Goal: Information Seeking & Learning: Learn about a topic

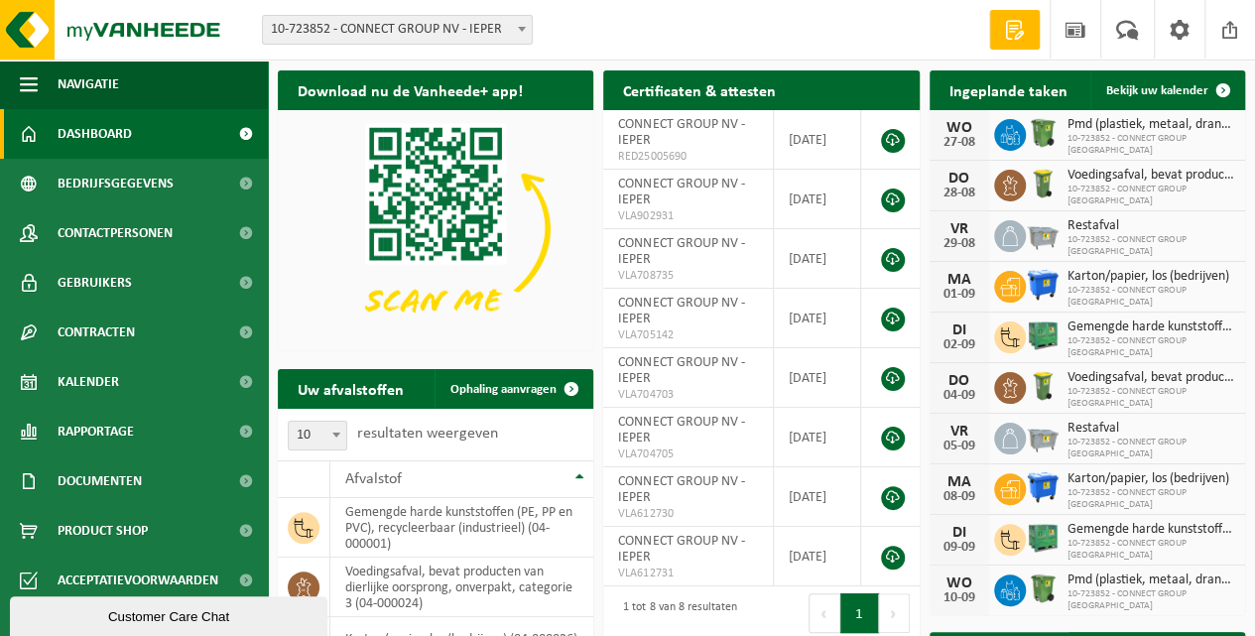
click at [97, 134] on span "Dashboard" at bounding box center [95, 134] width 74 height 50
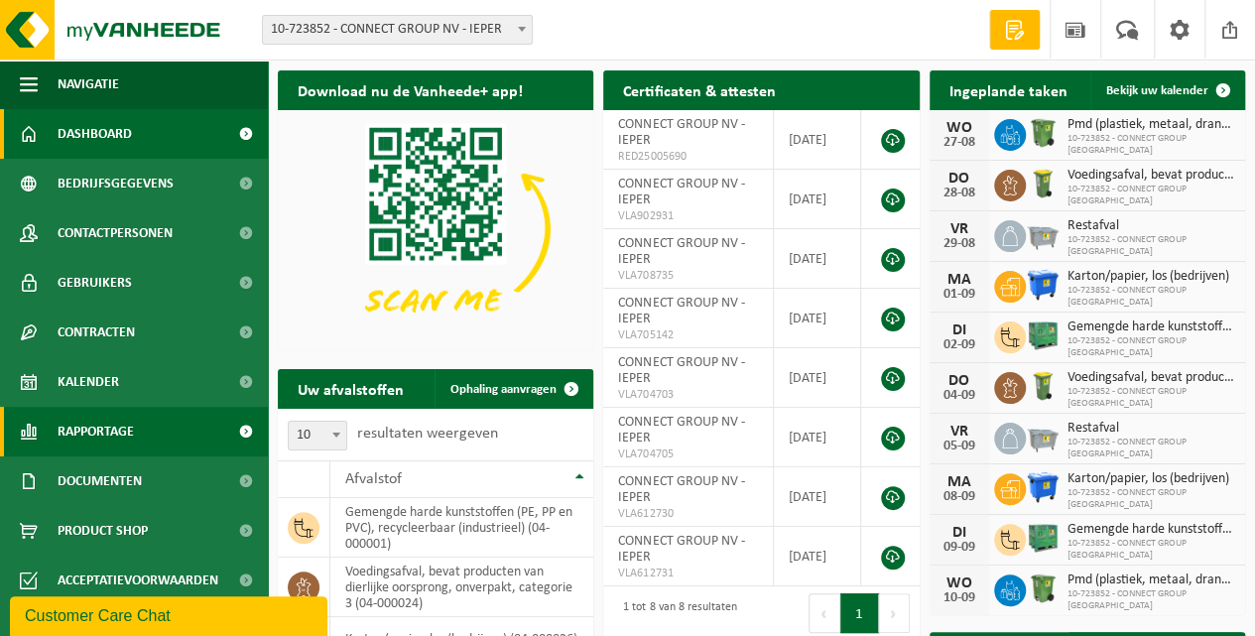
click at [95, 431] on span "Rapportage" at bounding box center [96, 432] width 76 height 50
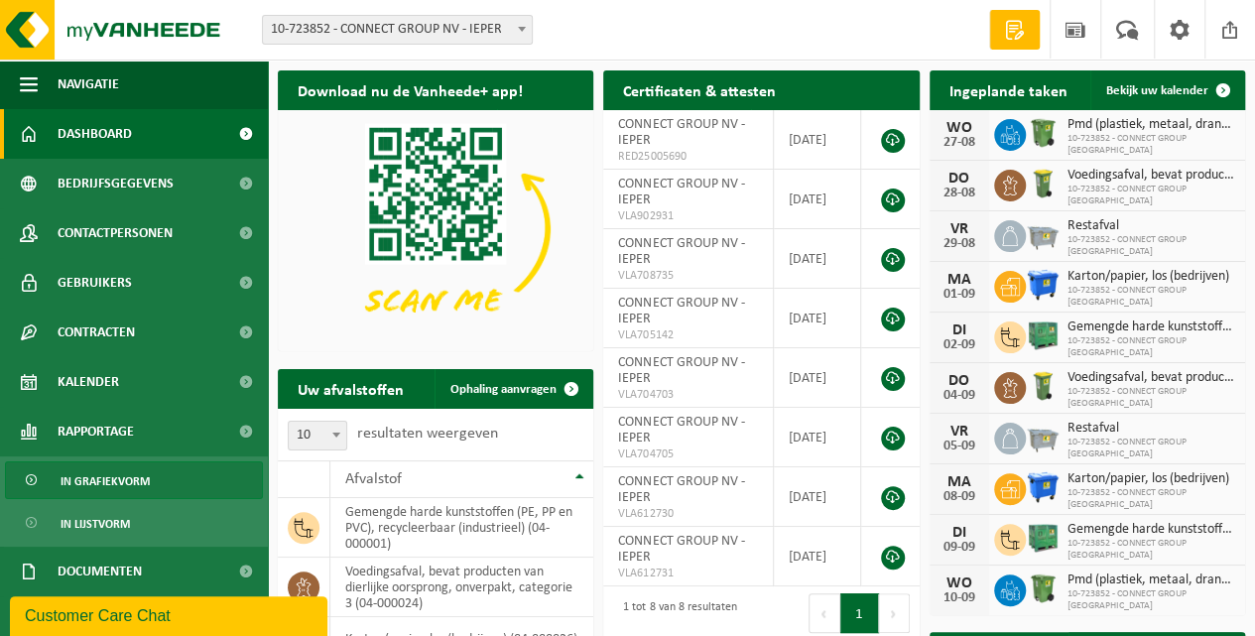
click at [139, 485] on span "In grafiekvorm" at bounding box center [105, 481] width 89 height 38
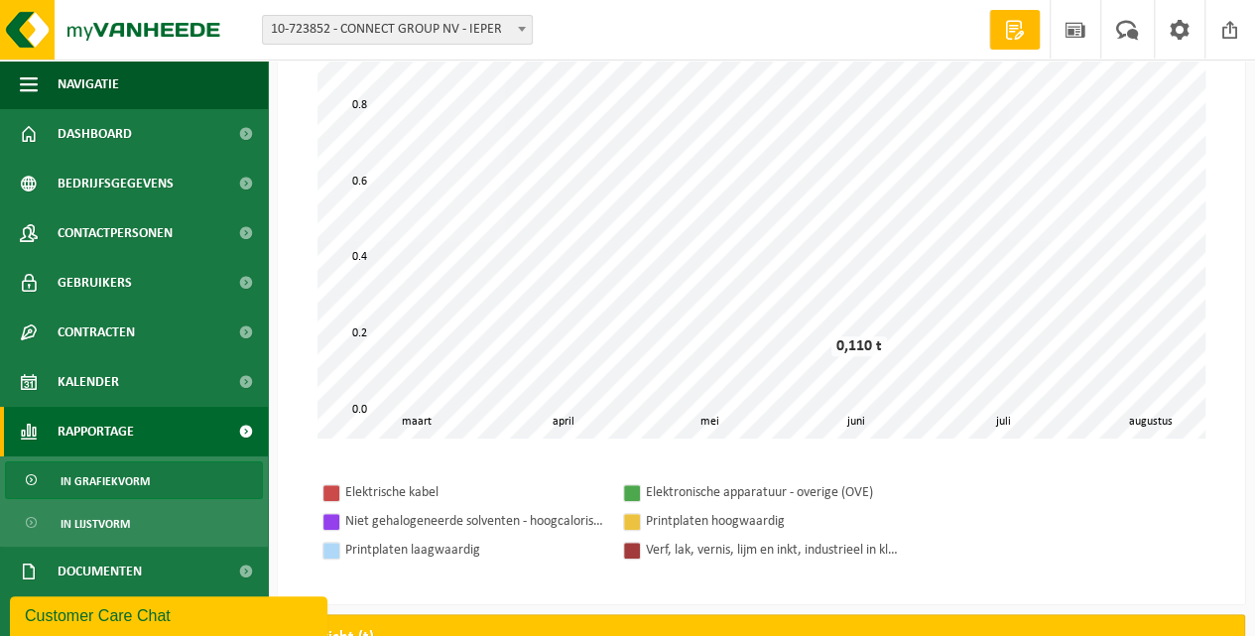
scroll to position [330, 0]
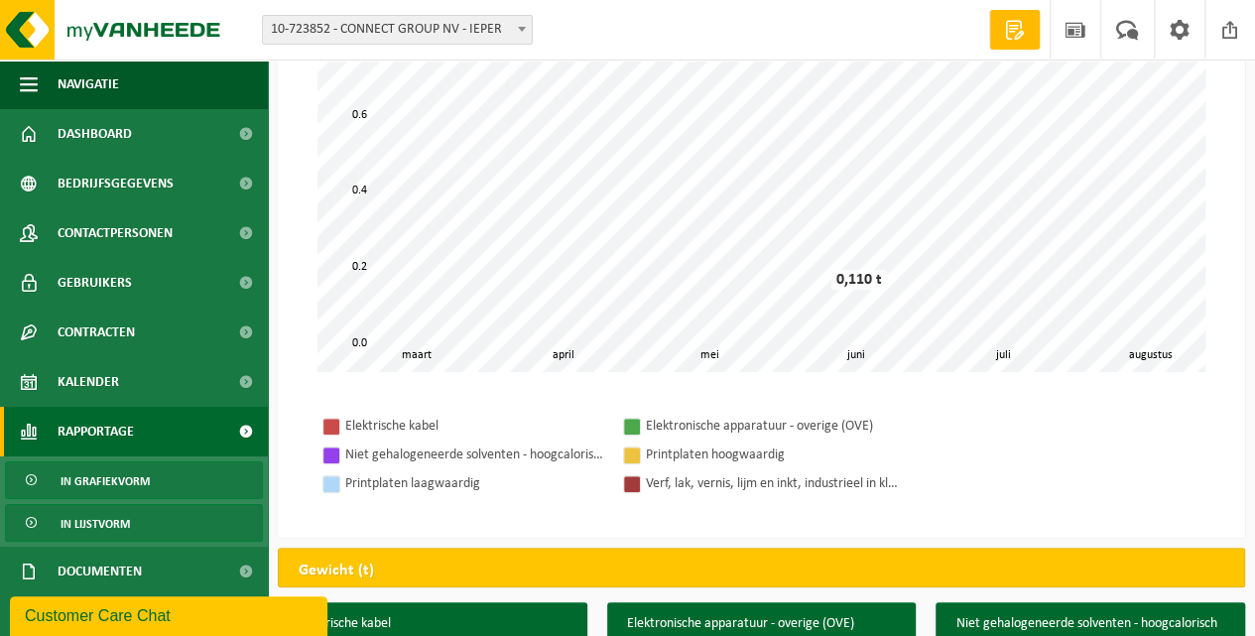
click at [116, 522] on span "In lijstvorm" at bounding box center [95, 524] width 69 height 38
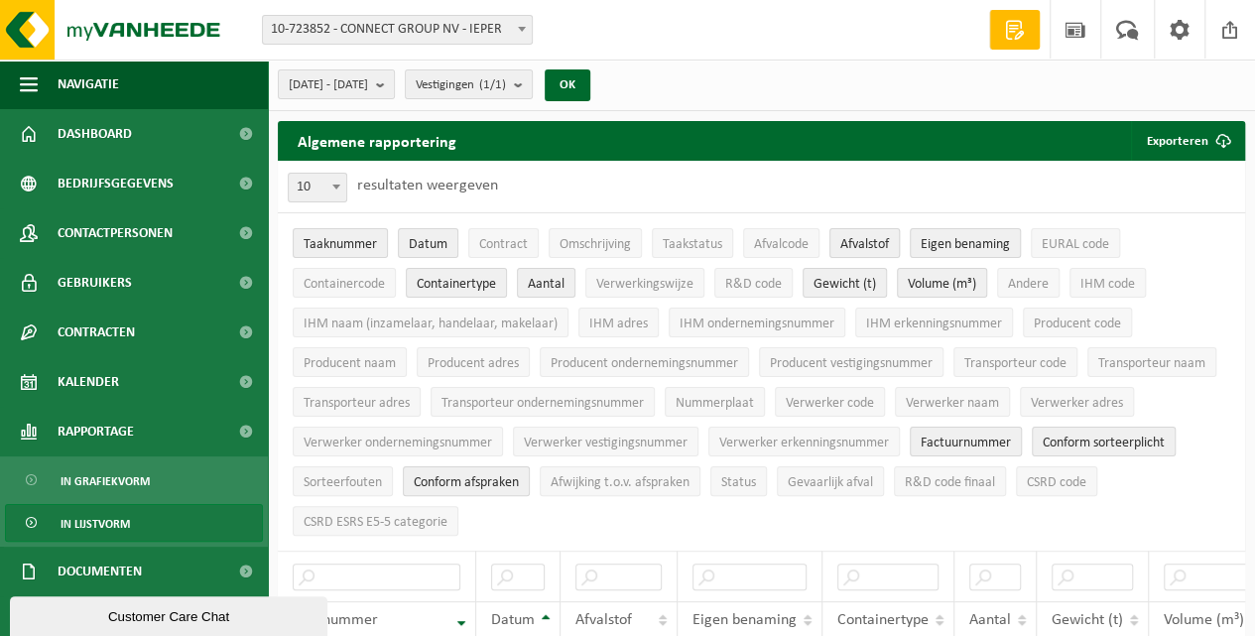
click at [867, 252] on span "Afvalstof" at bounding box center [865, 244] width 49 height 15
click at [857, 247] on span "Afvalstof" at bounding box center [865, 244] width 49 height 15
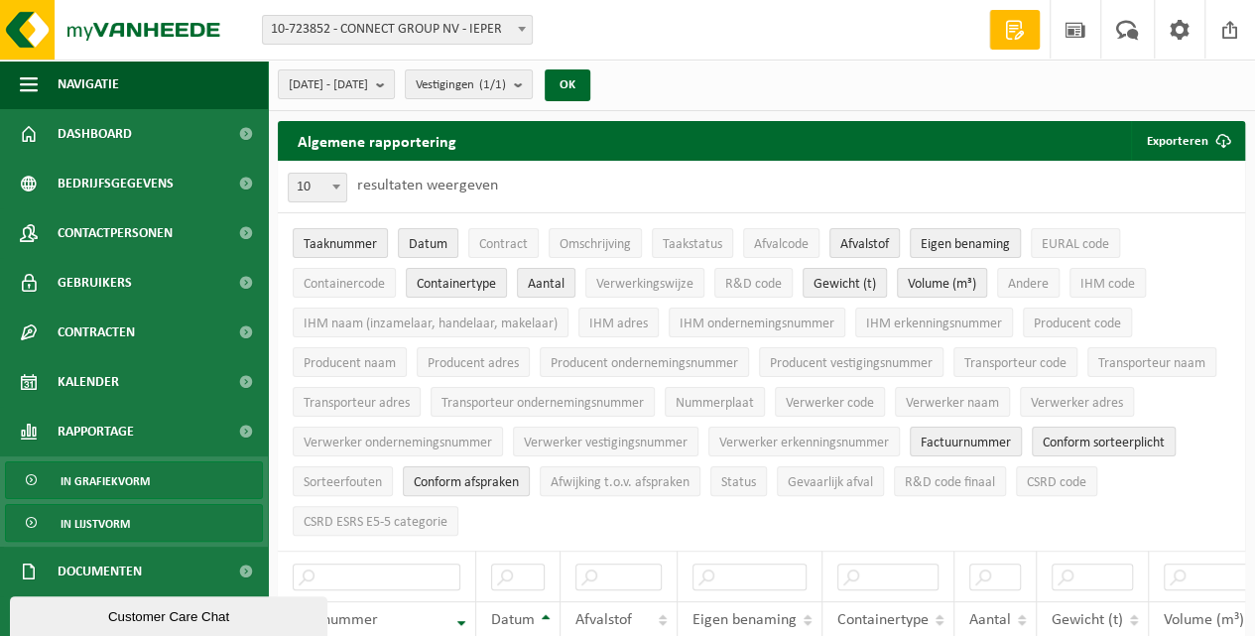
click at [138, 470] on span "In grafiekvorm" at bounding box center [105, 481] width 89 height 38
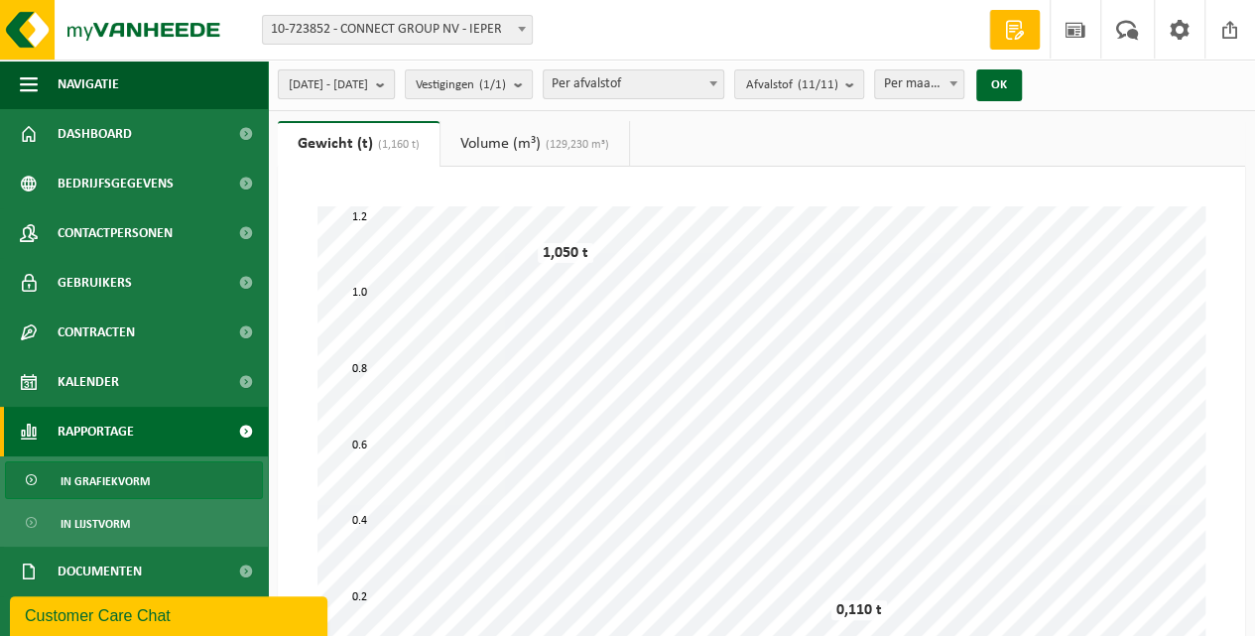
click at [336, 80] on span "2025-03-01 - 2025-08-27" at bounding box center [328, 85] width 79 height 30
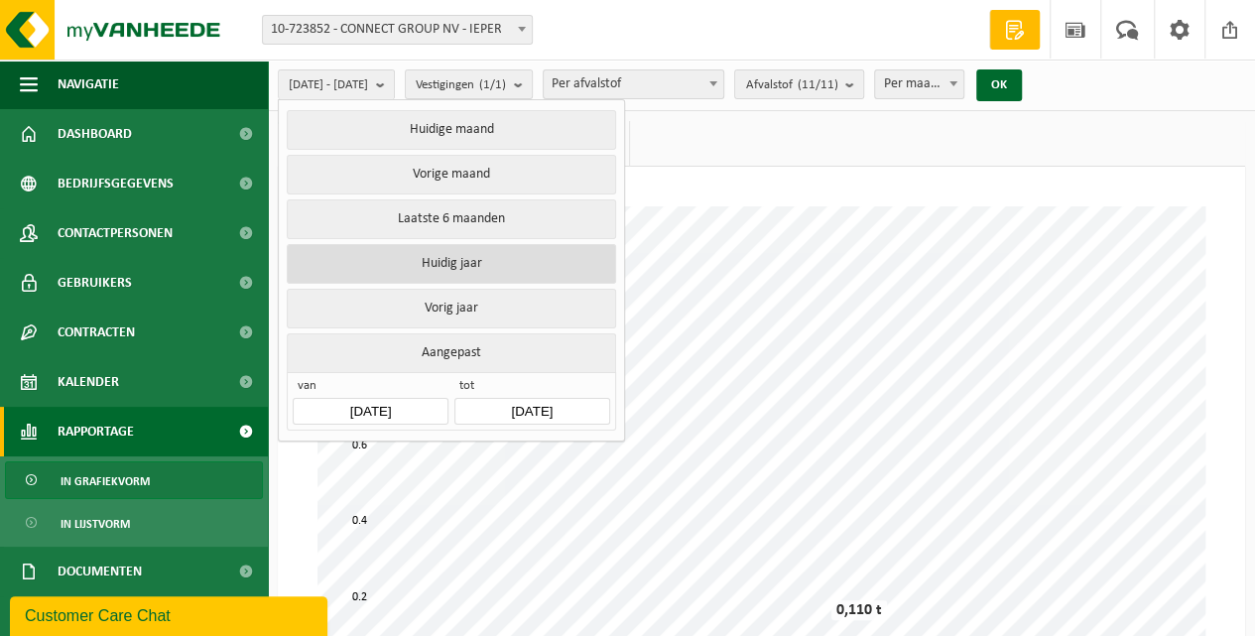
click at [434, 264] on button "Huidig jaar" at bounding box center [451, 264] width 329 height 40
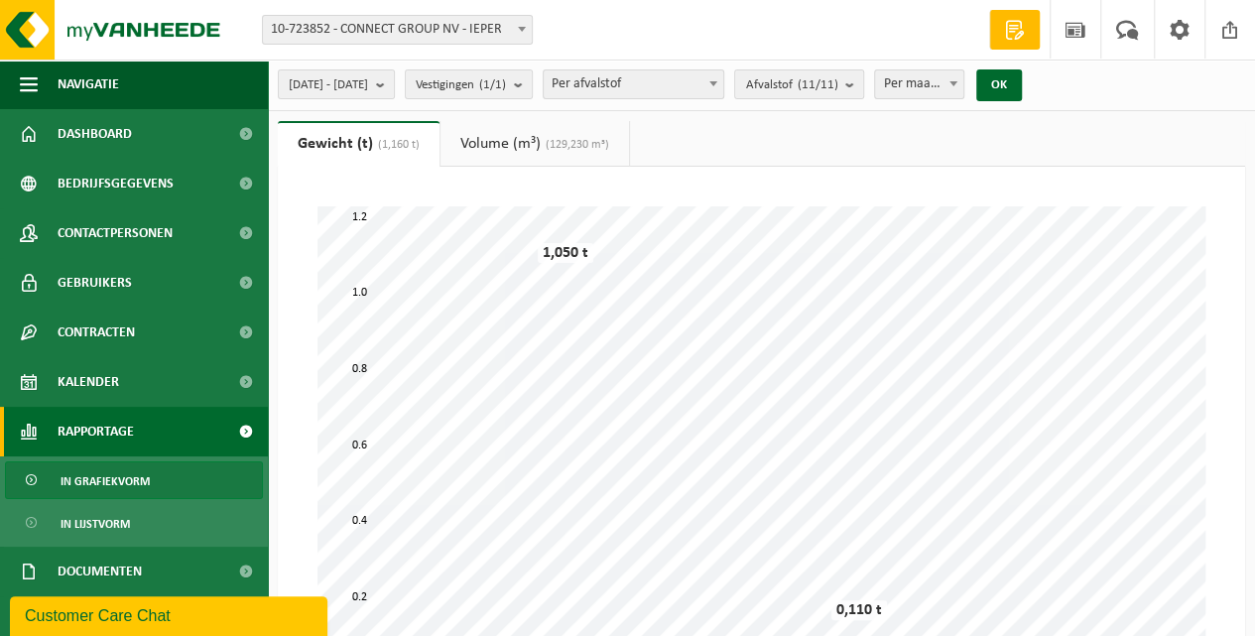
click at [645, 84] on span "Per afvalstof" at bounding box center [634, 84] width 180 height 28
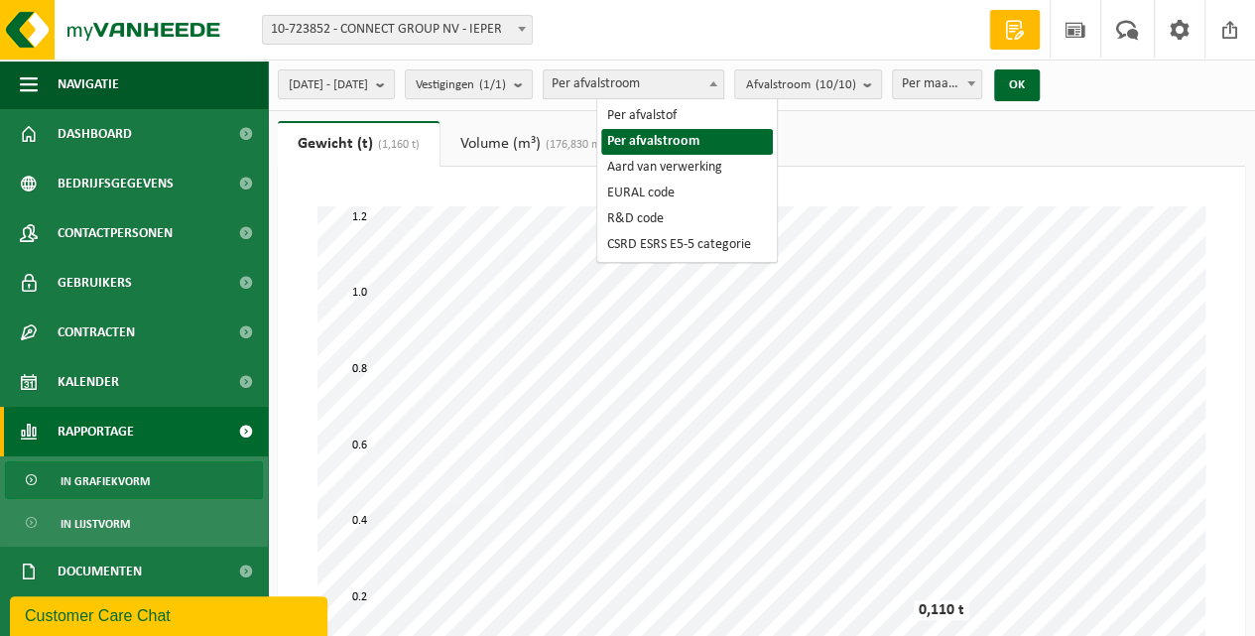
click at [675, 96] on span "Per afvalstroom" at bounding box center [634, 84] width 180 height 28
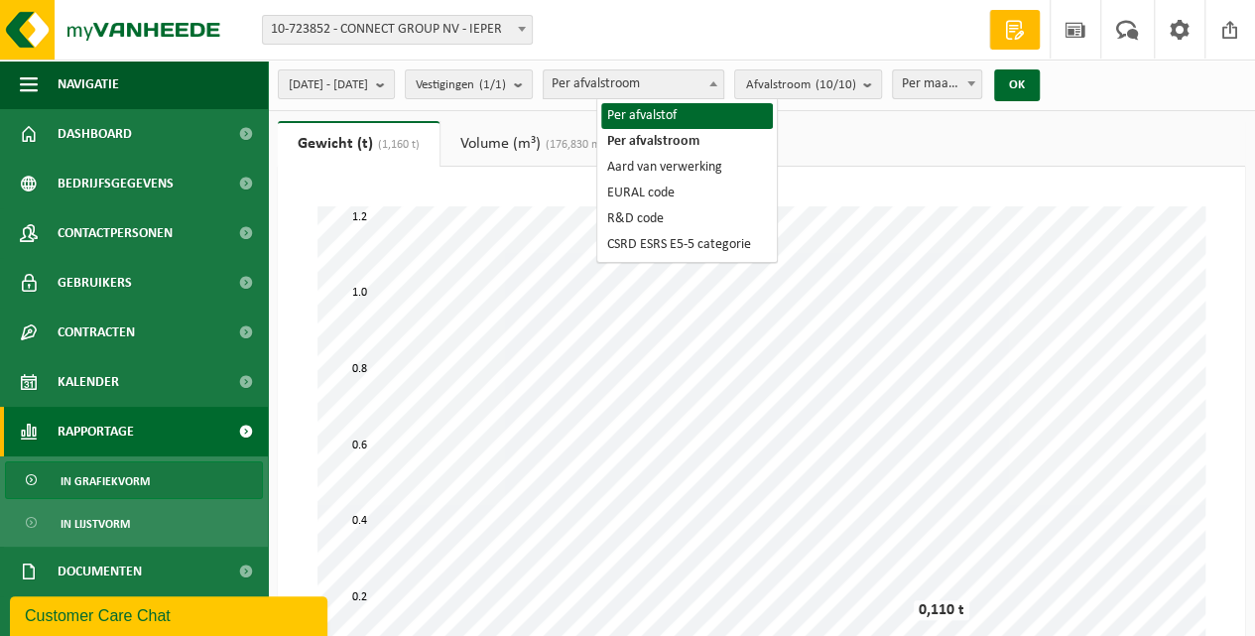
select select "1"
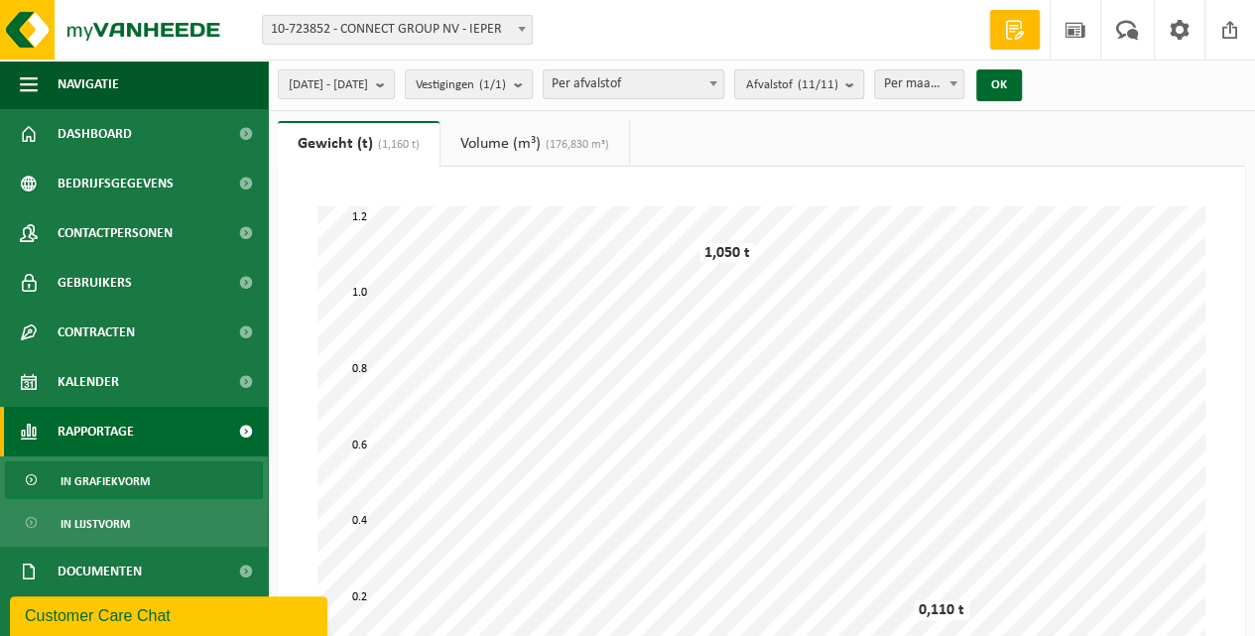
click at [823, 87] on span "Afvalstof (11/11)" at bounding box center [791, 85] width 92 height 30
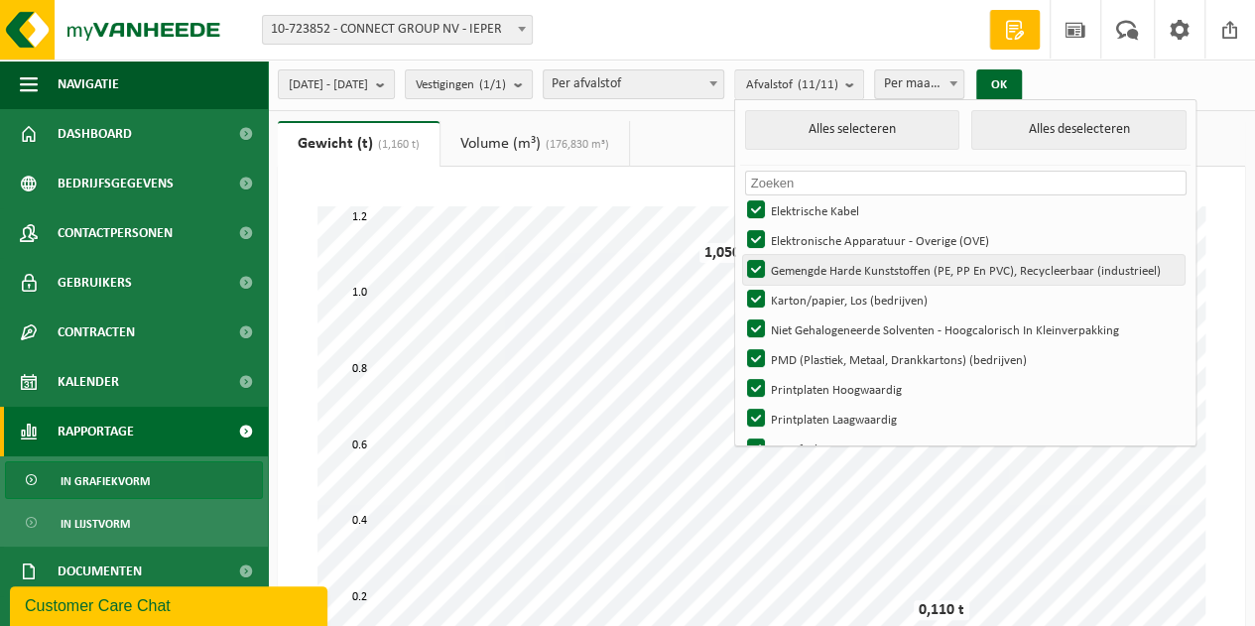
click at [807, 270] on label "Gemengde Harde Kunststoffen (PE, PP En PVC), Recycleerbaar (industrieel)" at bounding box center [964, 270] width 442 height 30
click at [740, 255] on input "Gemengde Harde Kunststoffen (PE, PP En PVC), Recycleerbaar (industrieel)" at bounding box center [739, 254] width 1 height 1
checkbox input "false"
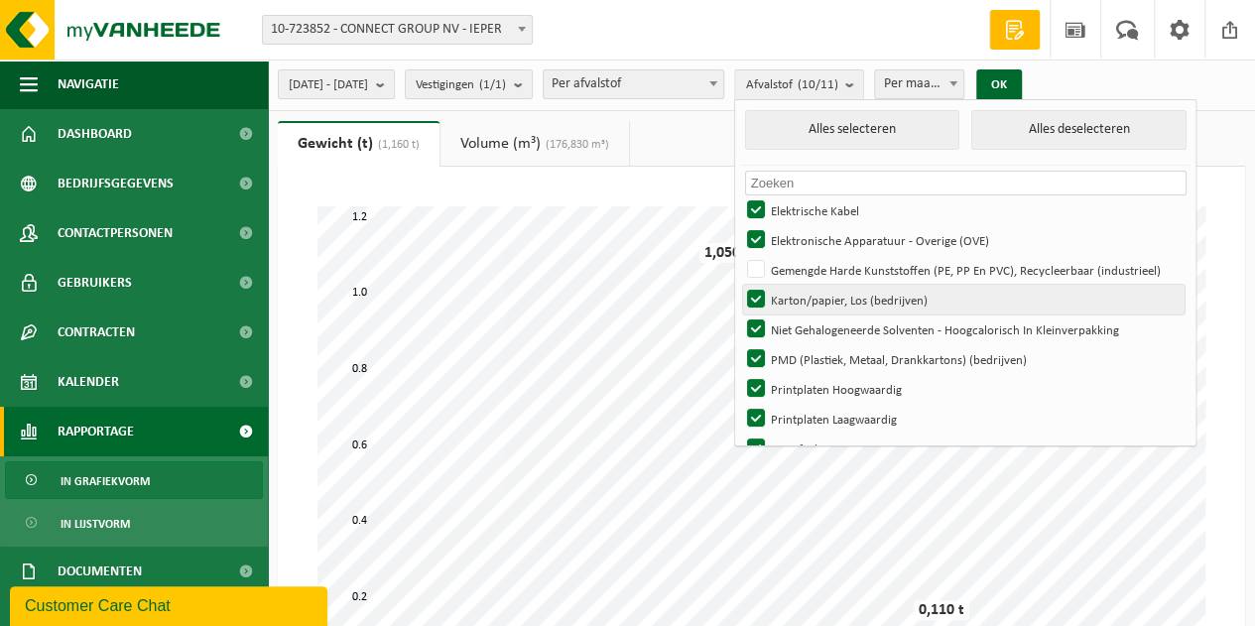
click at [808, 298] on label "Karton/papier, Los (bedrijven)" at bounding box center [964, 300] width 442 height 30
click at [740, 285] on input "Karton/papier, Los (bedrijven)" at bounding box center [739, 284] width 1 height 1
checkbox input "false"
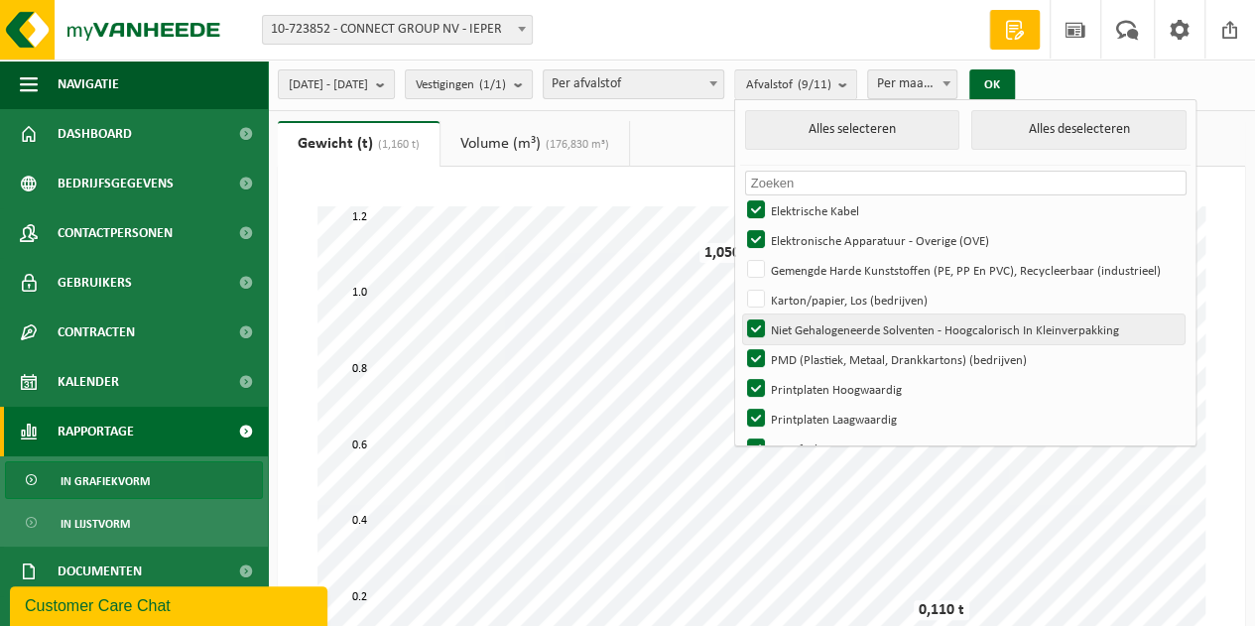
click at [813, 327] on label "Niet Gehalogeneerde Solventen - Hoogcalorisch In Kleinverpakking" at bounding box center [964, 330] width 442 height 30
click at [740, 315] on input "Niet Gehalogeneerde Solventen - Hoogcalorisch In Kleinverpakking" at bounding box center [739, 314] width 1 height 1
checkbox input "false"
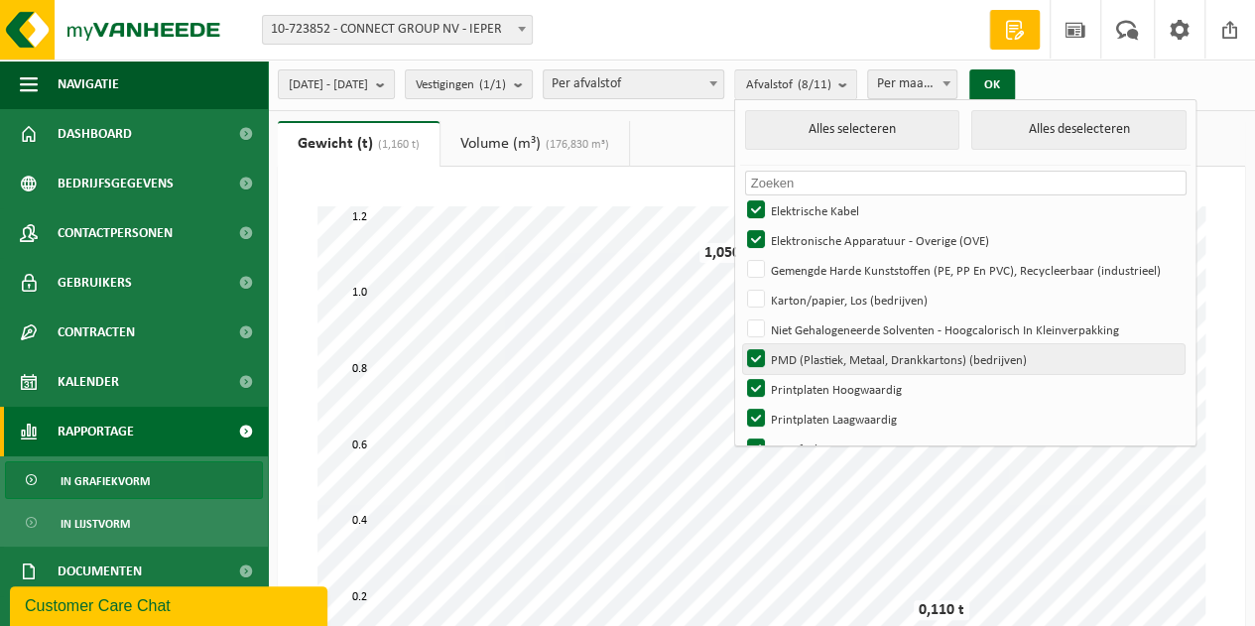
click at [810, 356] on label "PMD (Plastiek, Metaal, Drankkartons) (bedrijven)" at bounding box center [964, 359] width 442 height 30
click at [740, 344] on input "PMD (Plastiek, Metaal, Drankkartons) (bedrijven)" at bounding box center [739, 343] width 1 height 1
checkbox input "false"
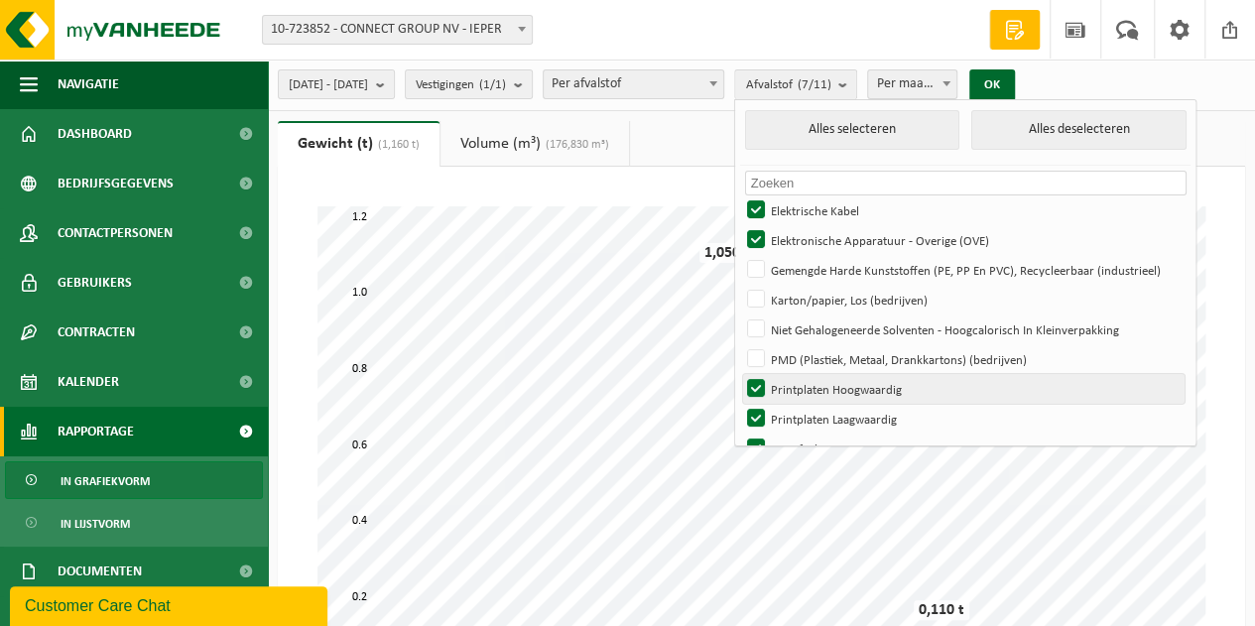
click at [806, 387] on label "Printplaten Hoogwaardig" at bounding box center [964, 389] width 442 height 30
click at [740, 374] on input "Printplaten Hoogwaardig" at bounding box center [739, 373] width 1 height 1
checkbox input "false"
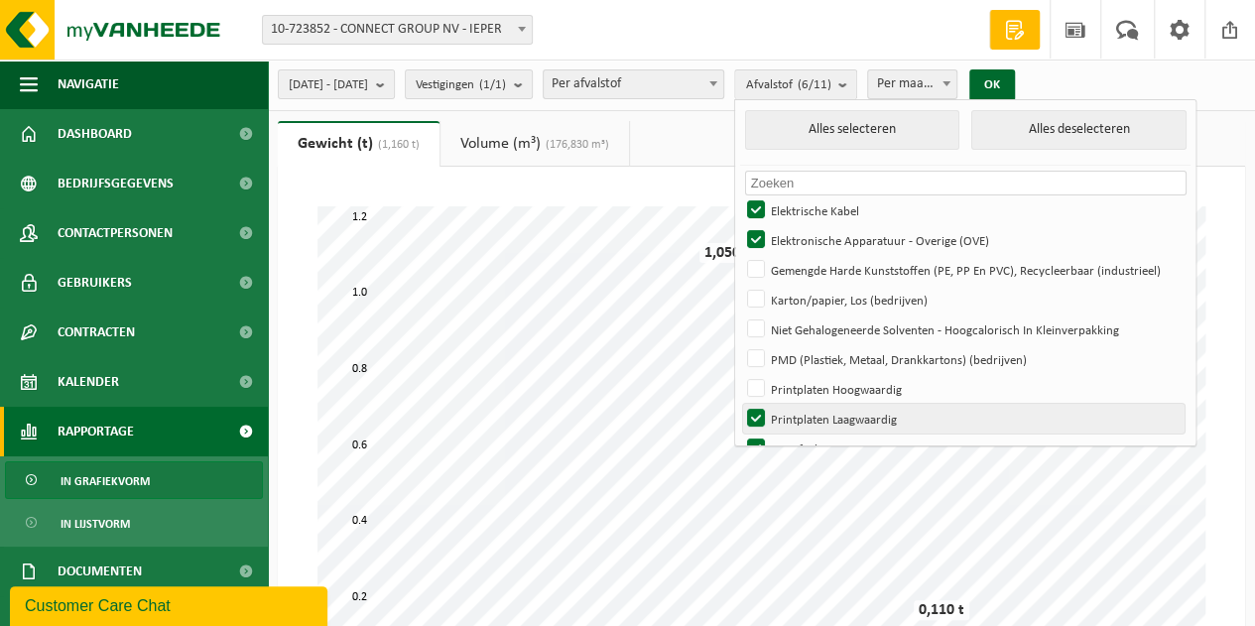
click at [808, 417] on label "Printplaten Laagwaardig" at bounding box center [964, 419] width 442 height 30
click at [740, 404] on input "Printplaten Laagwaardig" at bounding box center [739, 403] width 1 height 1
checkbox input "false"
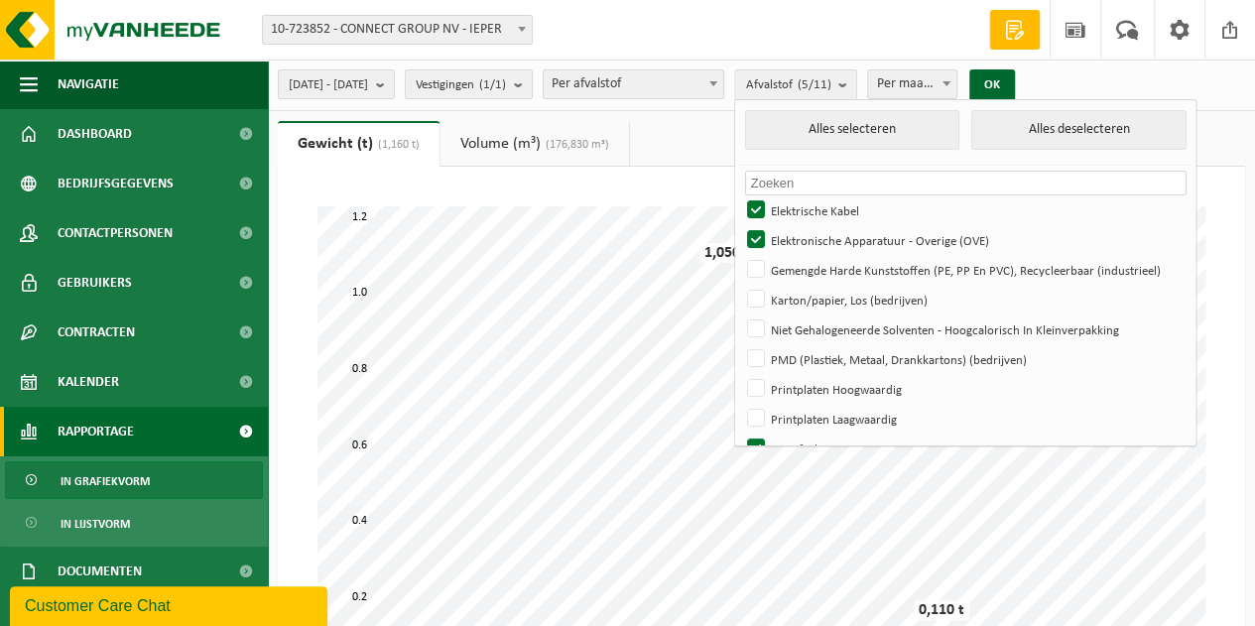
scroll to position [83, 0]
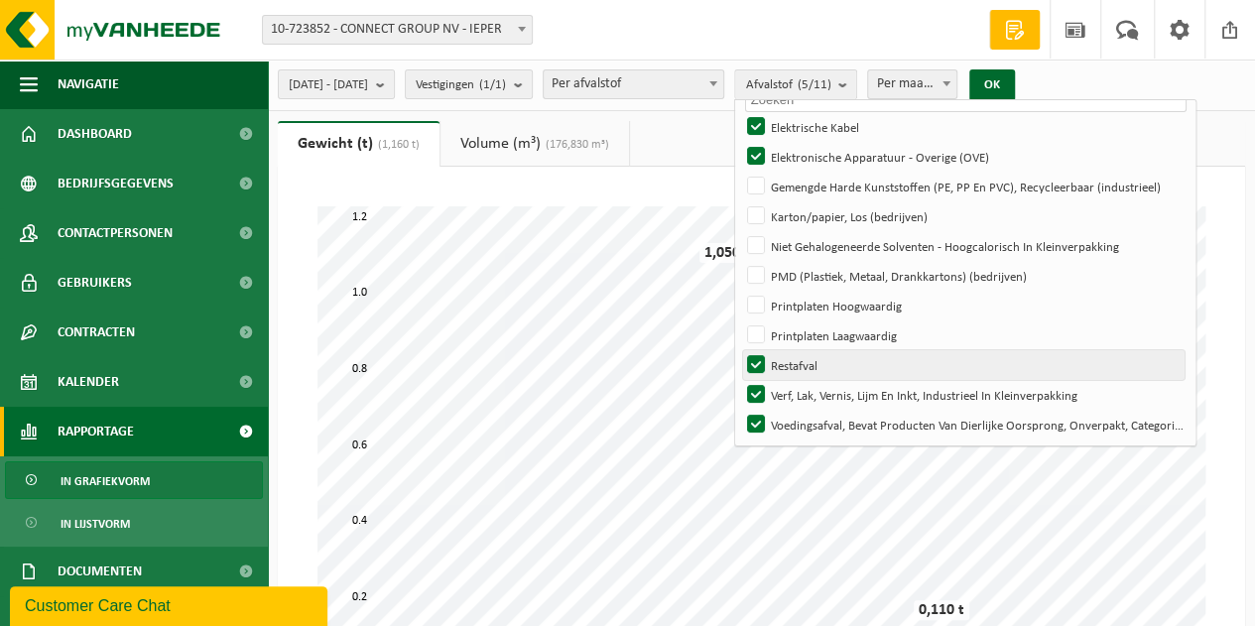
click at [807, 357] on label "Restafval" at bounding box center [964, 365] width 442 height 30
click at [740, 350] on input "Restafval" at bounding box center [739, 349] width 1 height 1
checkbox input "false"
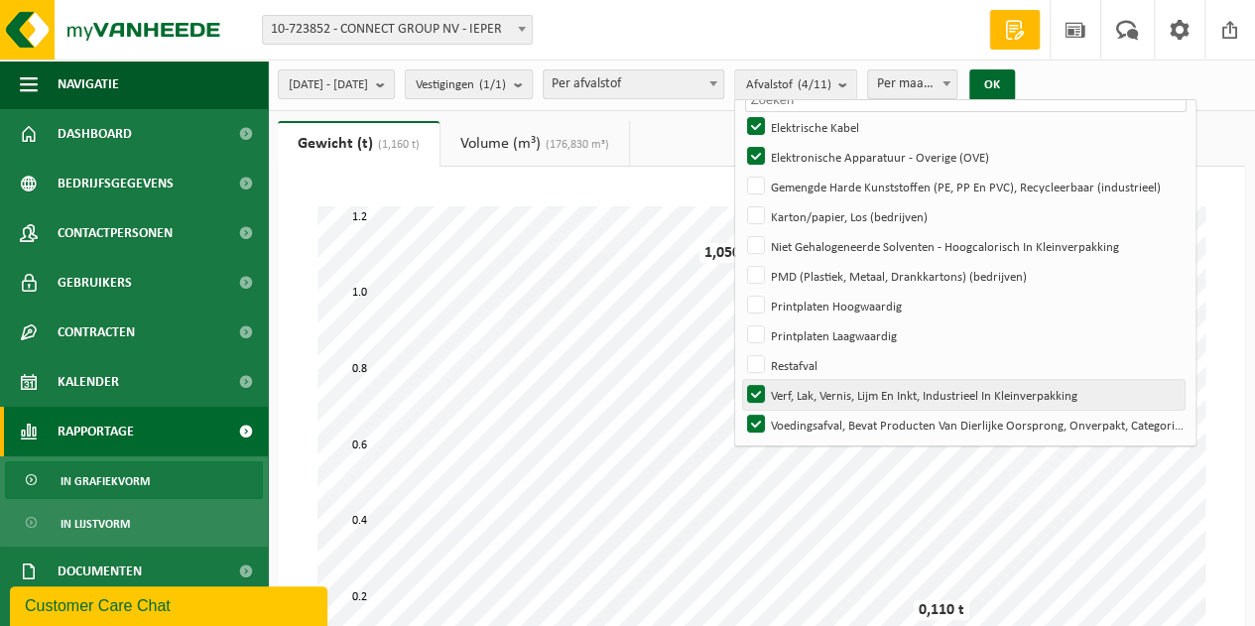
click at [807, 397] on label "Verf, Lak, Vernis, Lijm En Inkt, Industrieel In Kleinverpakking" at bounding box center [964, 395] width 442 height 30
click at [740, 380] on input "Verf, Lak, Vernis, Lijm En Inkt, Industrieel In Kleinverpakking" at bounding box center [739, 379] width 1 height 1
checkbox input "false"
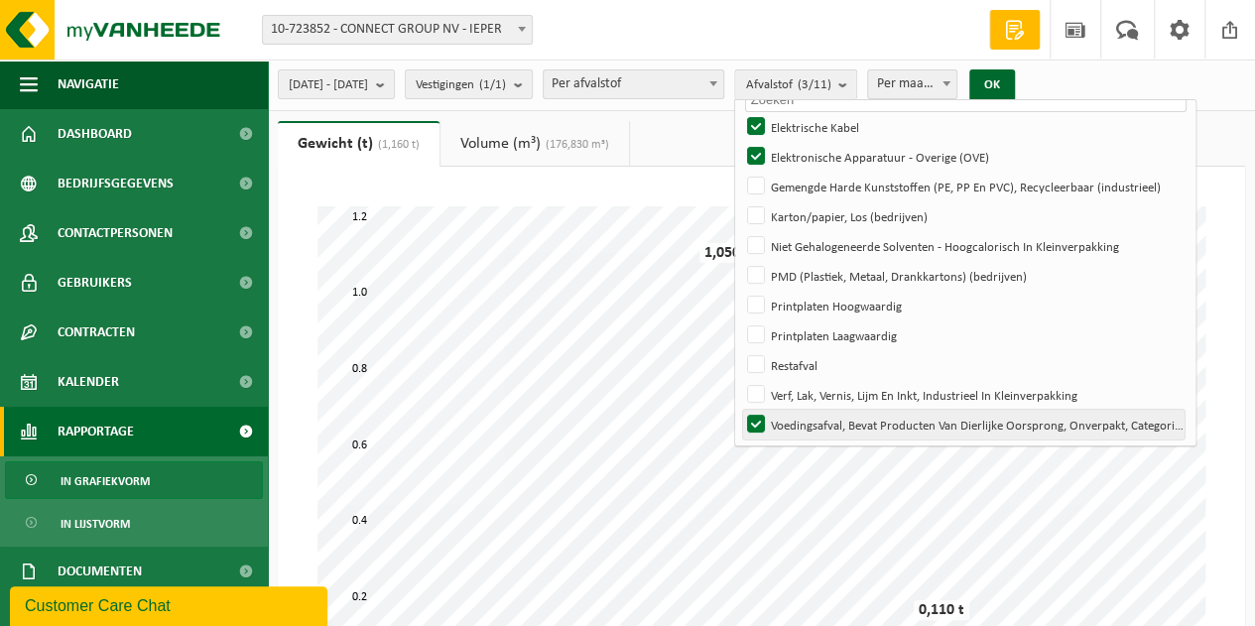
click at [806, 421] on label "Voedingsafval, Bevat Producten Van Dierlijke Oorsprong, Onverpakt, Categorie 3" at bounding box center [964, 425] width 442 height 30
click at [740, 410] on input "Voedingsafval, Bevat Producten Van Dierlijke Oorsprong, Onverpakt, Categorie 3" at bounding box center [739, 409] width 1 height 1
checkbox input "false"
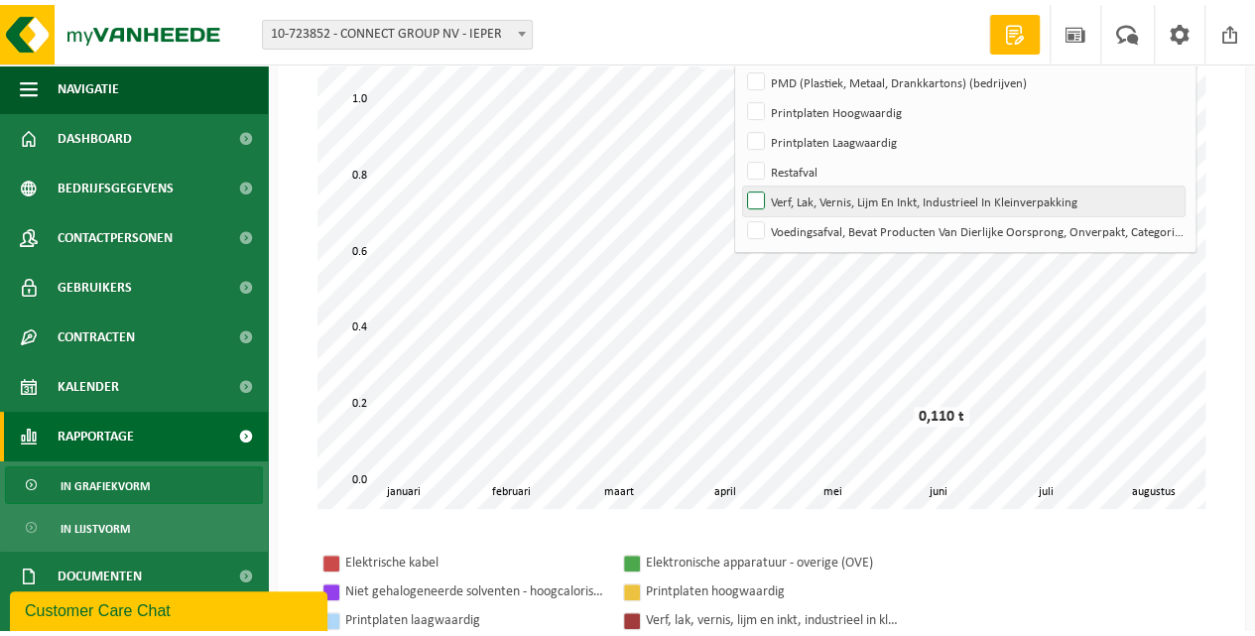
scroll to position [0, 0]
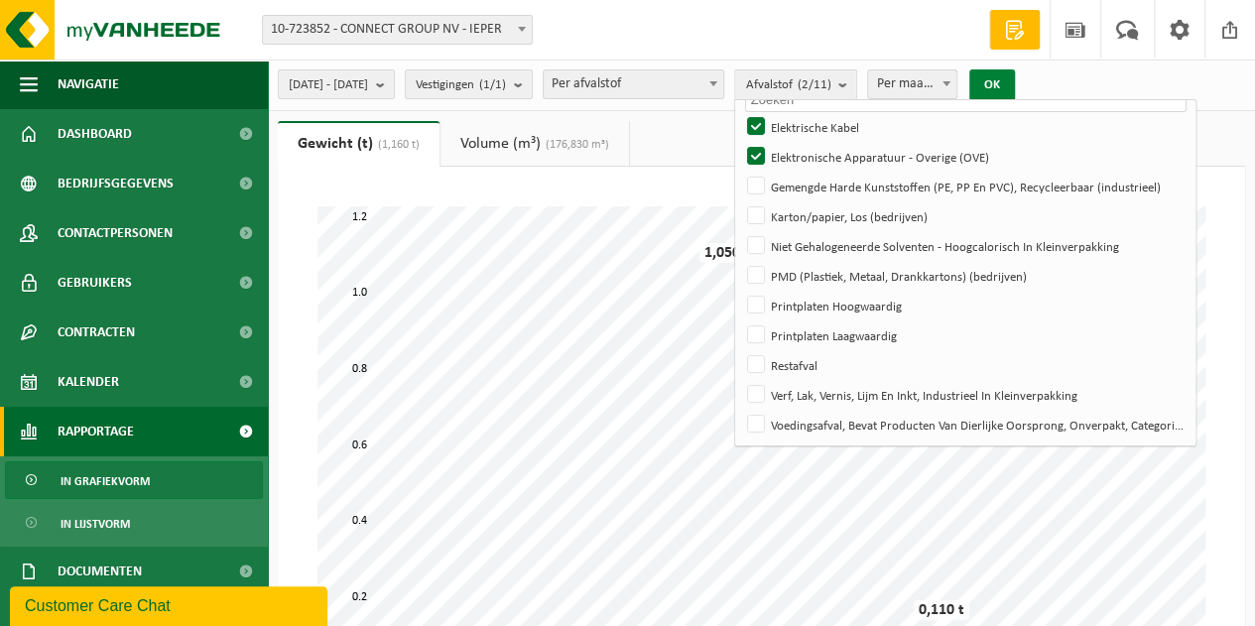
click at [1015, 80] on button "OK" at bounding box center [993, 85] width 46 height 32
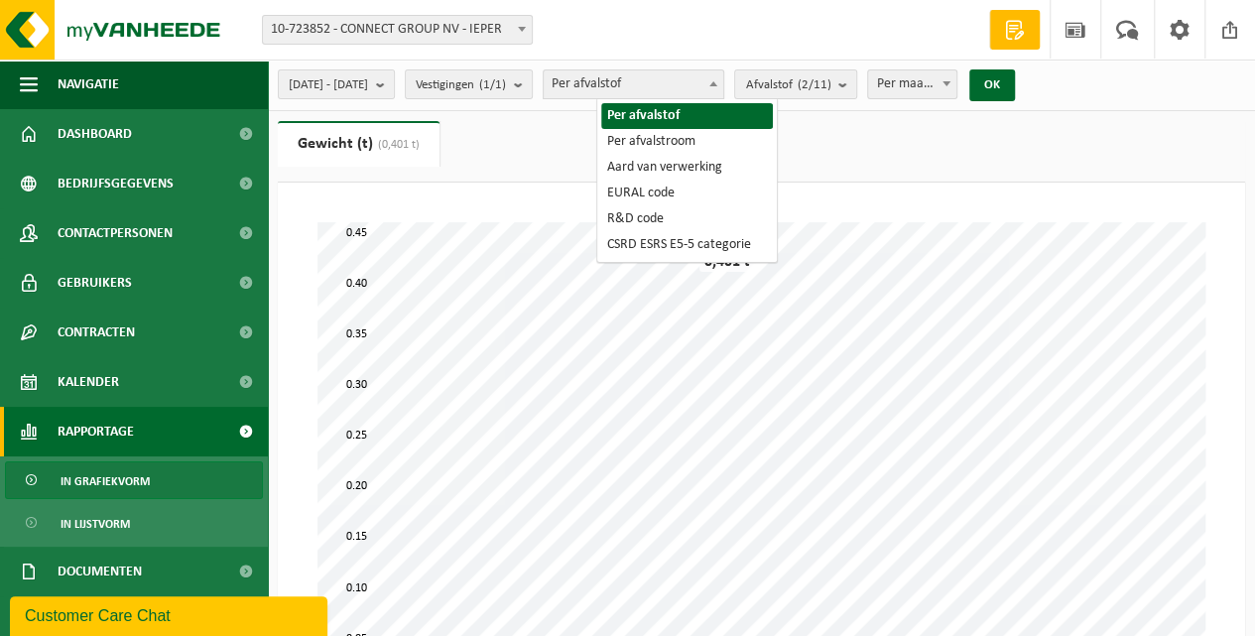
click at [724, 87] on span at bounding box center [714, 83] width 20 height 26
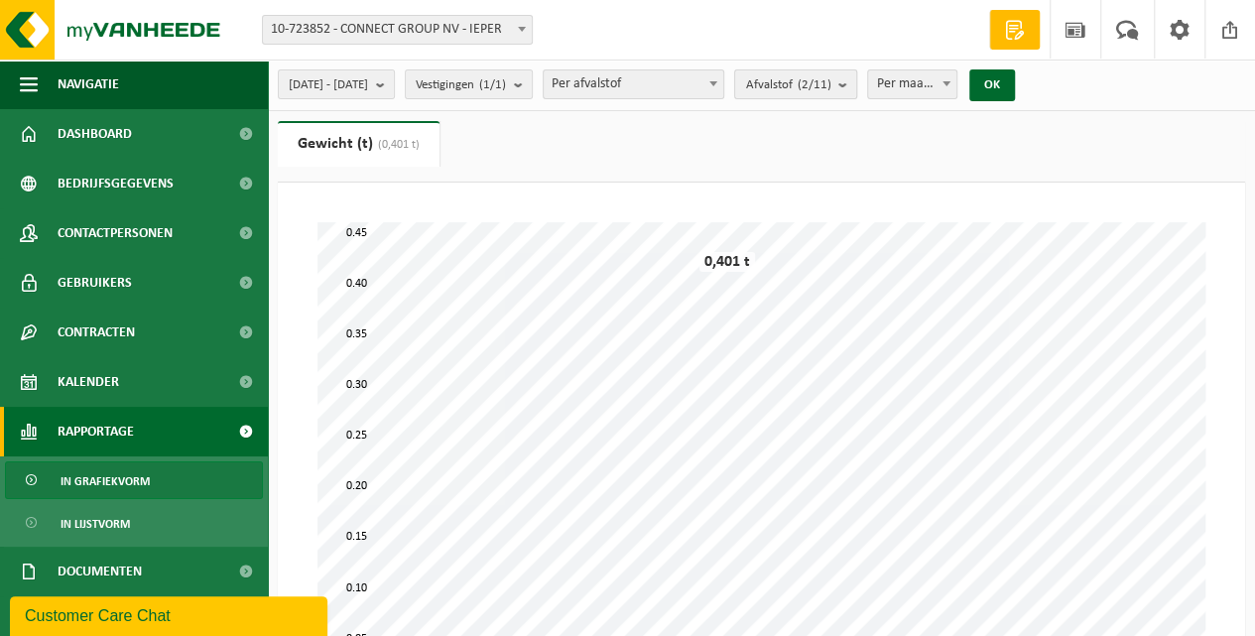
click at [810, 86] on span "Afvalstof (2/11)" at bounding box center [787, 85] width 85 height 30
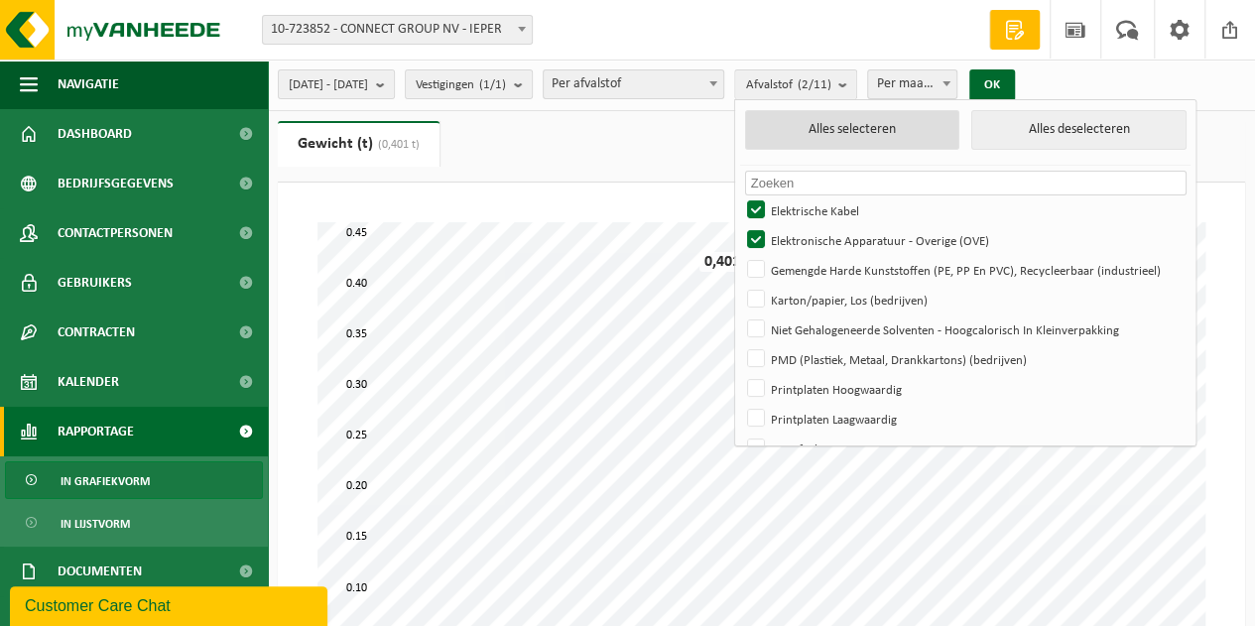
click at [913, 133] on button "Alles selecteren" at bounding box center [852, 130] width 214 height 40
checkbox input "true"
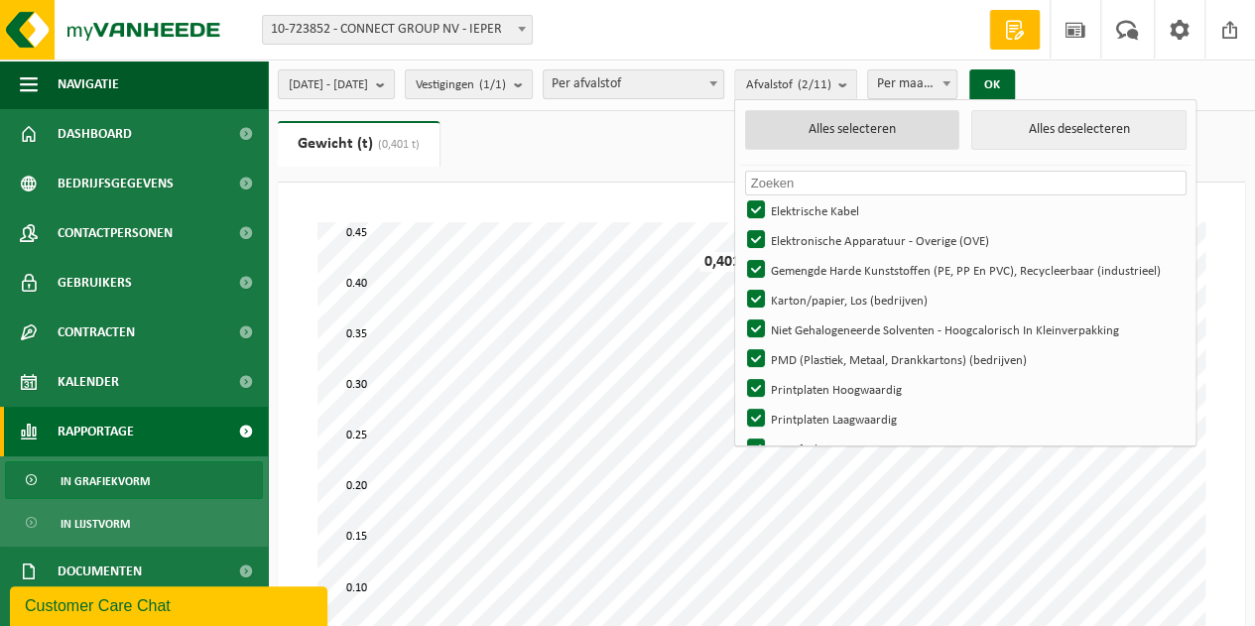
checkbox input "true"
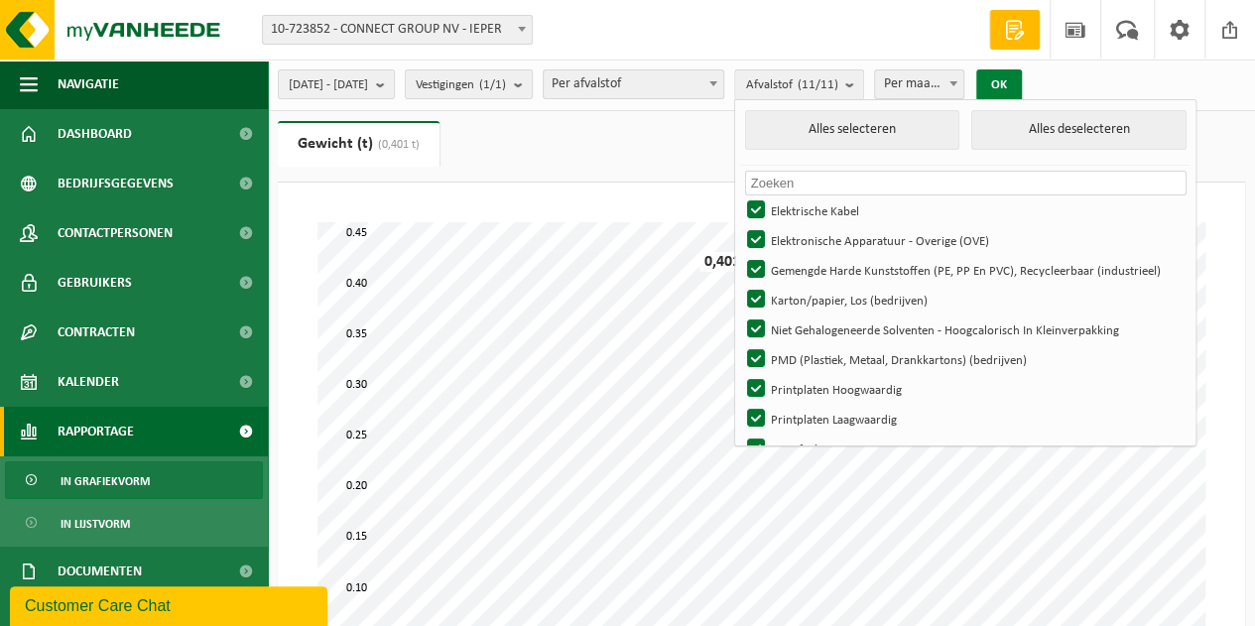
click at [1022, 84] on button "OK" at bounding box center [1000, 85] width 46 height 32
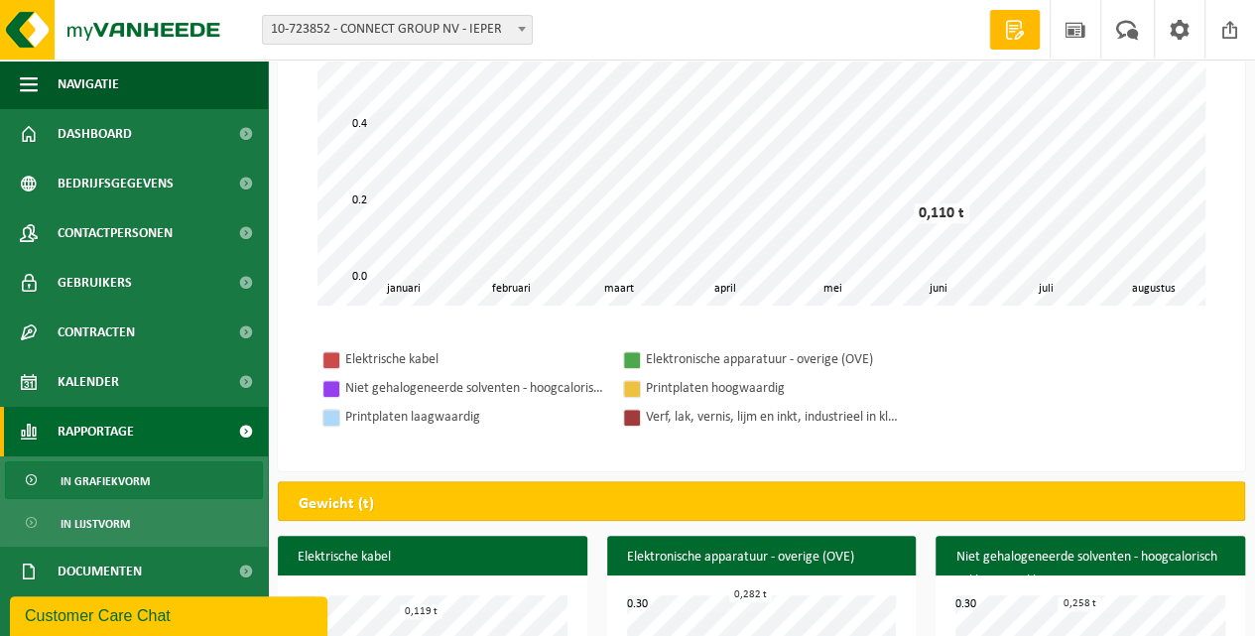
scroll to position [462, 0]
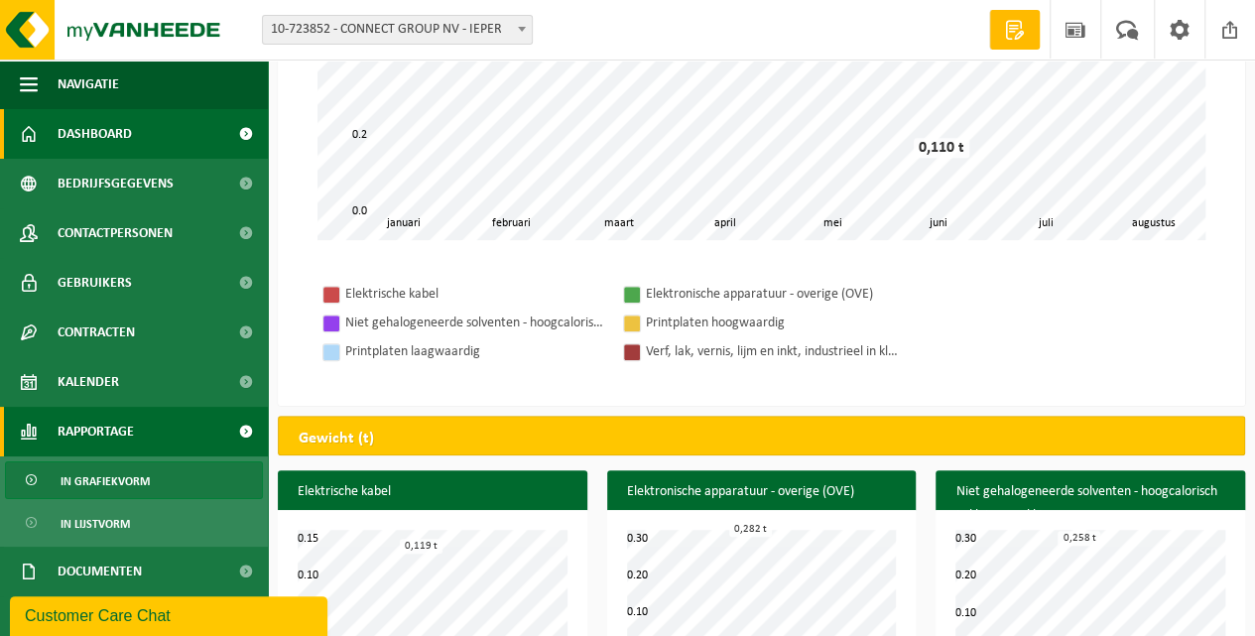
click at [117, 133] on span "Dashboard" at bounding box center [95, 134] width 74 height 50
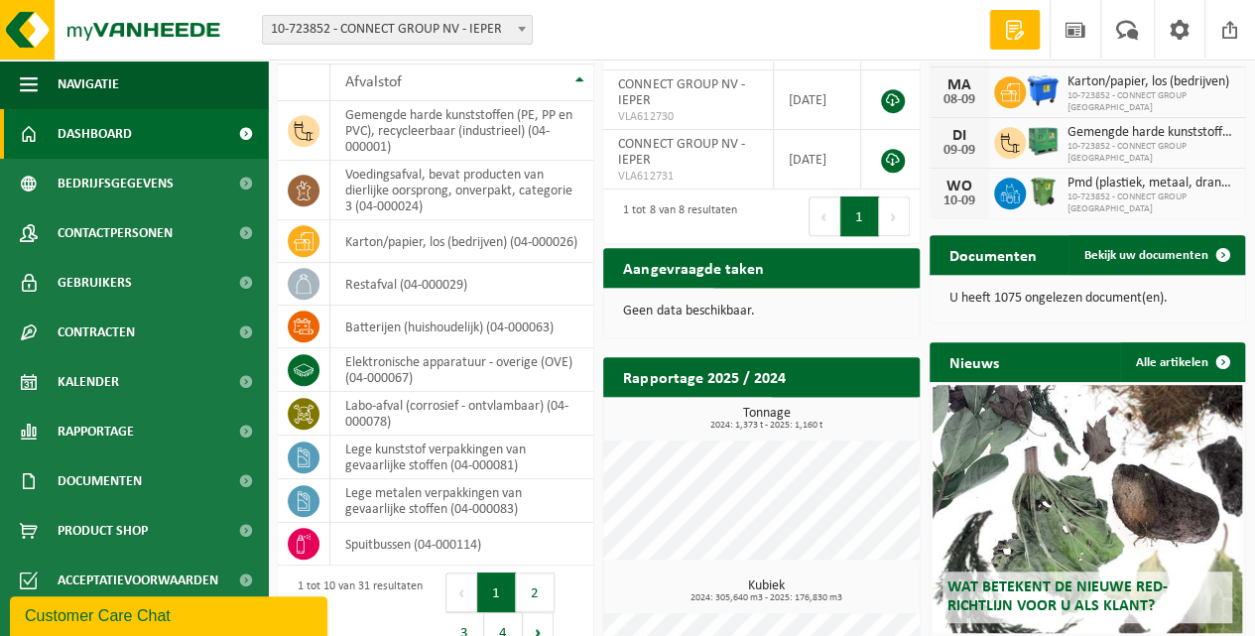
scroll to position [462, 0]
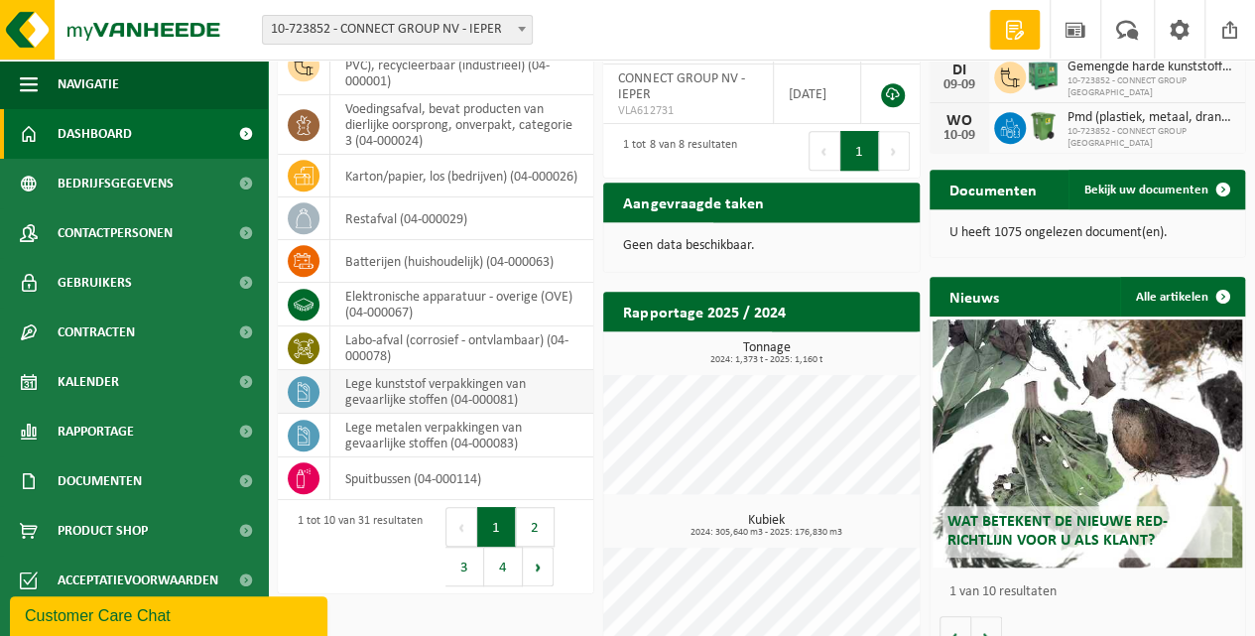
click at [307, 388] on icon at bounding box center [304, 392] width 12 height 20
click at [391, 385] on td "lege kunststof verpakkingen van gevaarlijke stoffen (04-000081)" at bounding box center [461, 392] width 263 height 44
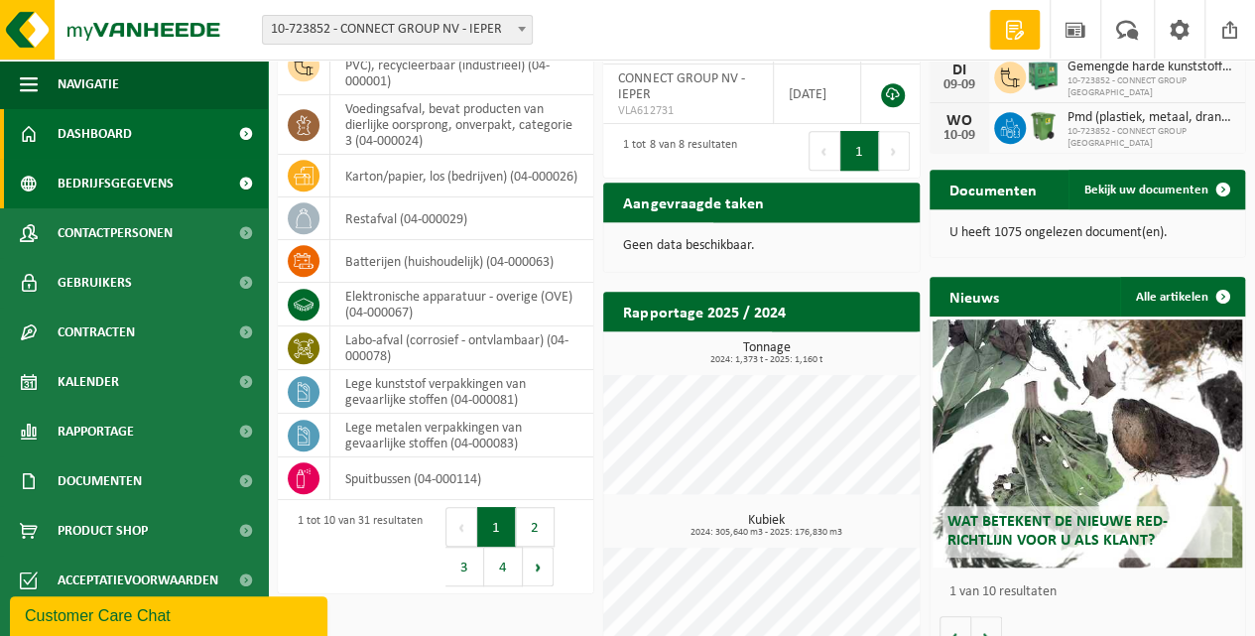
click at [119, 185] on span "Bedrijfsgegevens" at bounding box center [116, 184] width 116 height 50
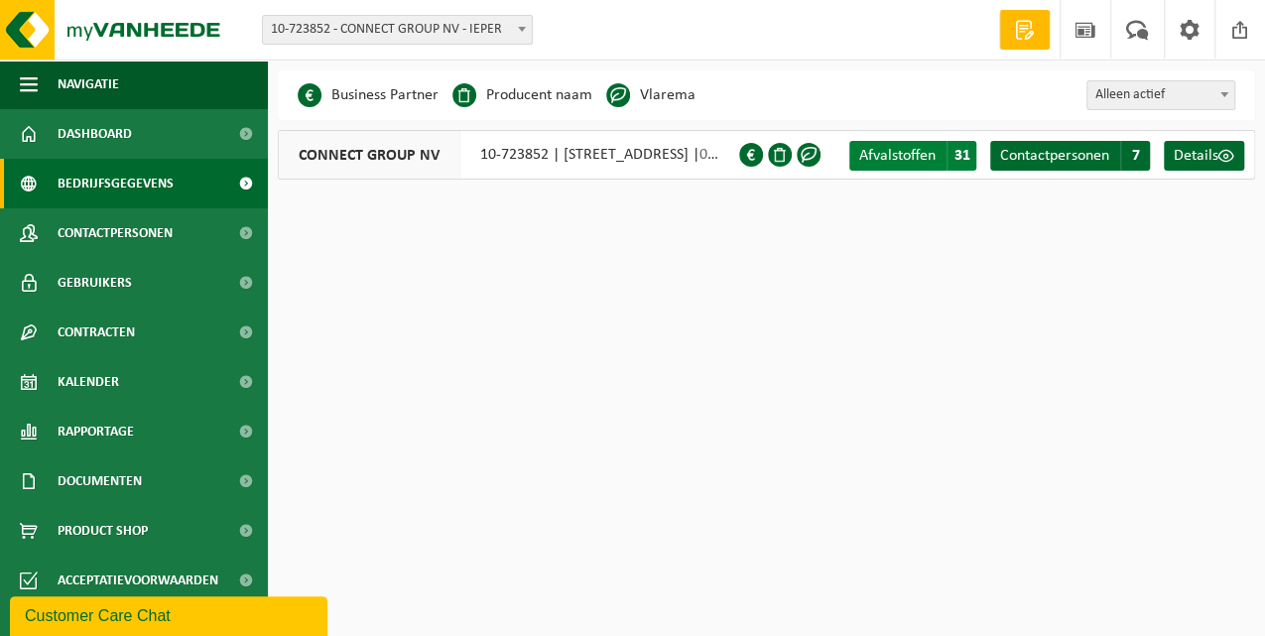
click at [923, 157] on span "Afvalstoffen" at bounding box center [897, 156] width 76 height 16
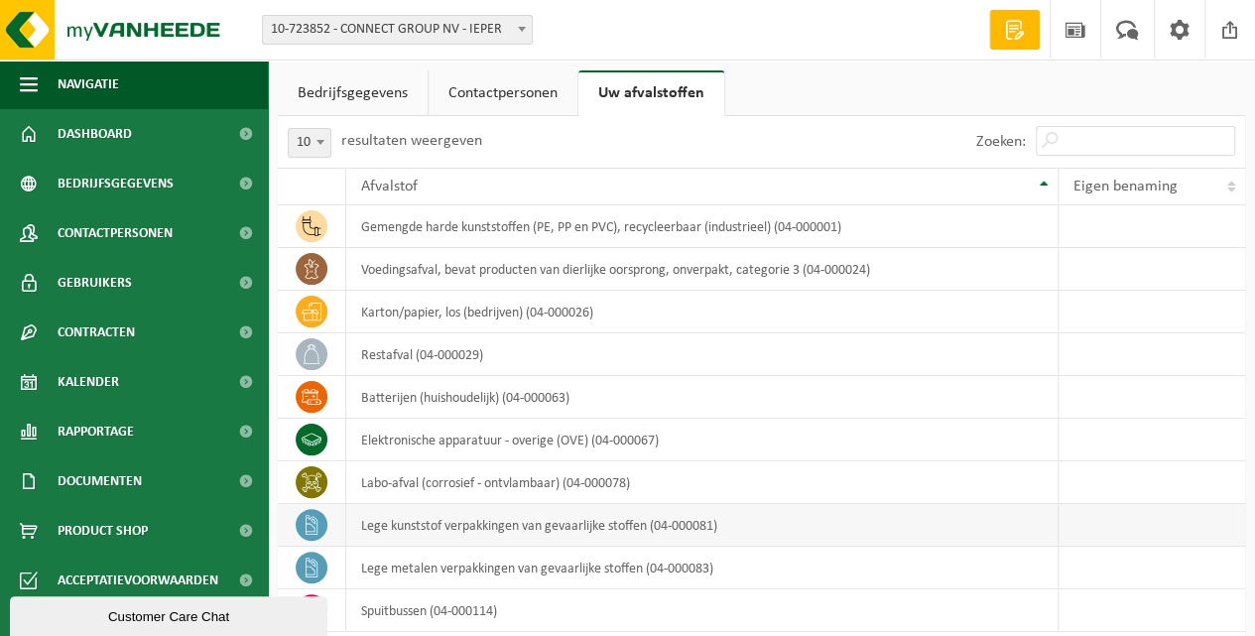
scroll to position [66, 0]
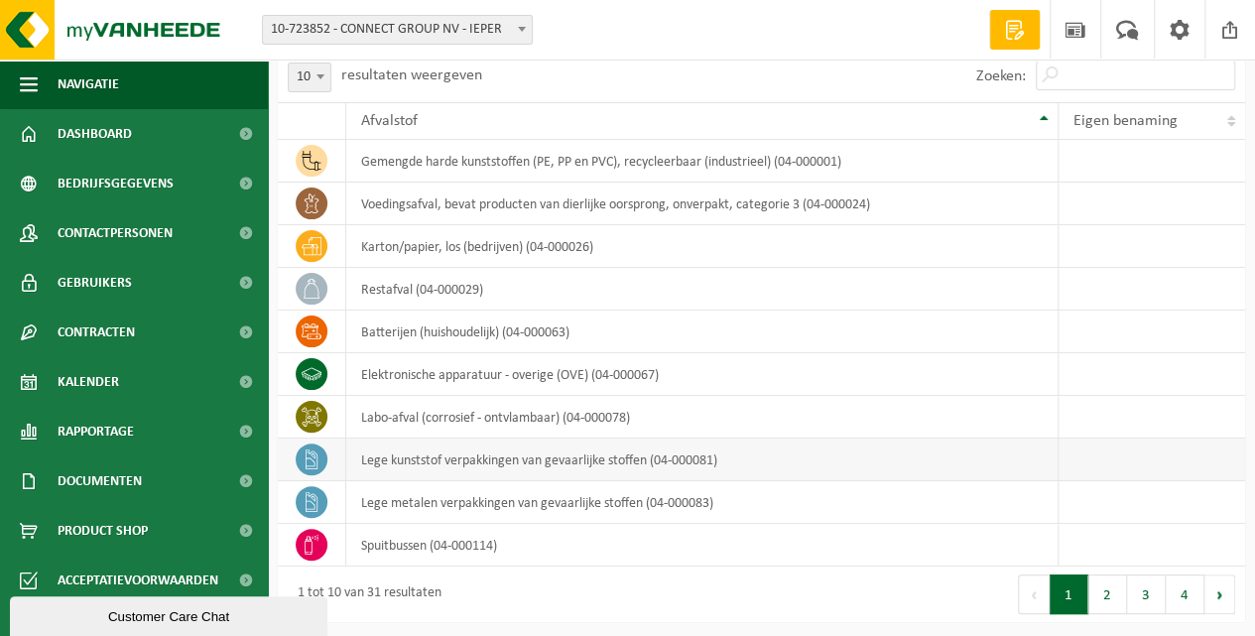
click at [381, 459] on td "lege kunststof verpakkingen van gevaarlijke stoffen (04-000081)" at bounding box center [702, 460] width 713 height 43
drag, startPoint x: 381, startPoint y: 459, endPoint x: 312, endPoint y: 456, distance: 69.5
click at [312, 456] on icon at bounding box center [312, 460] width 20 height 20
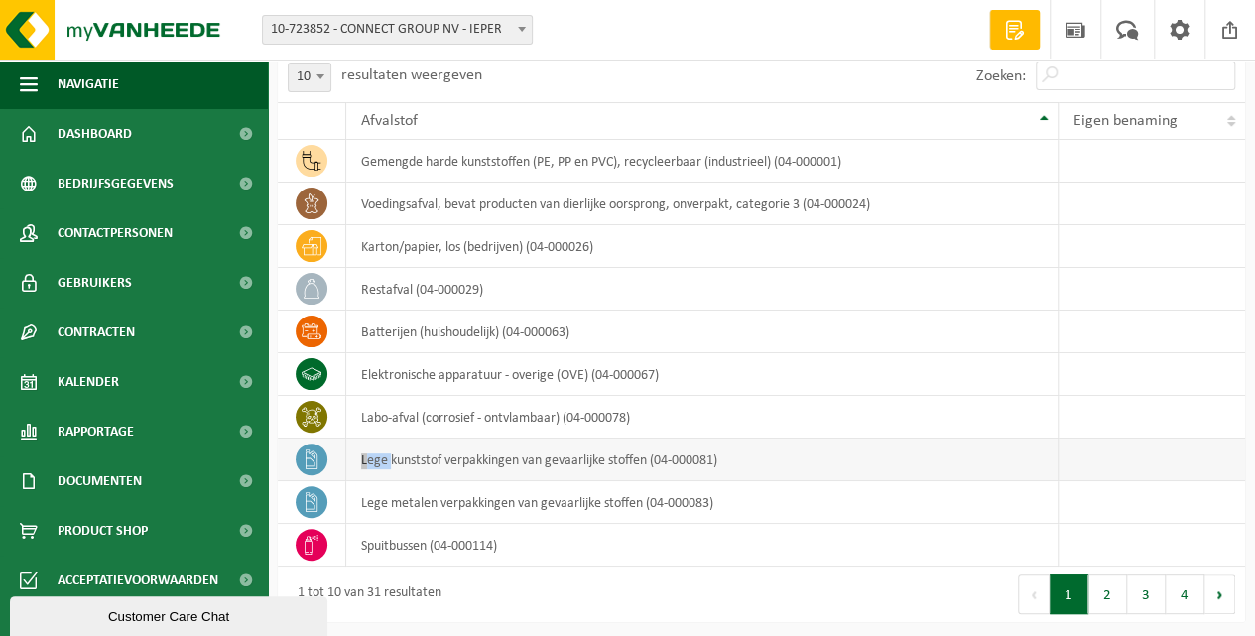
click at [312, 456] on icon at bounding box center [312, 460] width 20 height 20
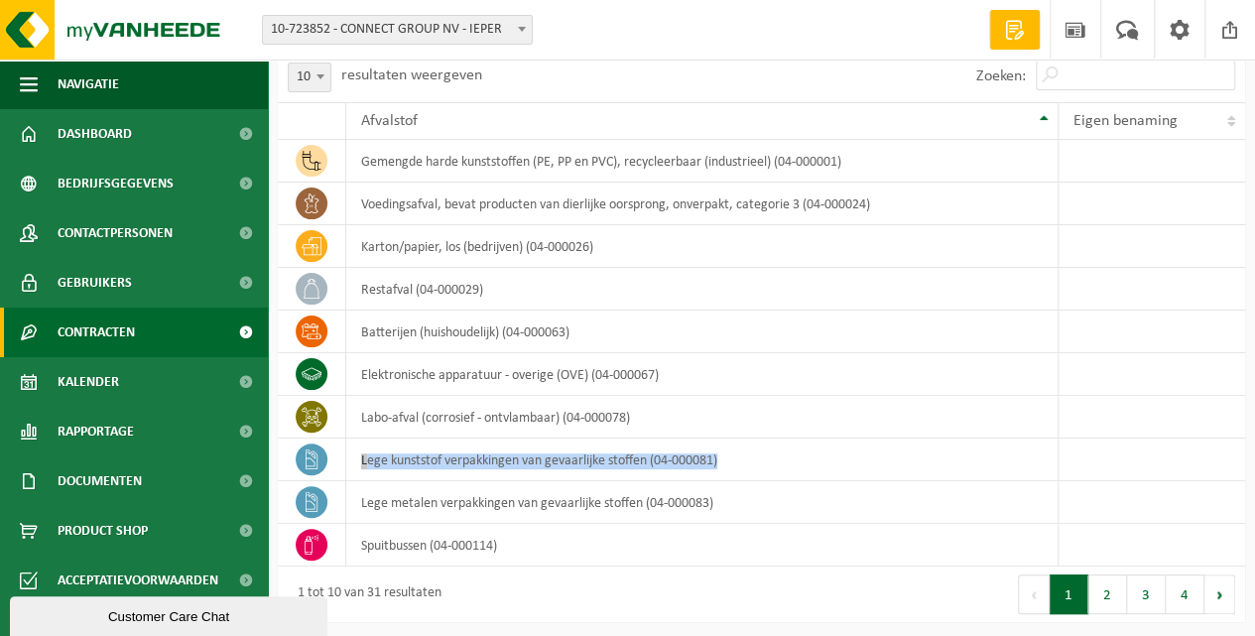
click at [107, 335] on span "Contracten" at bounding box center [96, 333] width 77 height 50
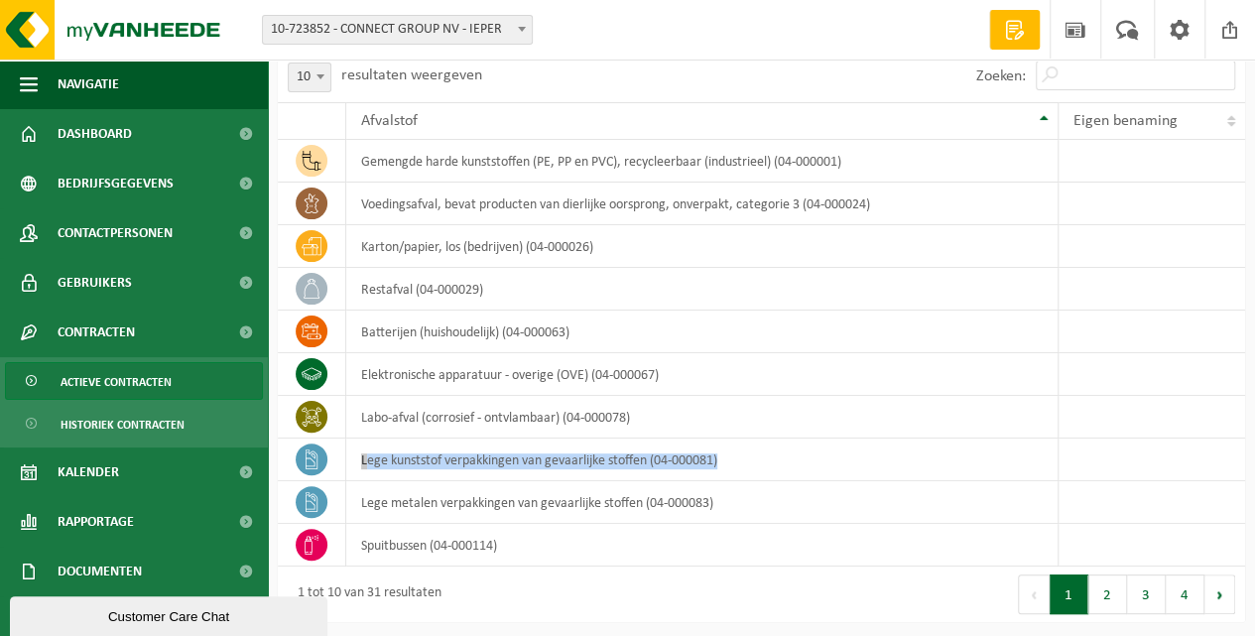
click at [127, 381] on span "Actieve contracten" at bounding box center [116, 382] width 111 height 38
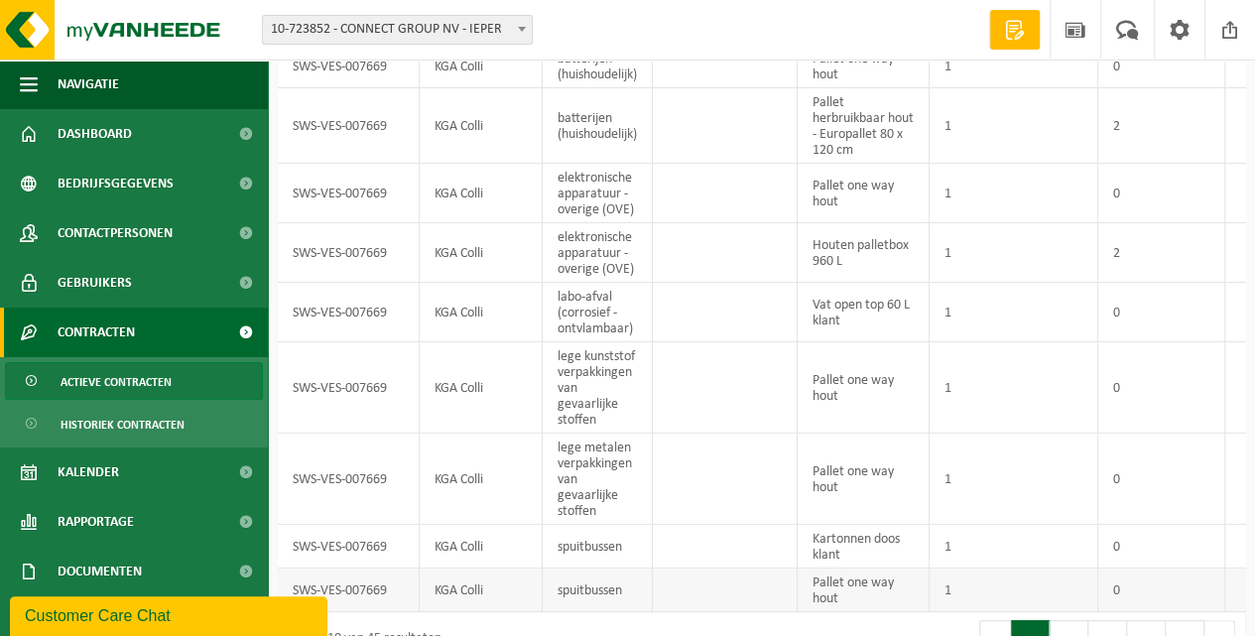
scroll to position [214, 0]
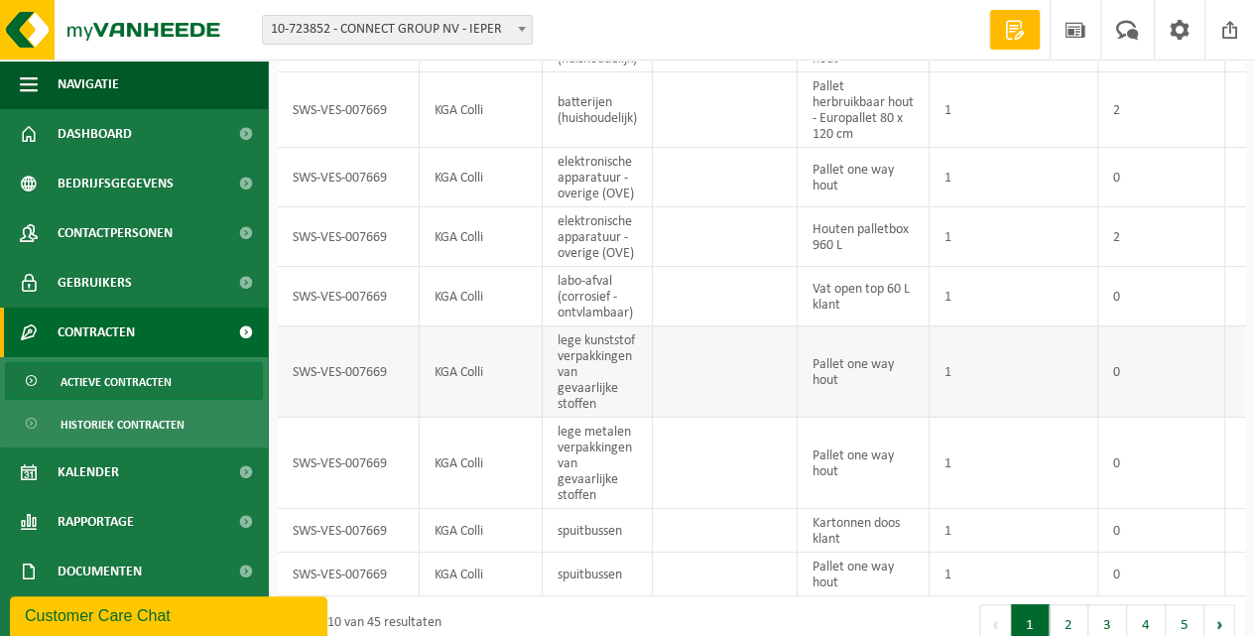
click at [589, 353] on td "lege kunststof verpakkingen van gevaarlijke stoffen" at bounding box center [598, 372] width 110 height 91
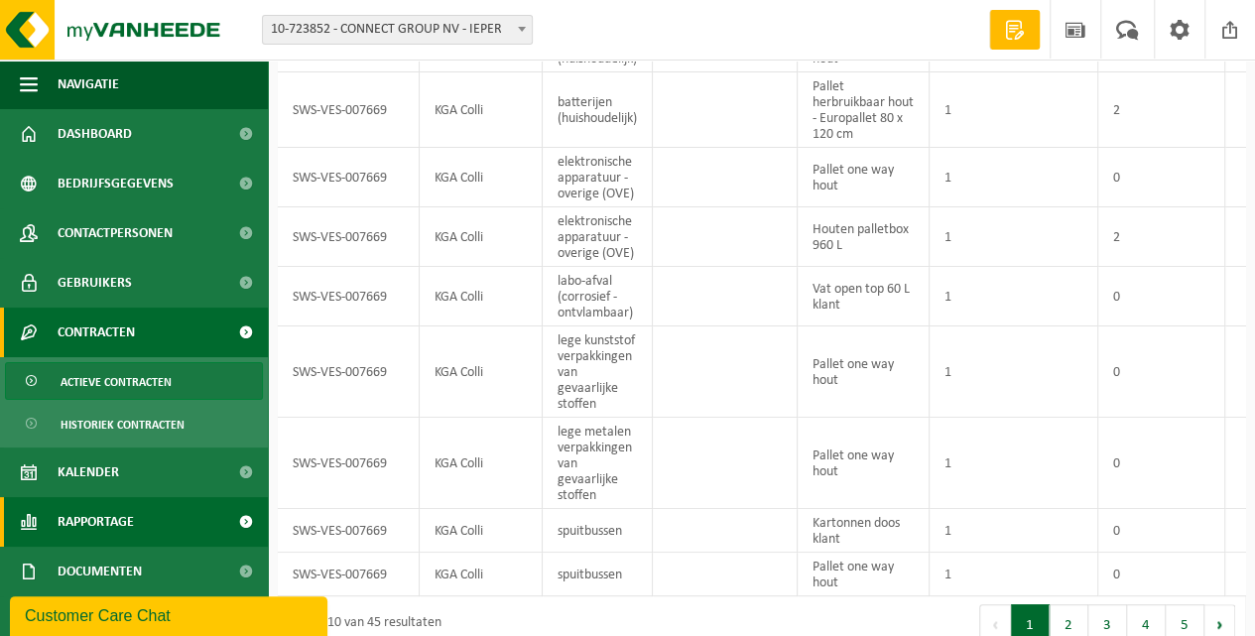
scroll to position [60, 0]
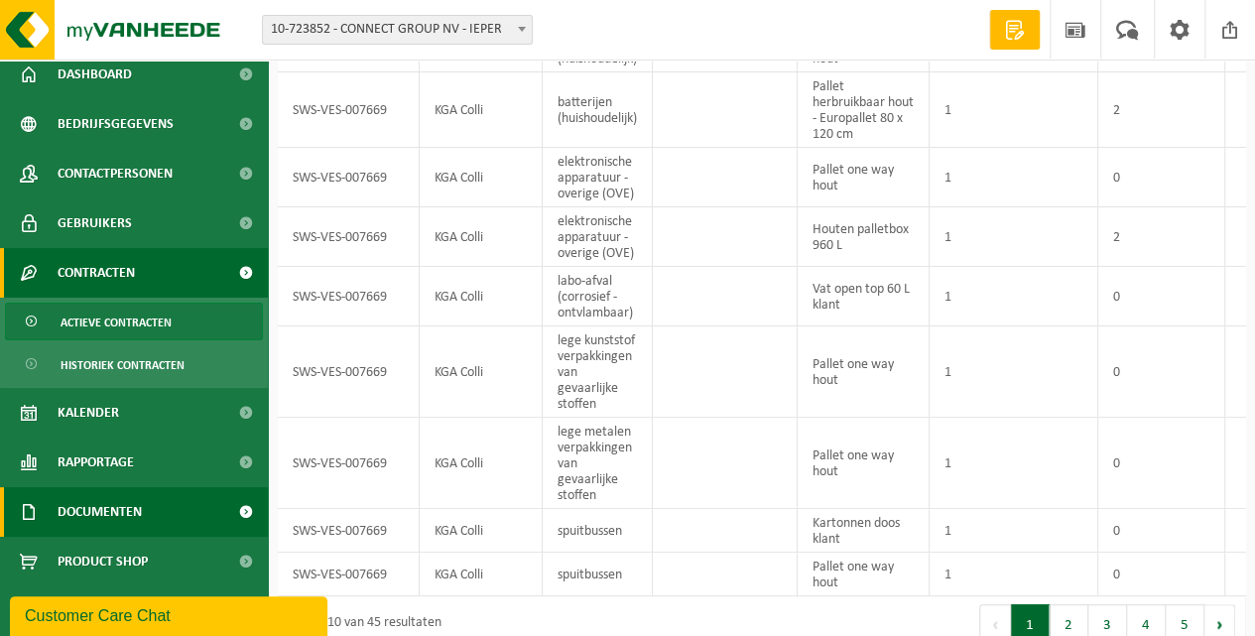
click at [92, 517] on span "Documenten" at bounding box center [100, 512] width 84 height 50
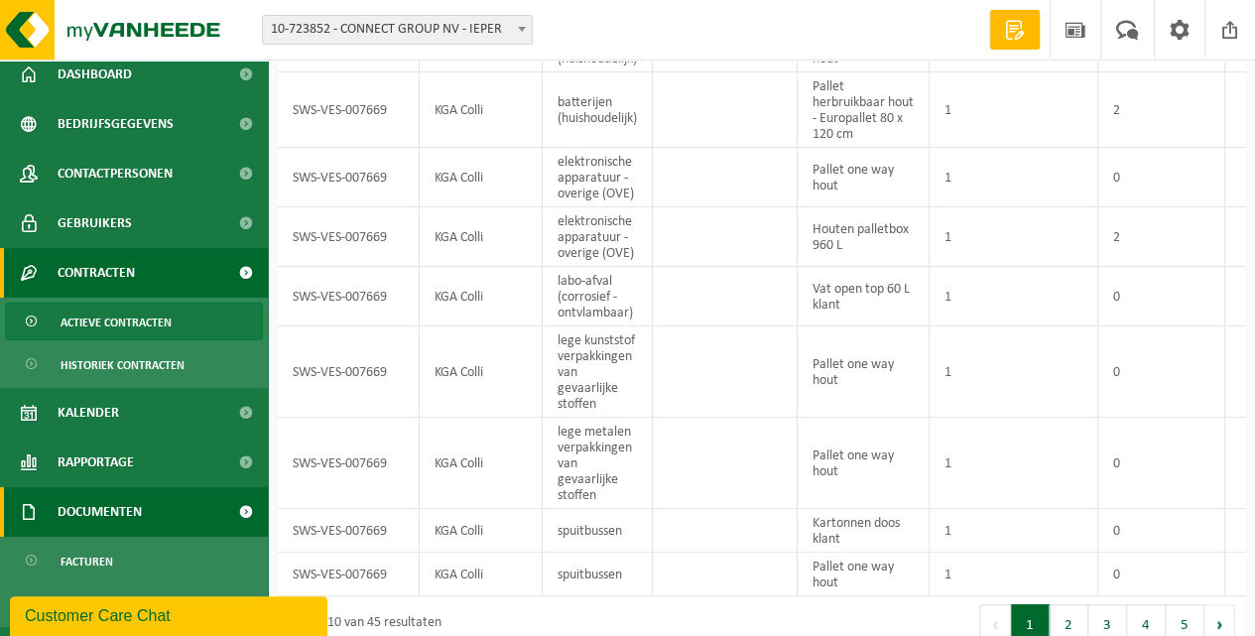
scroll to position [149, 0]
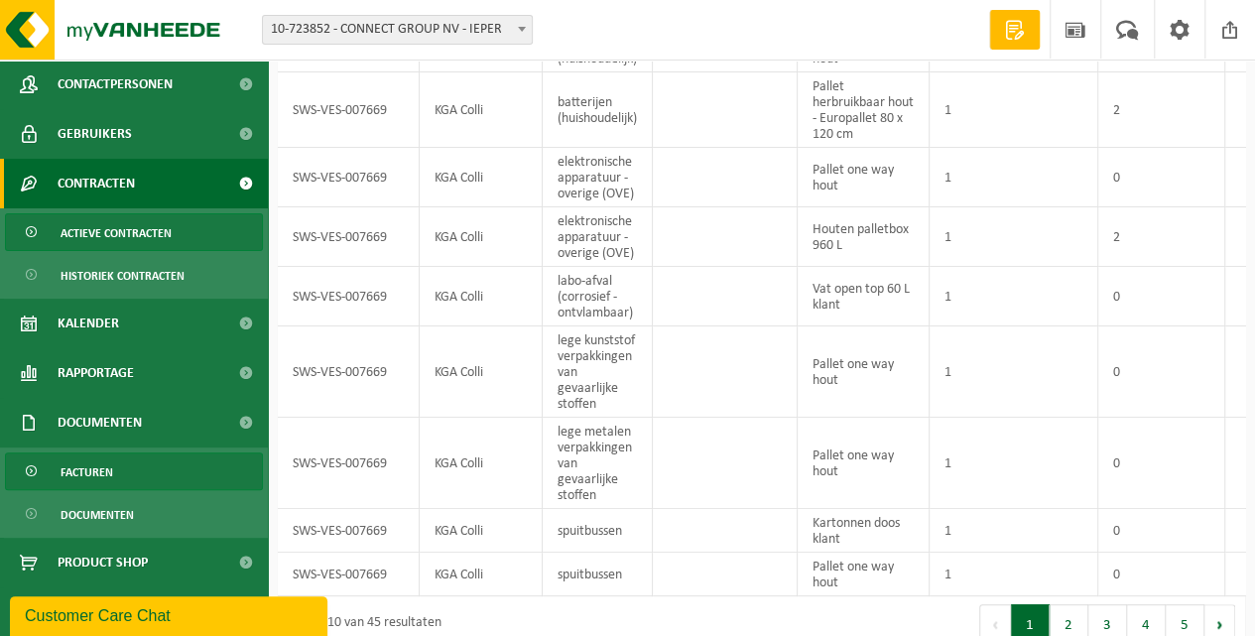
click at [85, 472] on span "Facturen" at bounding box center [87, 473] width 53 height 38
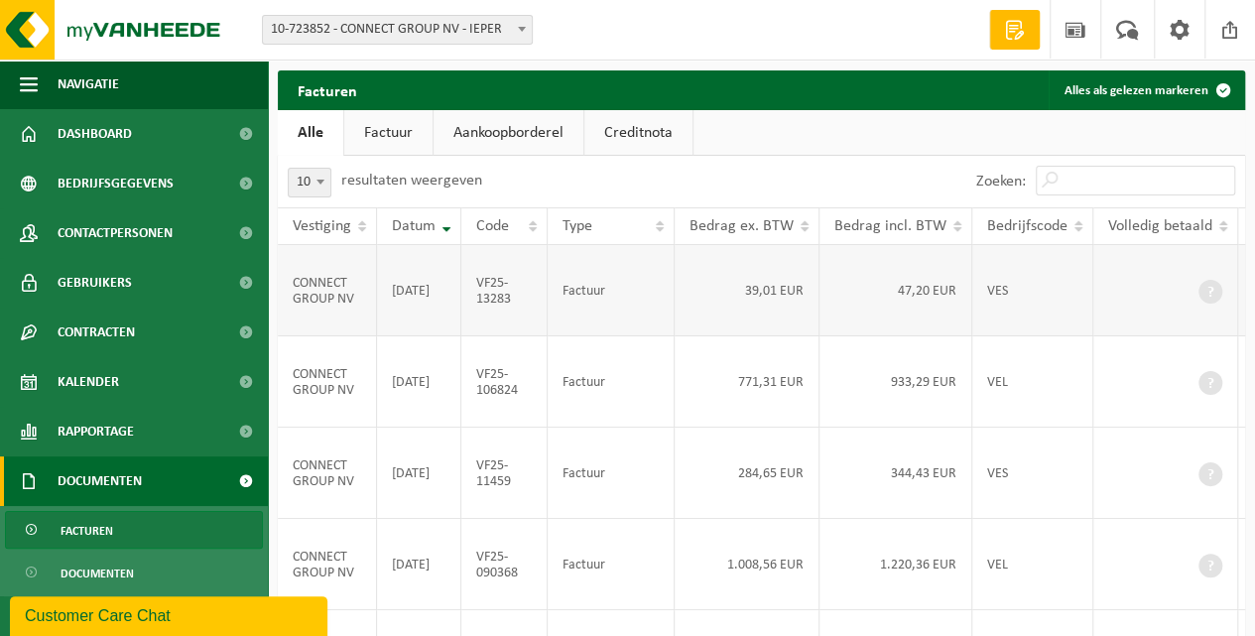
click at [1199, 297] on span at bounding box center [1211, 292] width 24 height 24
click at [455, 290] on td "[DATE]" at bounding box center [419, 290] width 84 height 91
click at [374, 136] on link "Factuur" at bounding box center [388, 133] width 88 height 46
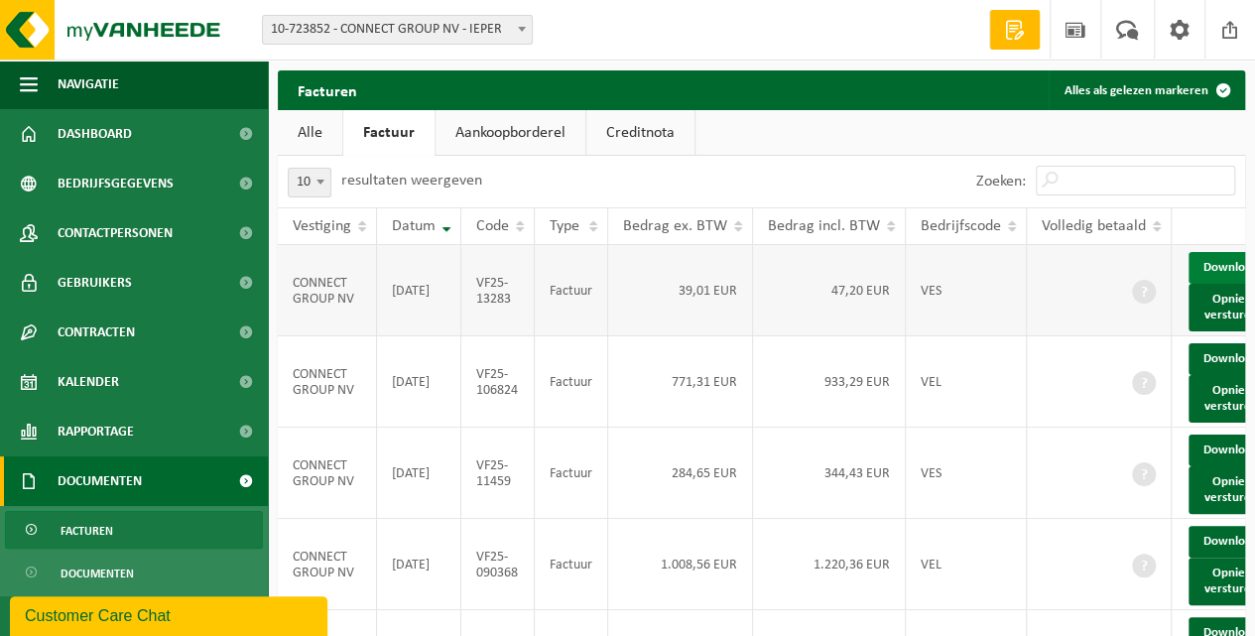
click at [1223, 284] on link "Download" at bounding box center [1237, 268] width 97 height 32
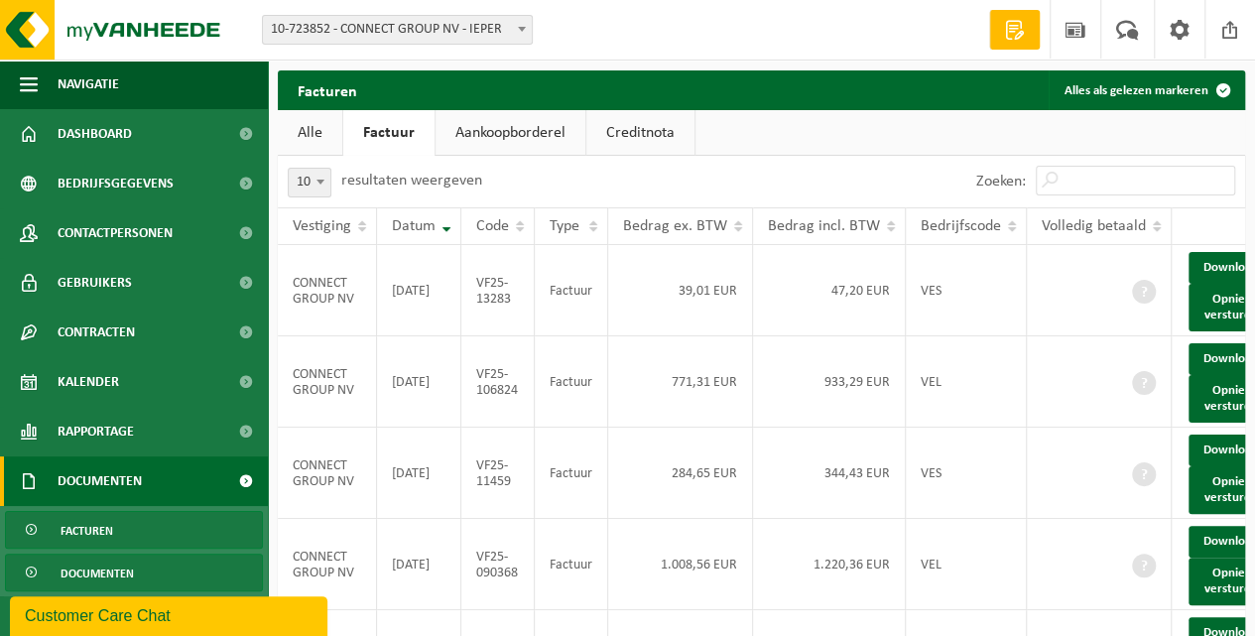
scroll to position [60, 0]
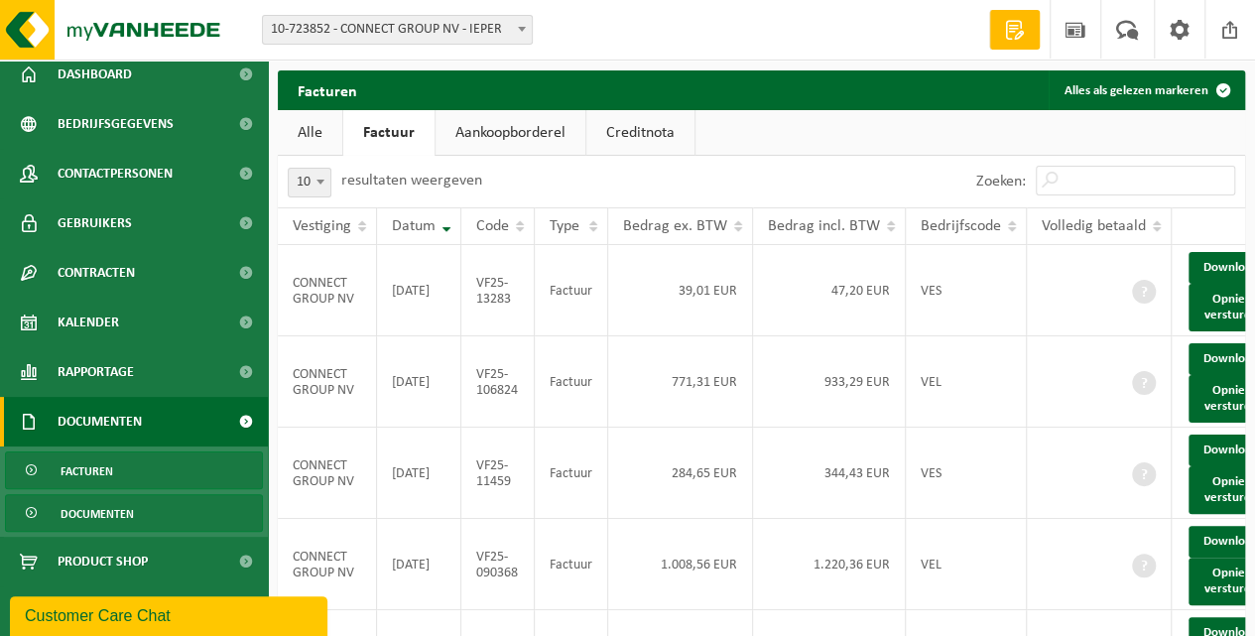
click at [74, 510] on span "Documenten" at bounding box center [97, 514] width 73 height 38
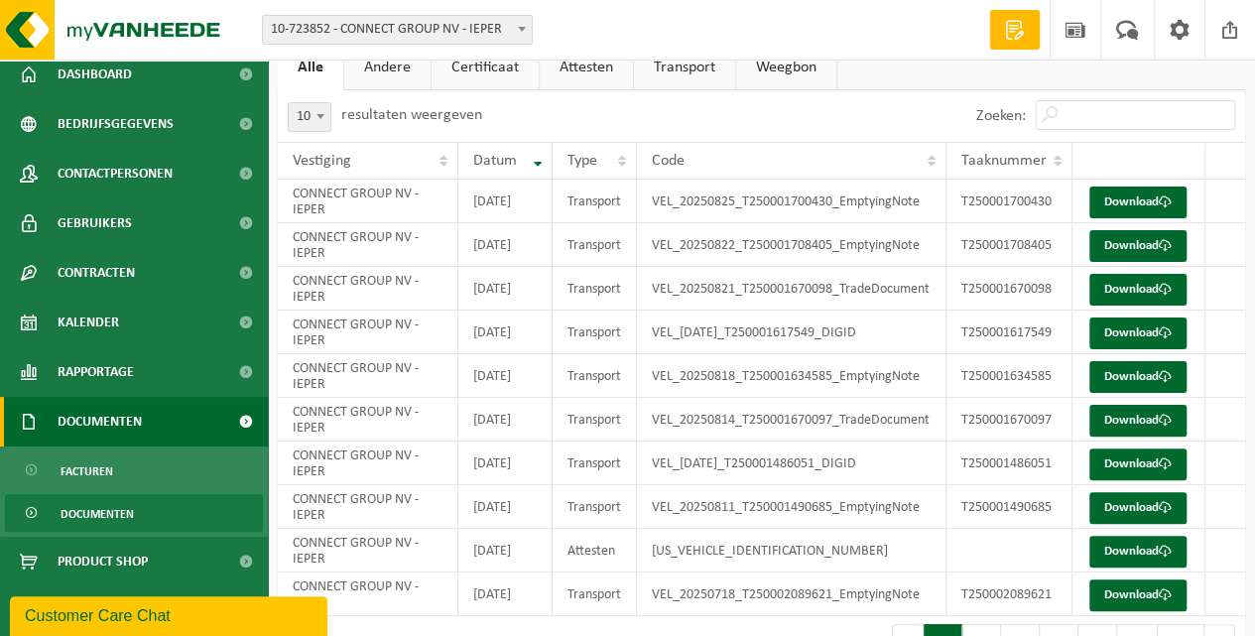
scroll to position [132, 0]
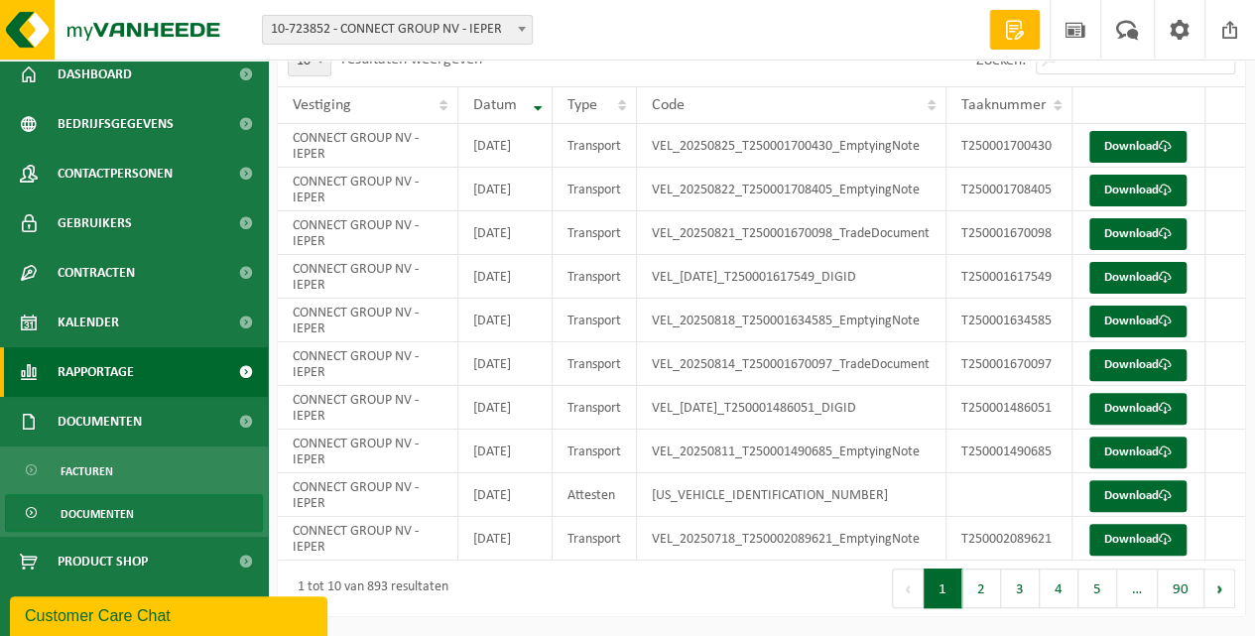
click at [99, 375] on span "Rapportage" at bounding box center [96, 372] width 76 height 50
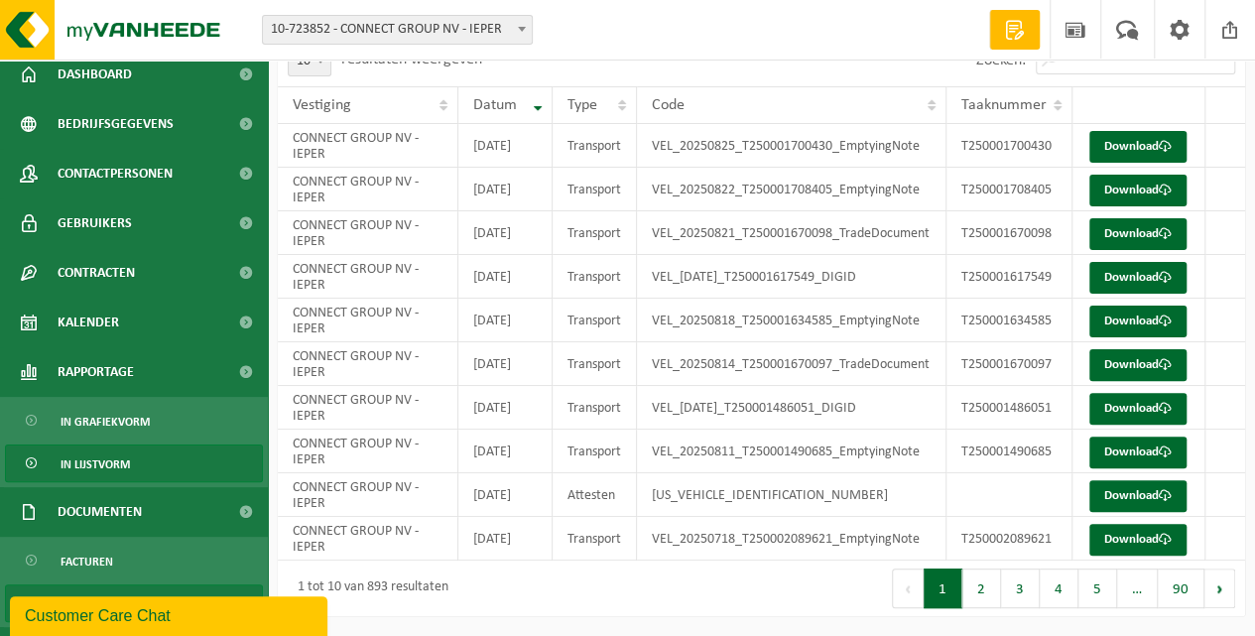
click at [107, 465] on span "In lijstvorm" at bounding box center [95, 465] width 69 height 38
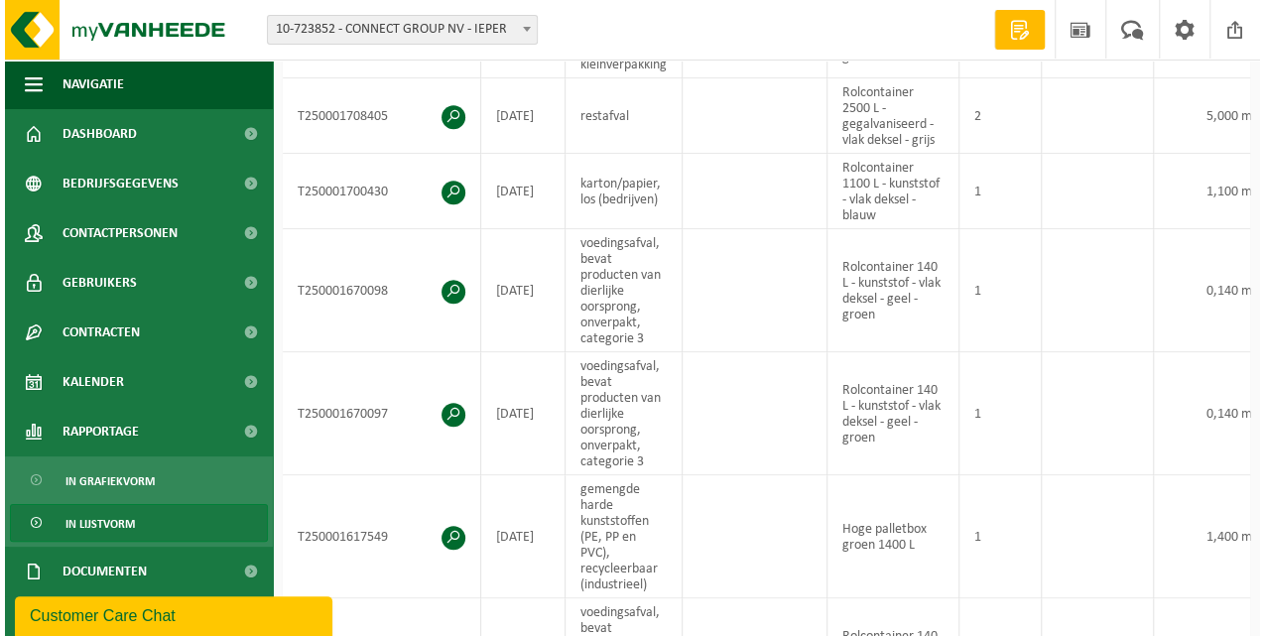
scroll to position [794, 0]
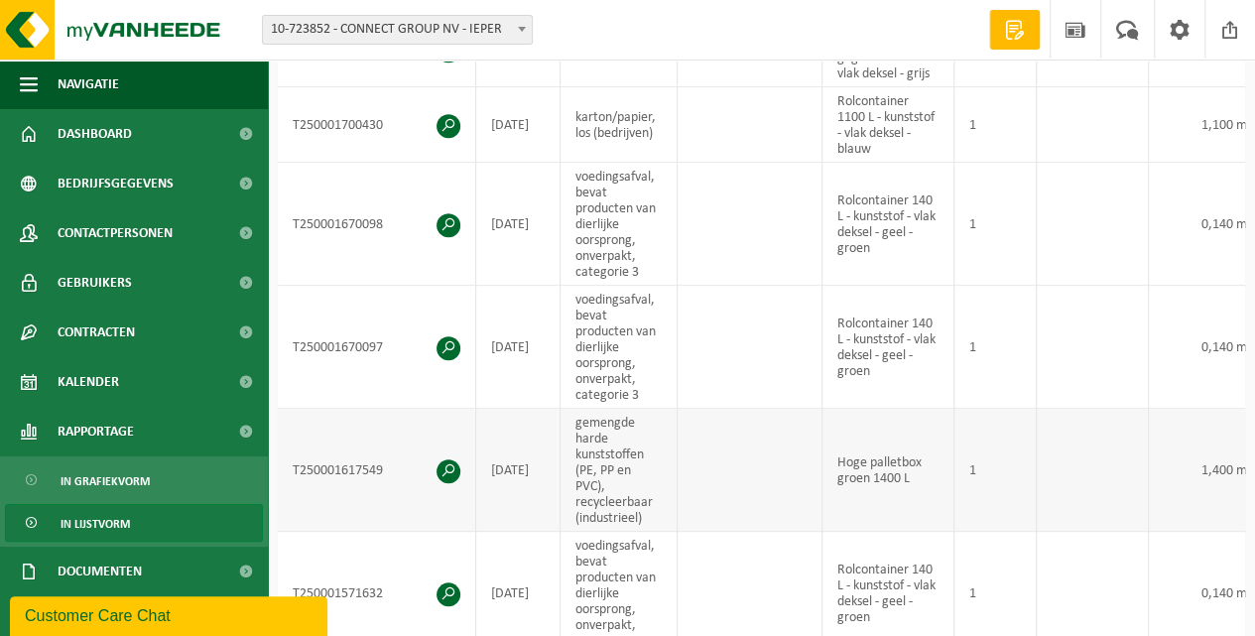
click at [449, 460] on span at bounding box center [449, 472] width 24 height 24
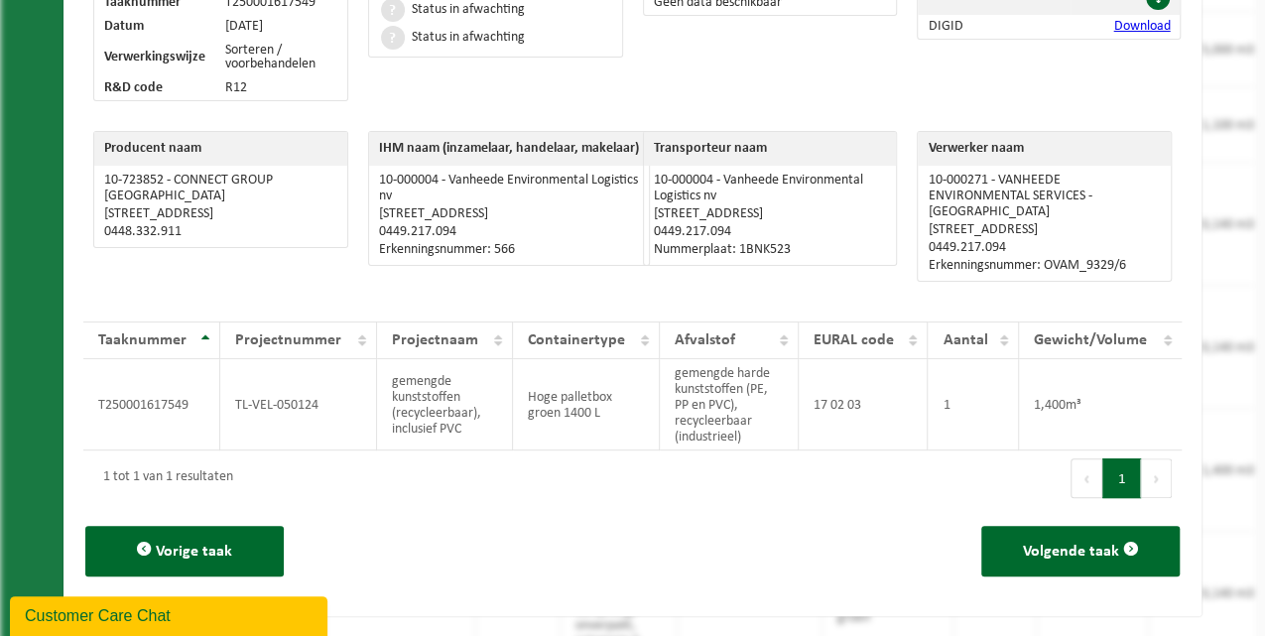
scroll to position [0, 0]
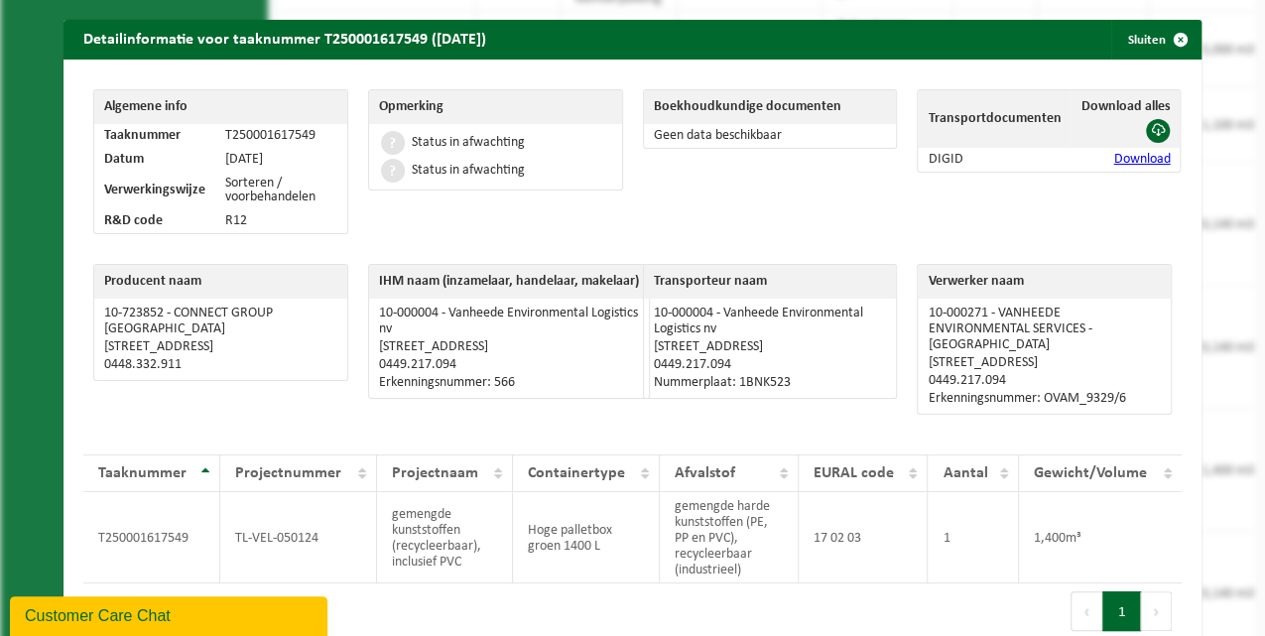
click at [1125, 165] on link "Download" at bounding box center [1142, 159] width 57 height 15
click at [1135, 162] on link "Download" at bounding box center [1142, 159] width 57 height 15
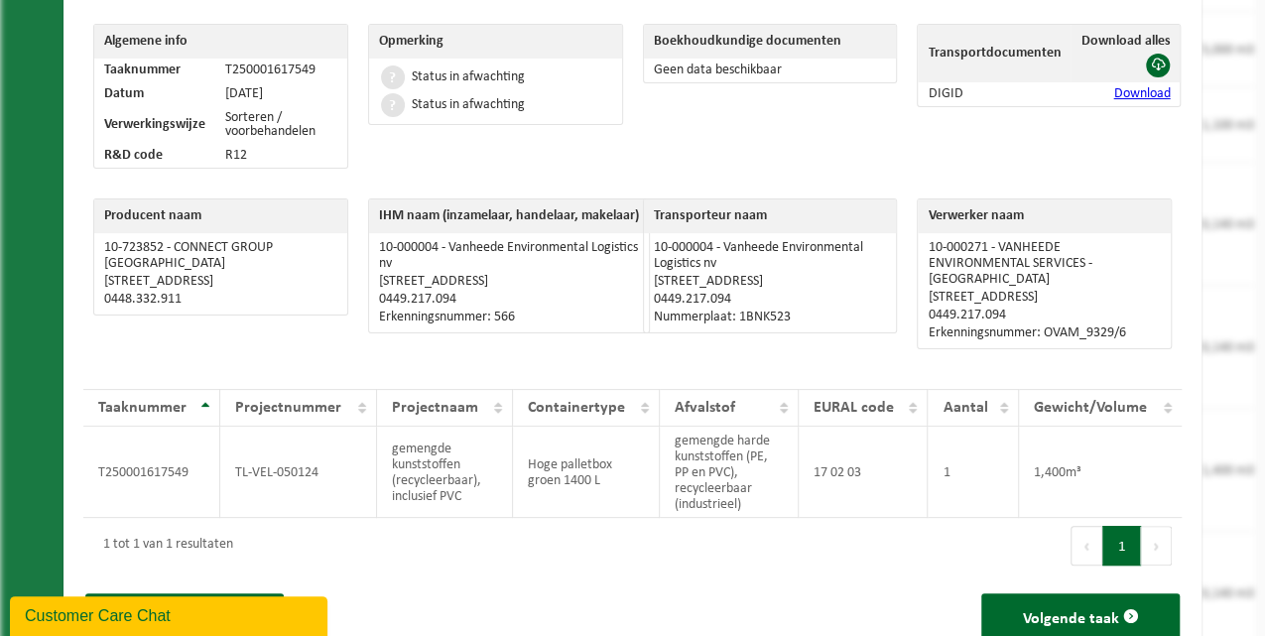
scroll to position [132, 0]
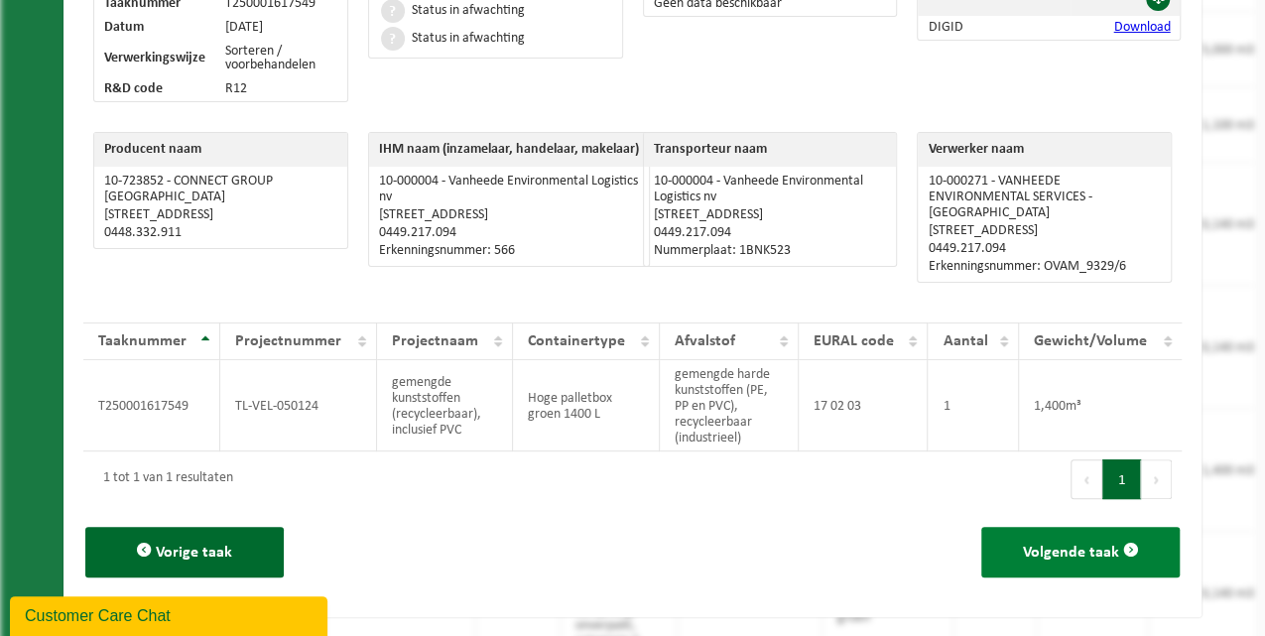
click at [1040, 545] on span "Volgende taak" at bounding box center [1071, 553] width 96 height 16
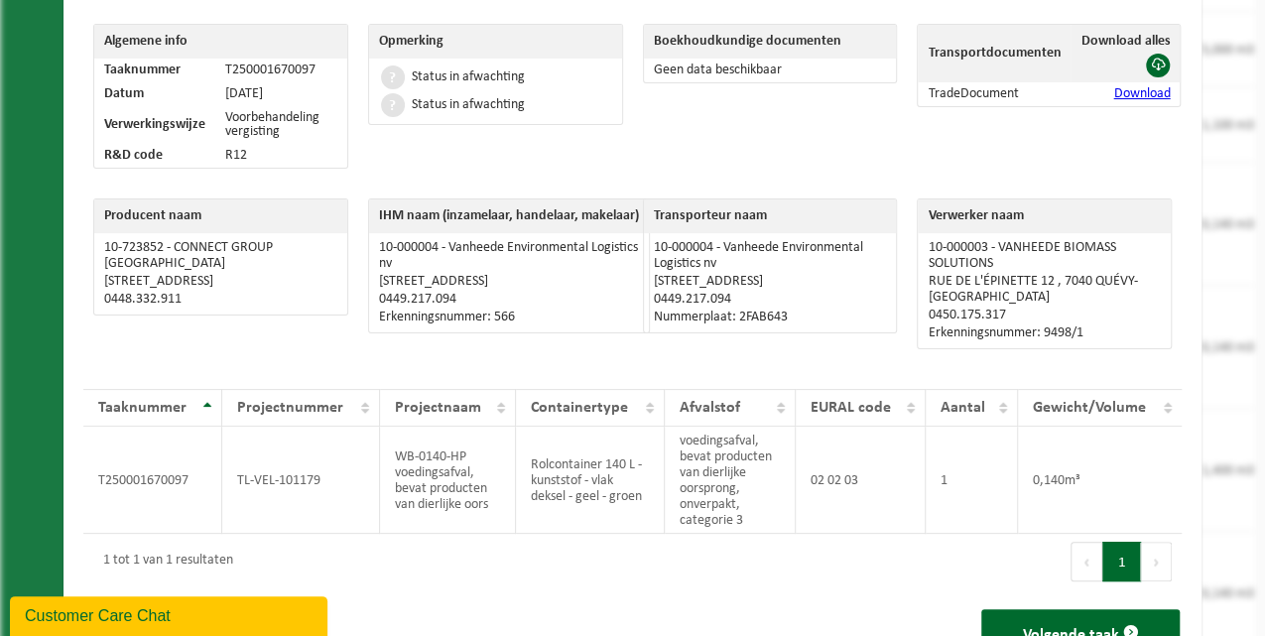
scroll to position [154, 0]
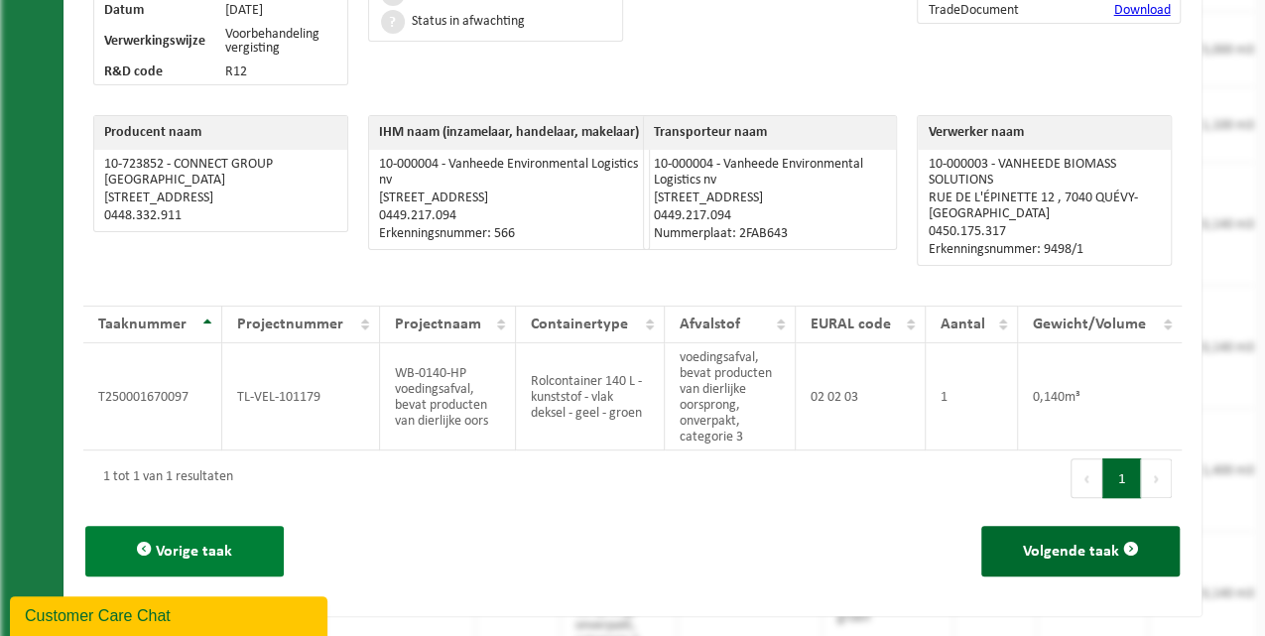
click at [186, 544] on span "Vorige taak" at bounding box center [194, 552] width 76 height 16
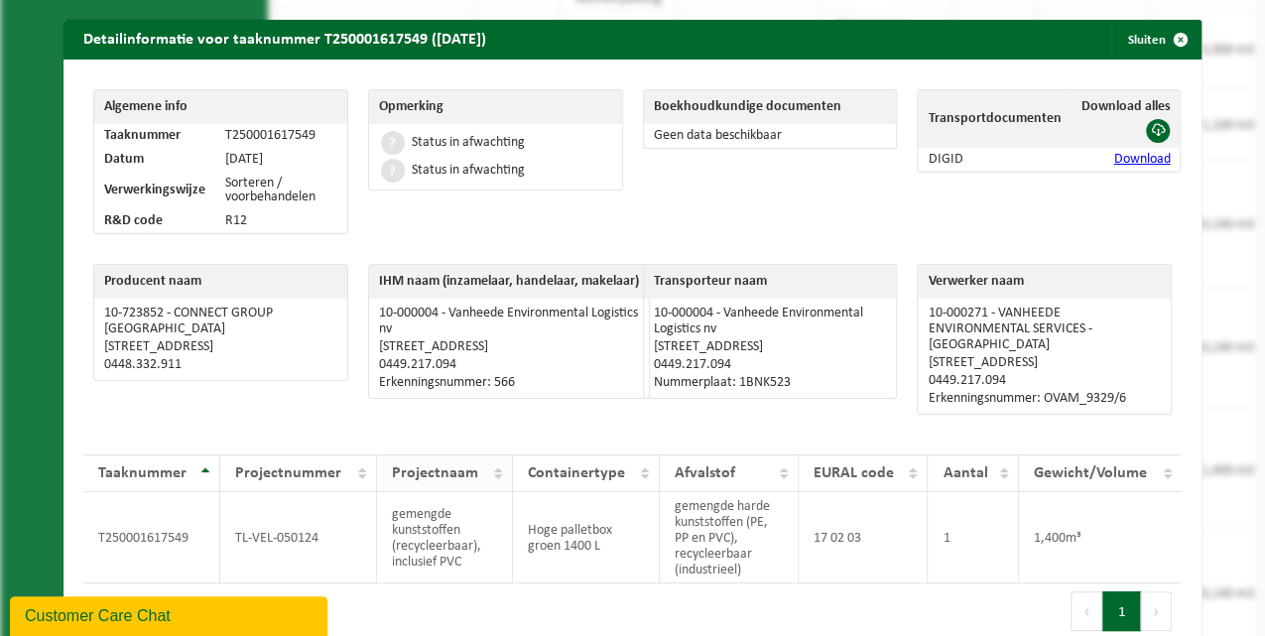
scroll to position [132, 0]
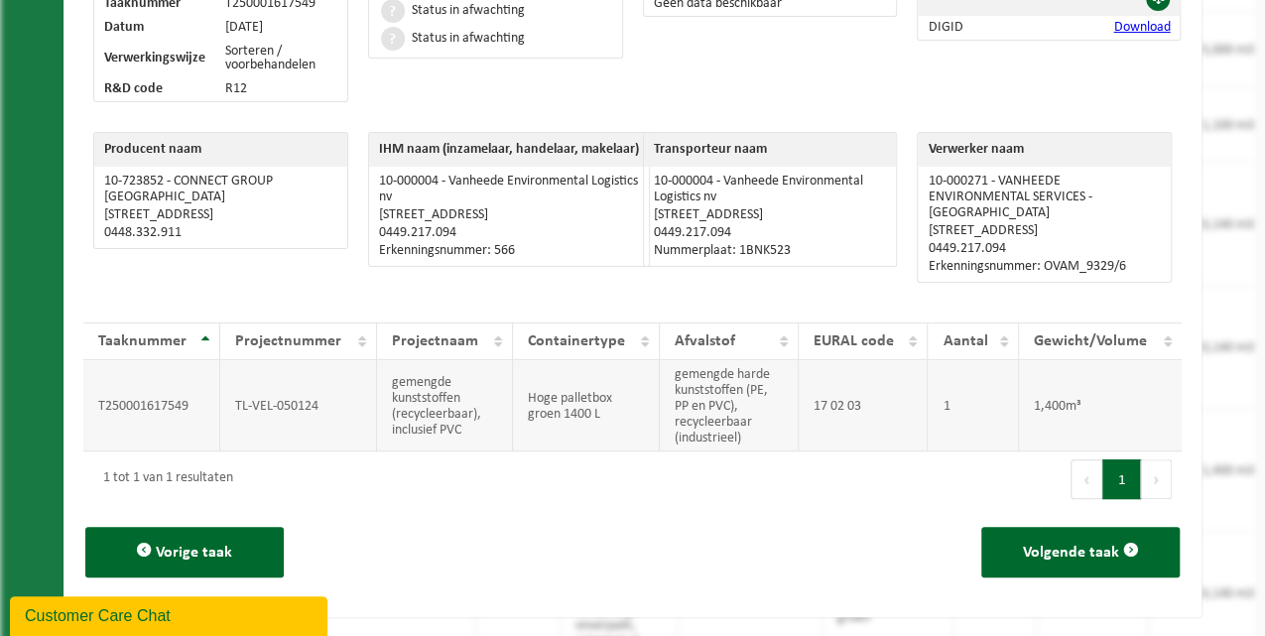
click at [444, 410] on td "gemengde kunststoffen (recycleerbaar), inclusief PVC" at bounding box center [444, 405] width 135 height 91
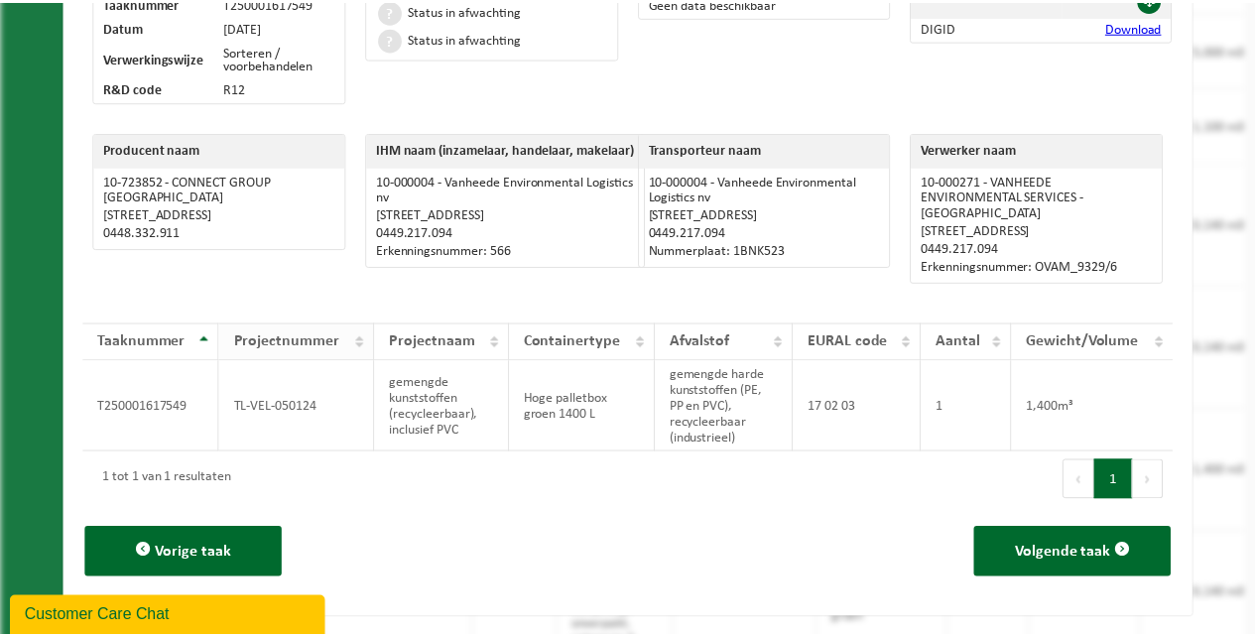
scroll to position [0, 0]
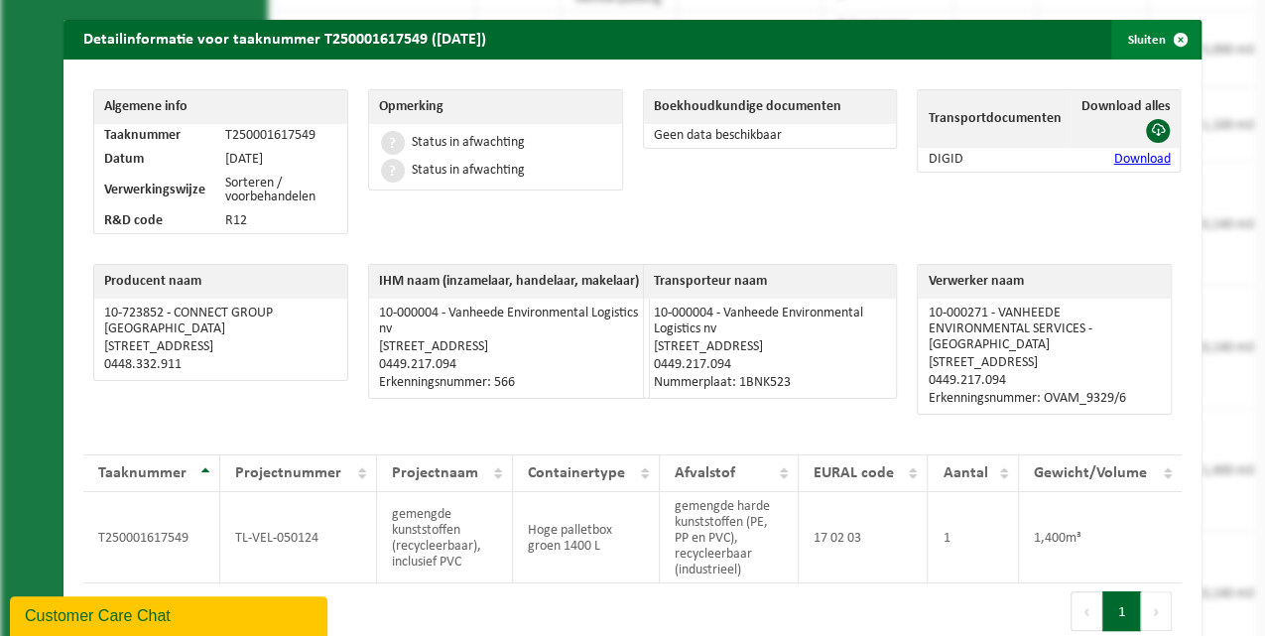
click at [1171, 38] on span "button" at bounding box center [1180, 40] width 40 height 40
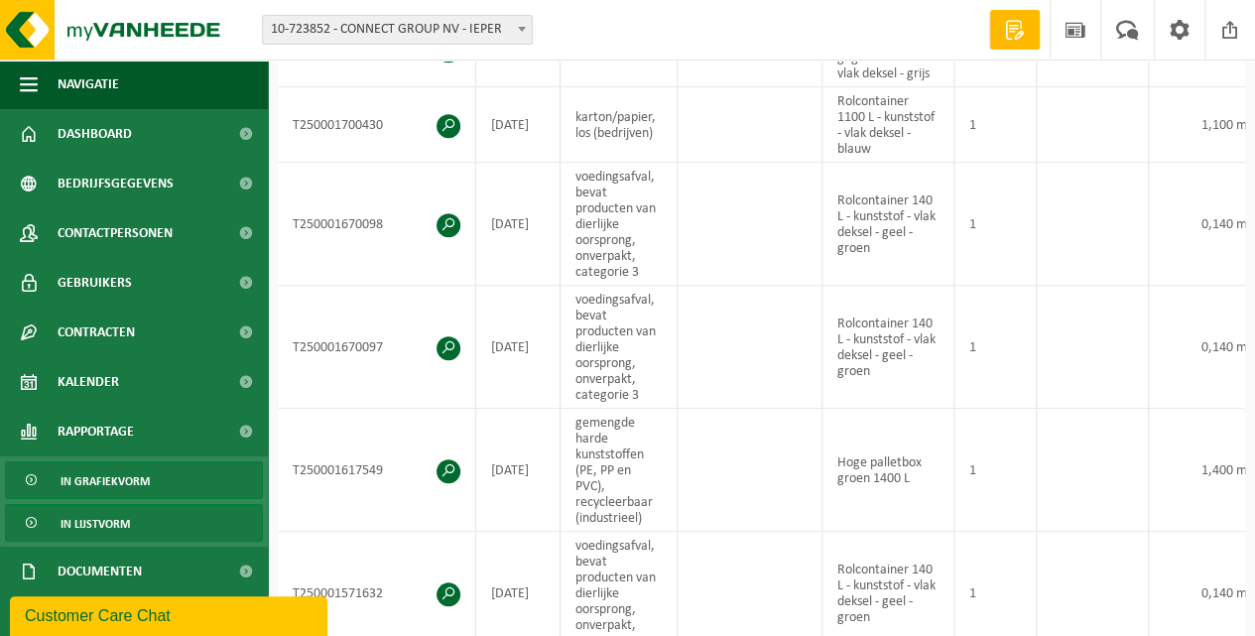
click at [119, 480] on span "In grafiekvorm" at bounding box center [105, 481] width 89 height 38
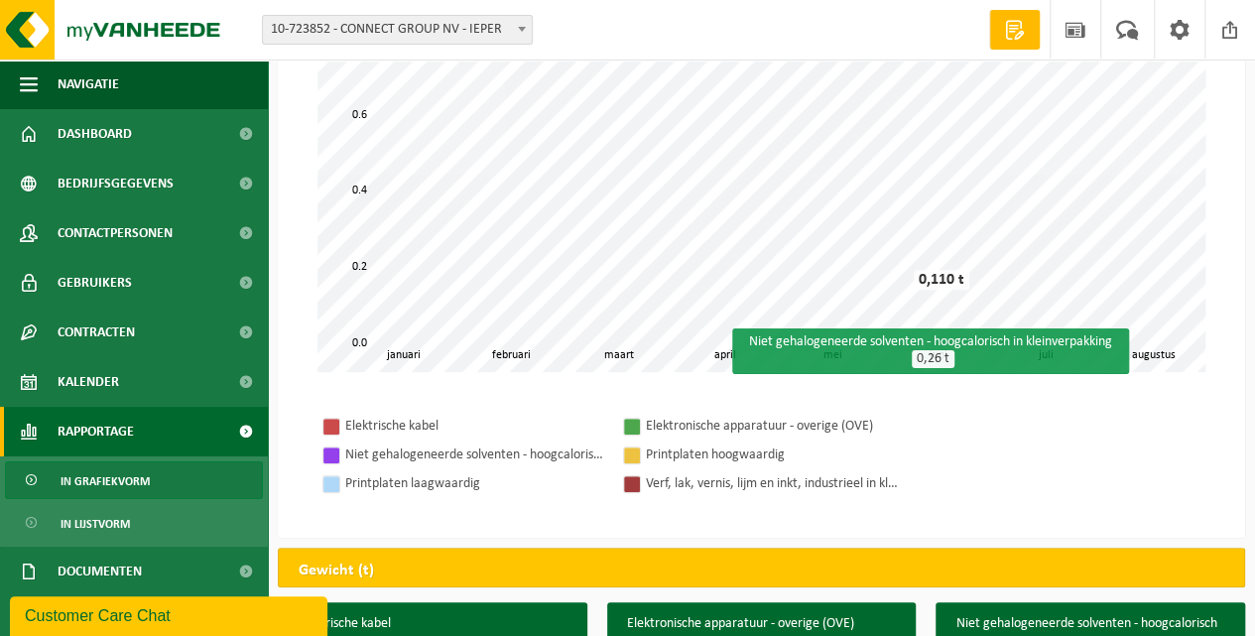
scroll to position [397, 0]
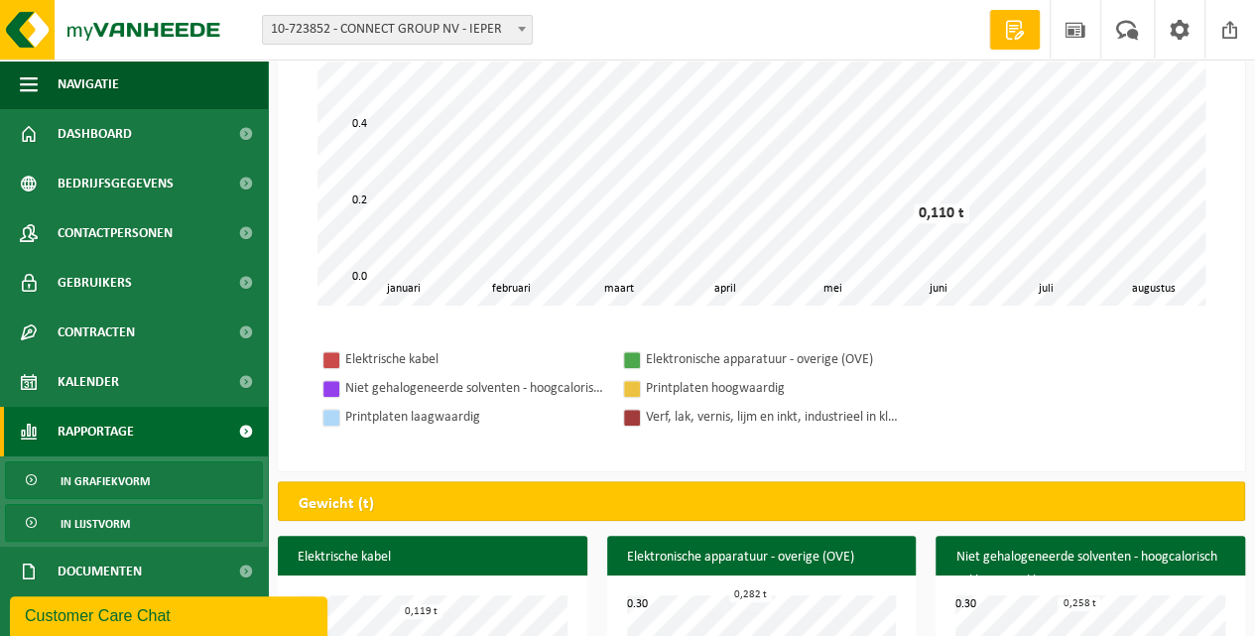
click at [125, 524] on span "In lijstvorm" at bounding box center [95, 524] width 69 height 38
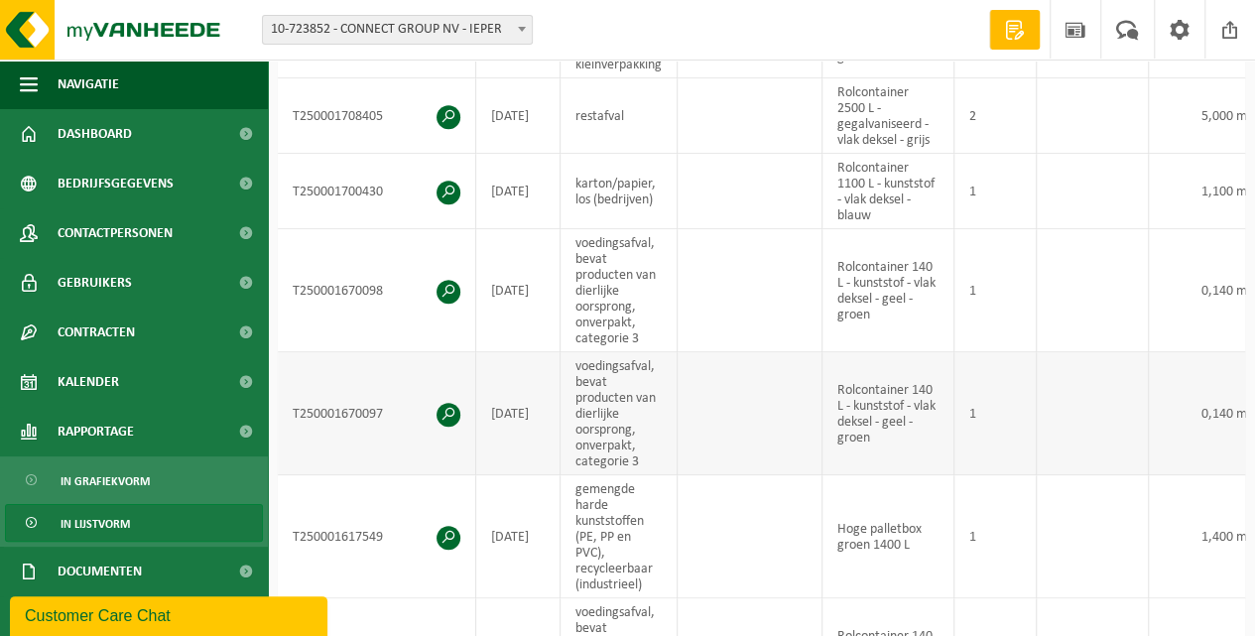
scroll to position [794, 0]
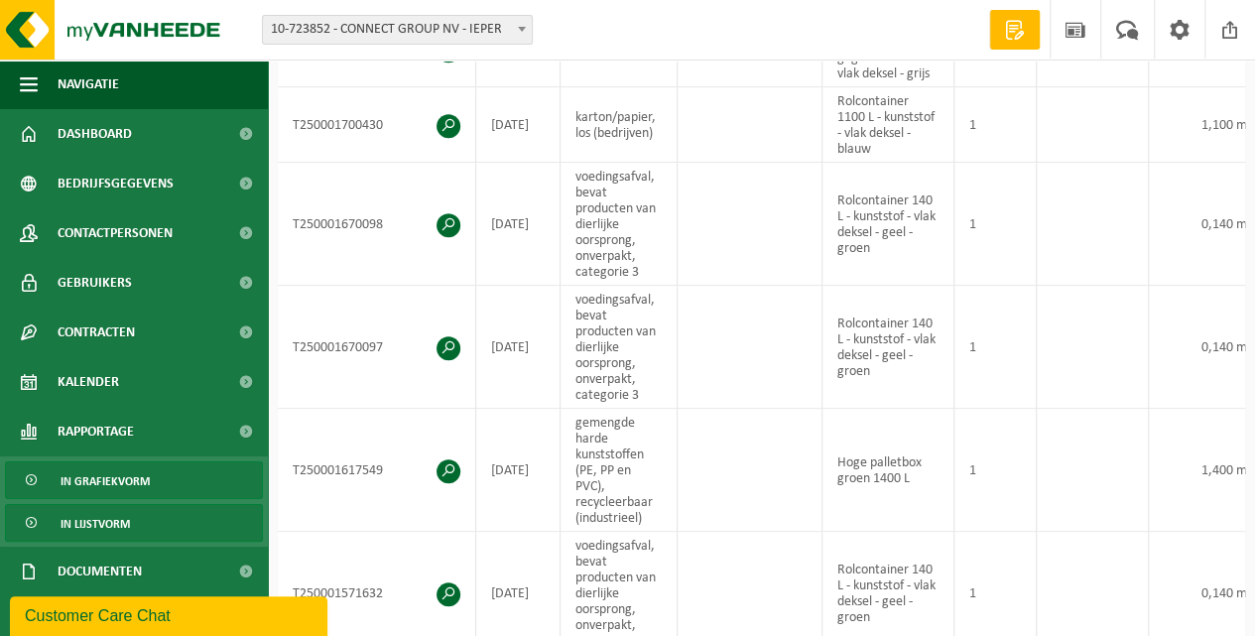
click at [100, 474] on span "In grafiekvorm" at bounding box center [105, 481] width 89 height 38
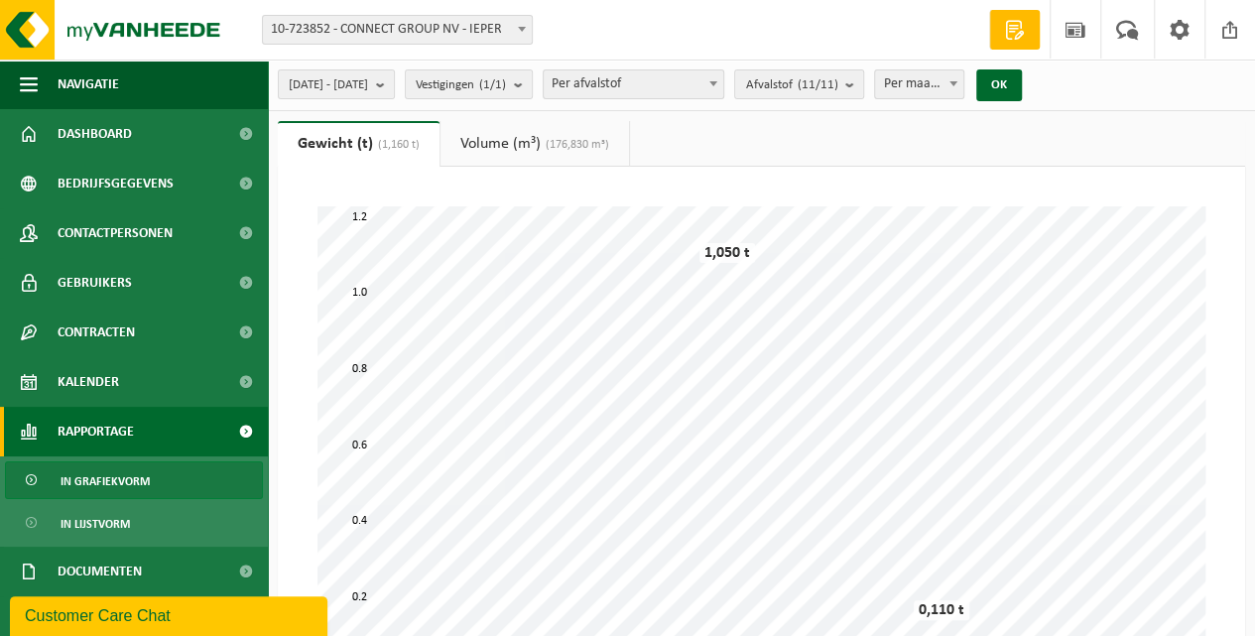
click at [508, 26] on span "10-723852 - CONNECT GROUP NV - IEPER" at bounding box center [397, 30] width 269 height 28
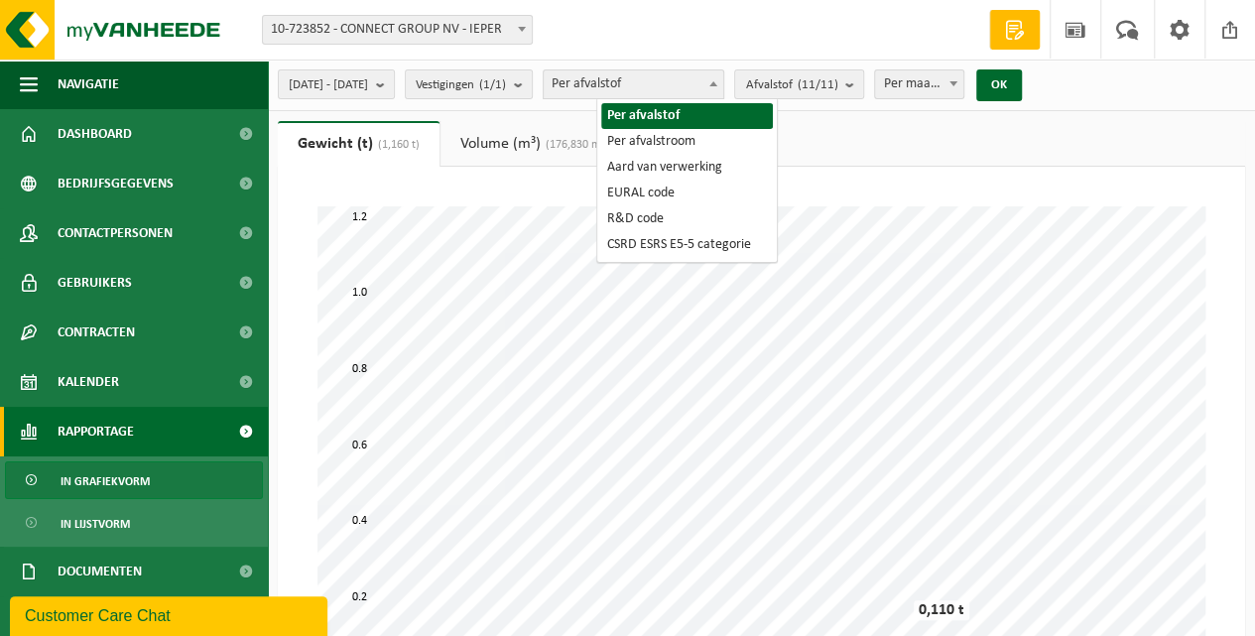
click at [669, 79] on span "Per afvalstof" at bounding box center [634, 84] width 180 height 28
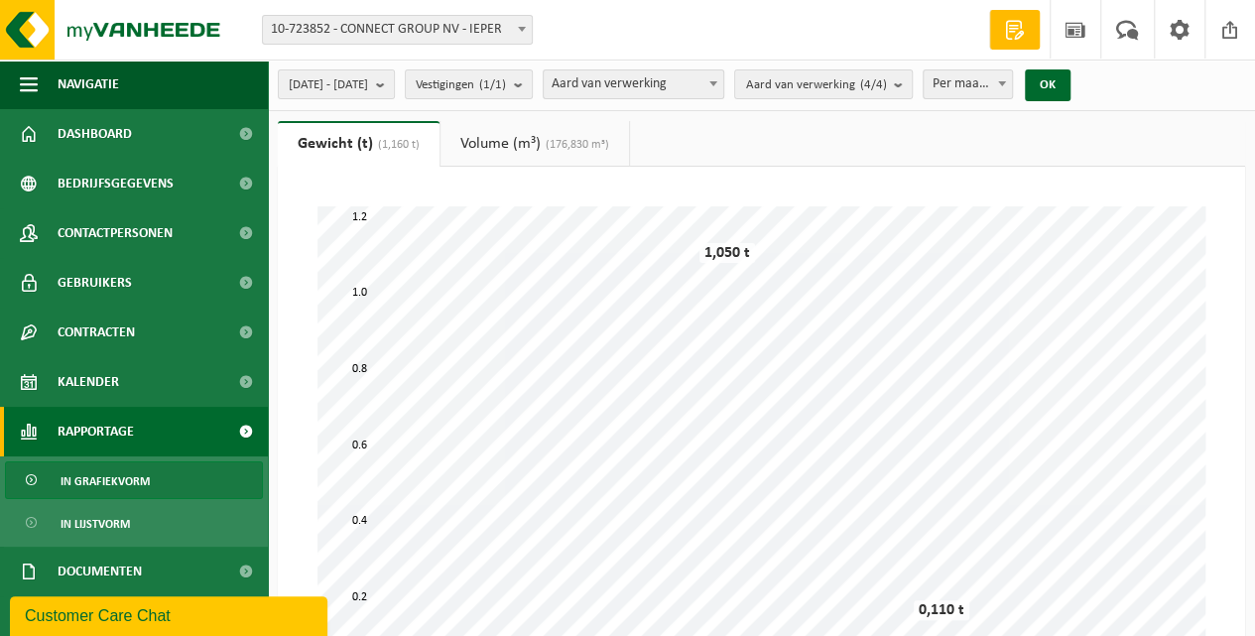
click at [647, 86] on span "Aard van verwerking" at bounding box center [634, 84] width 180 height 28
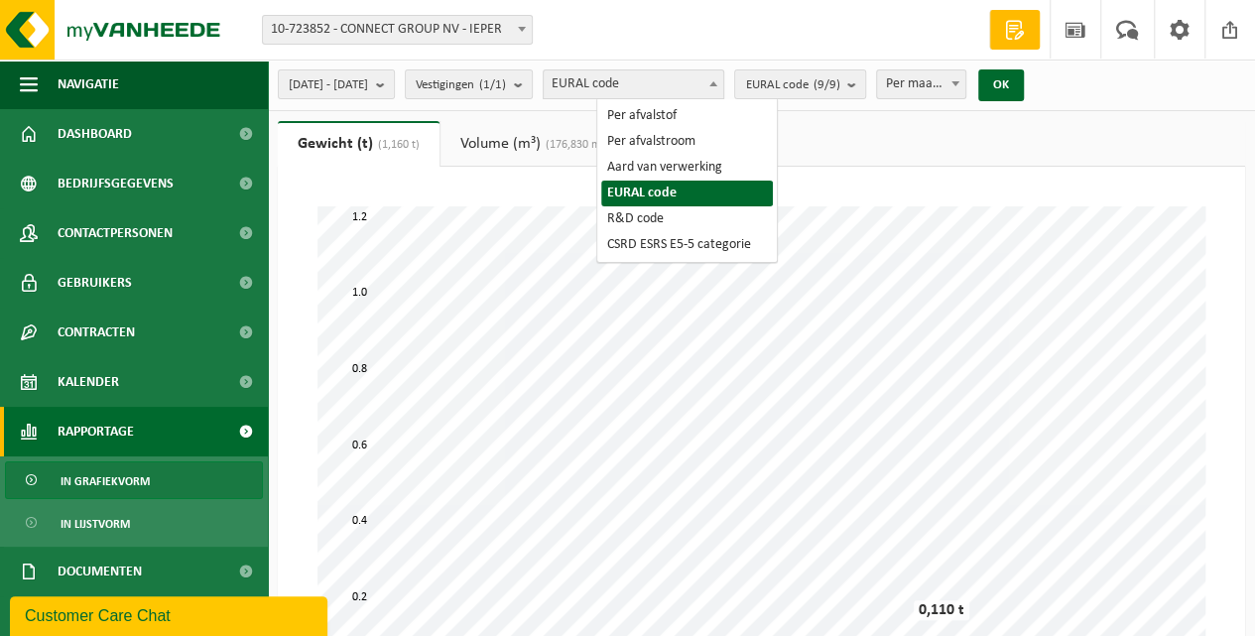
click at [703, 86] on span "EURAL code" at bounding box center [634, 84] width 180 height 28
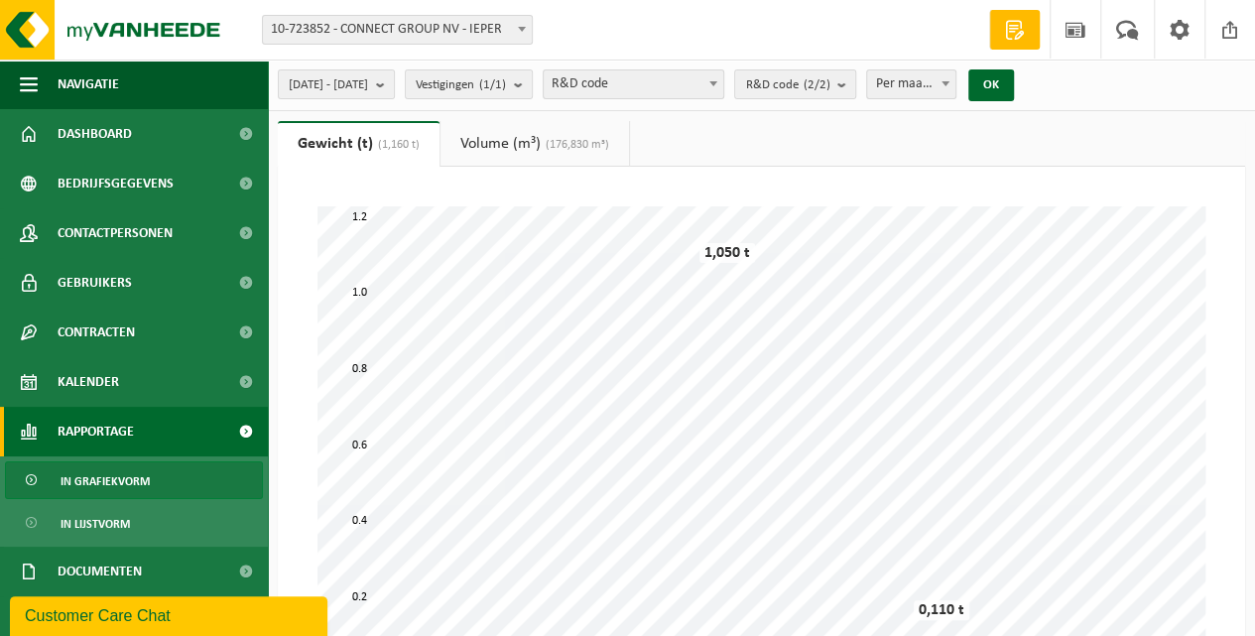
click at [681, 91] on span "R&D code" at bounding box center [634, 84] width 180 height 28
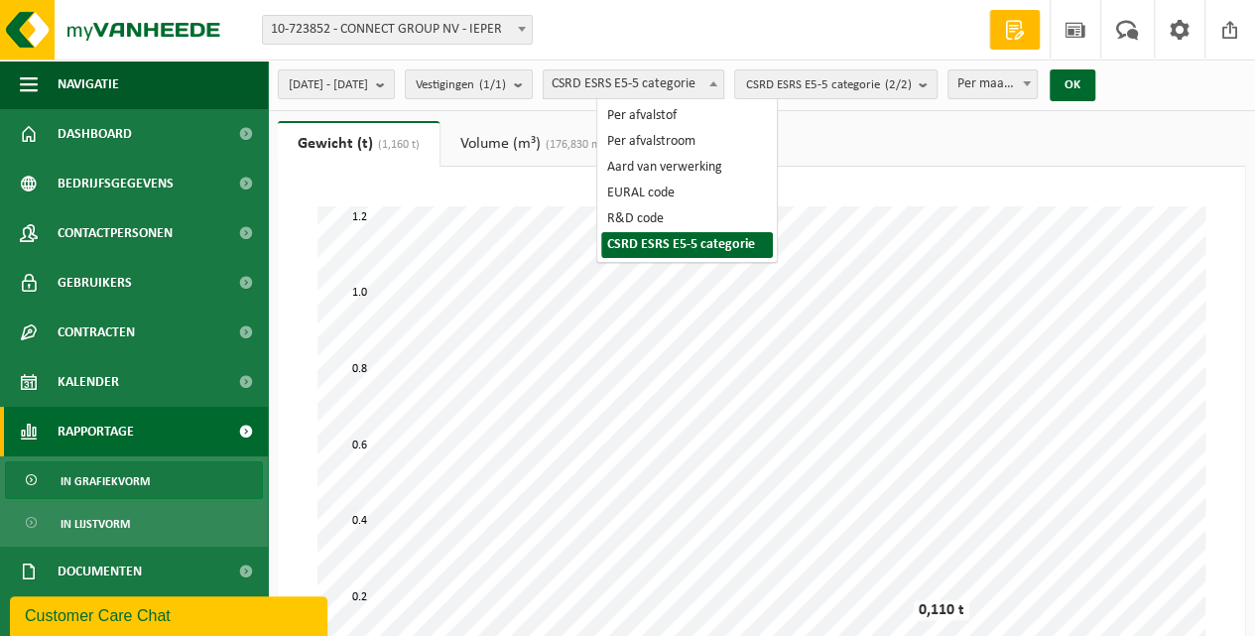
drag, startPoint x: 726, startPoint y: 79, endPoint x: 687, endPoint y: 95, distance: 42.8
click at [724, 82] on span "CSRD ESRS E5-5 categorie" at bounding box center [634, 84] width 180 height 28
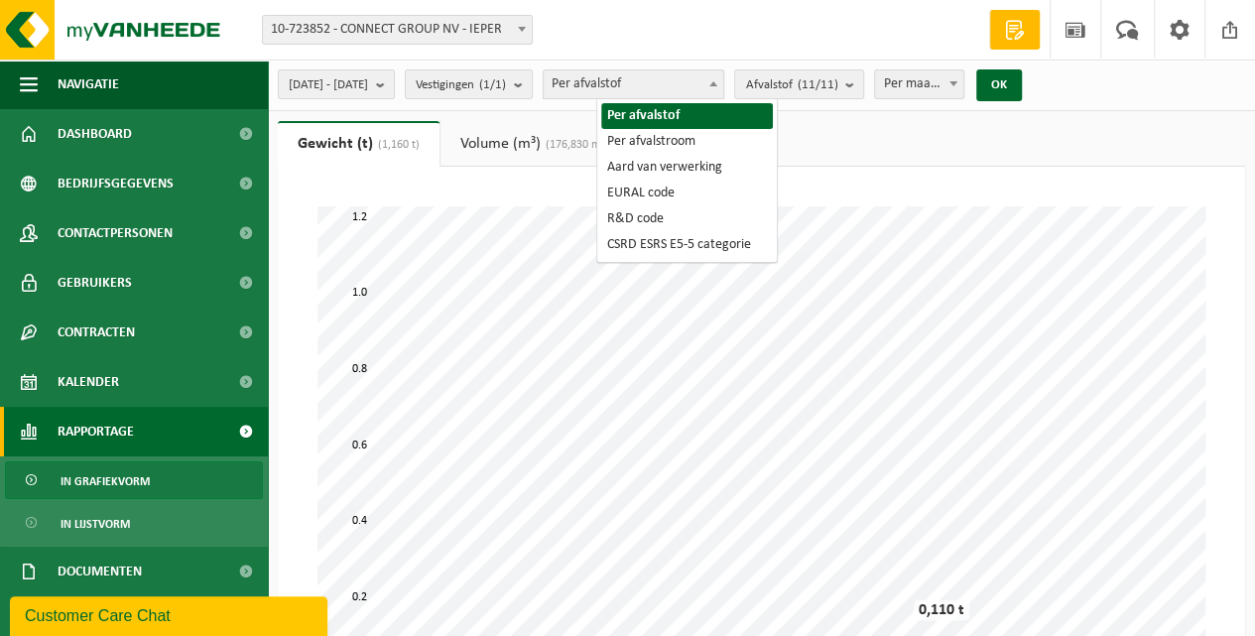
drag, startPoint x: 688, startPoint y: 83, endPoint x: 683, endPoint y: 101, distance: 18.5
click at [688, 84] on span "Per afvalstof" at bounding box center [634, 84] width 180 height 28
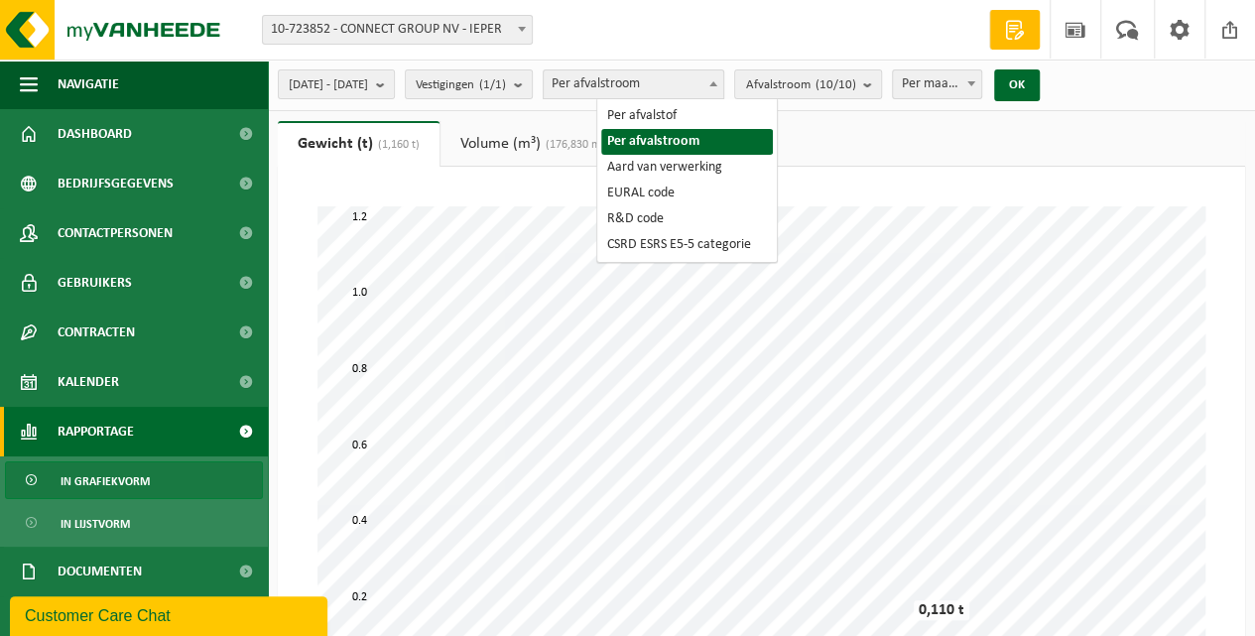
drag, startPoint x: 743, startPoint y: 87, endPoint x: 686, endPoint y: 104, distance: 60.0
click at [724, 87] on span "Per afvalstroom" at bounding box center [634, 84] width 180 height 28
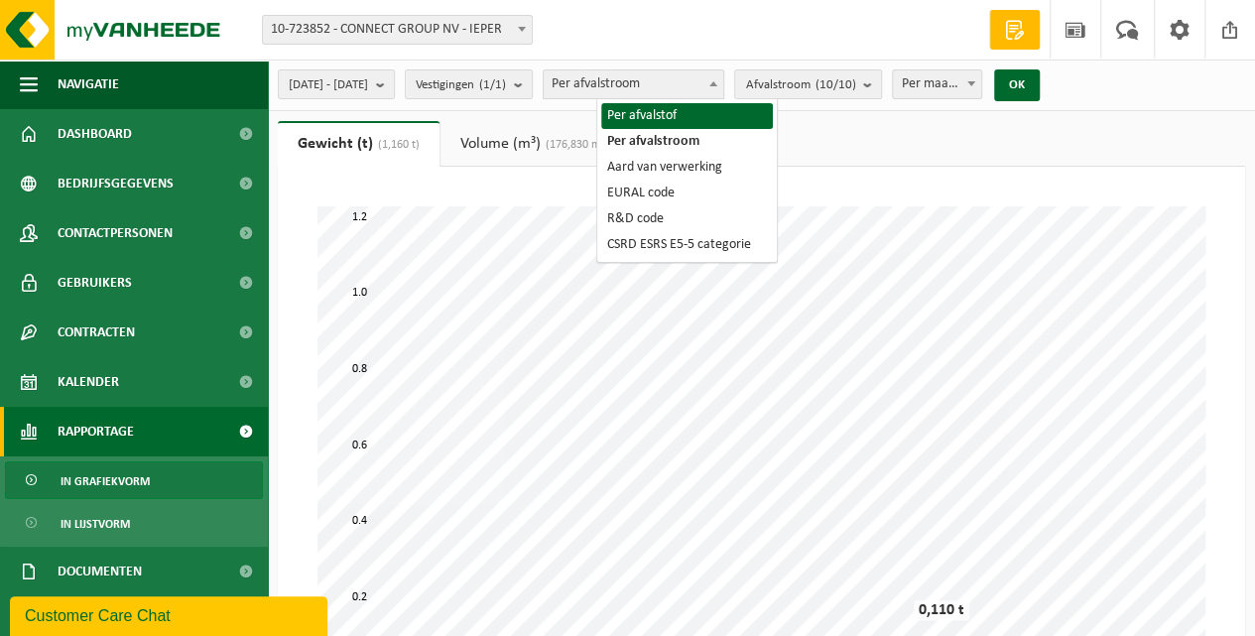
select select "1"
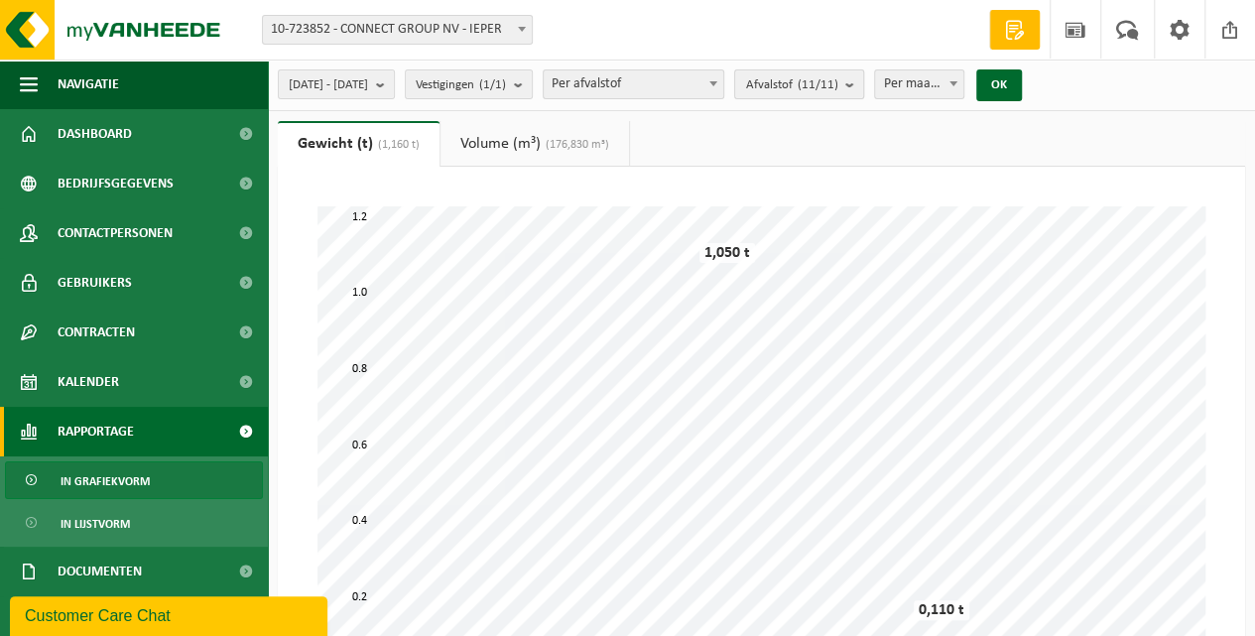
click at [838, 87] on span "Afvalstof (11/11)" at bounding box center [791, 85] width 92 height 30
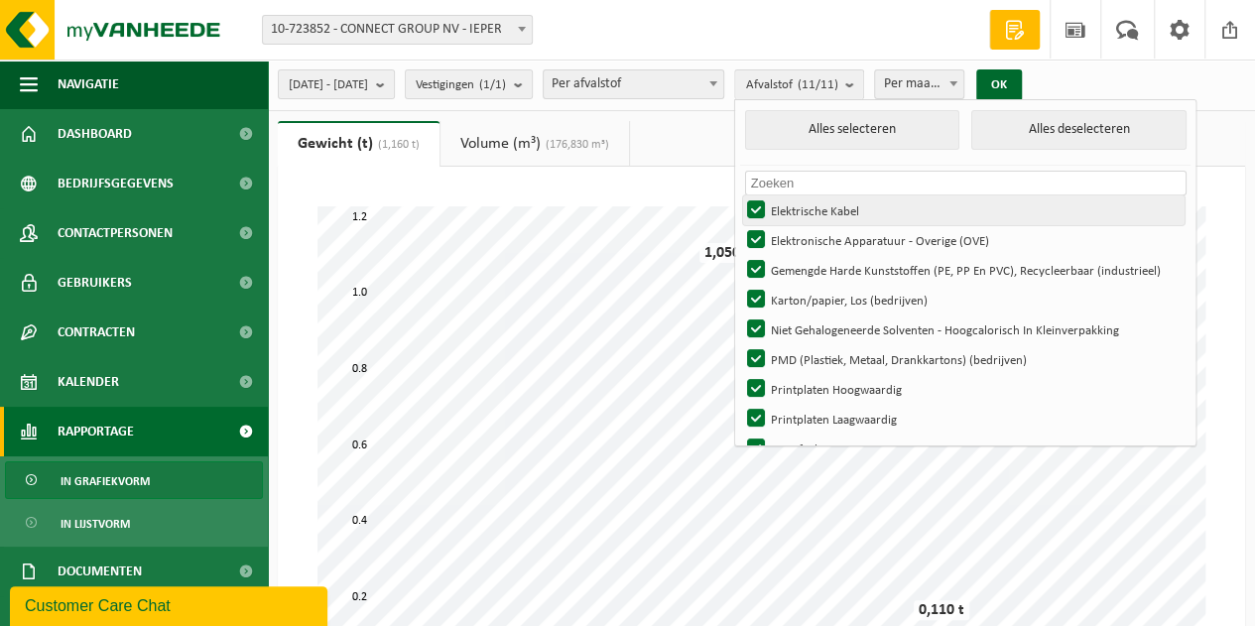
click at [812, 204] on label "Elektrische Kabel" at bounding box center [964, 211] width 442 height 30
click at [740, 196] on input "Elektrische Kabel" at bounding box center [739, 195] width 1 height 1
checkbox input "false"
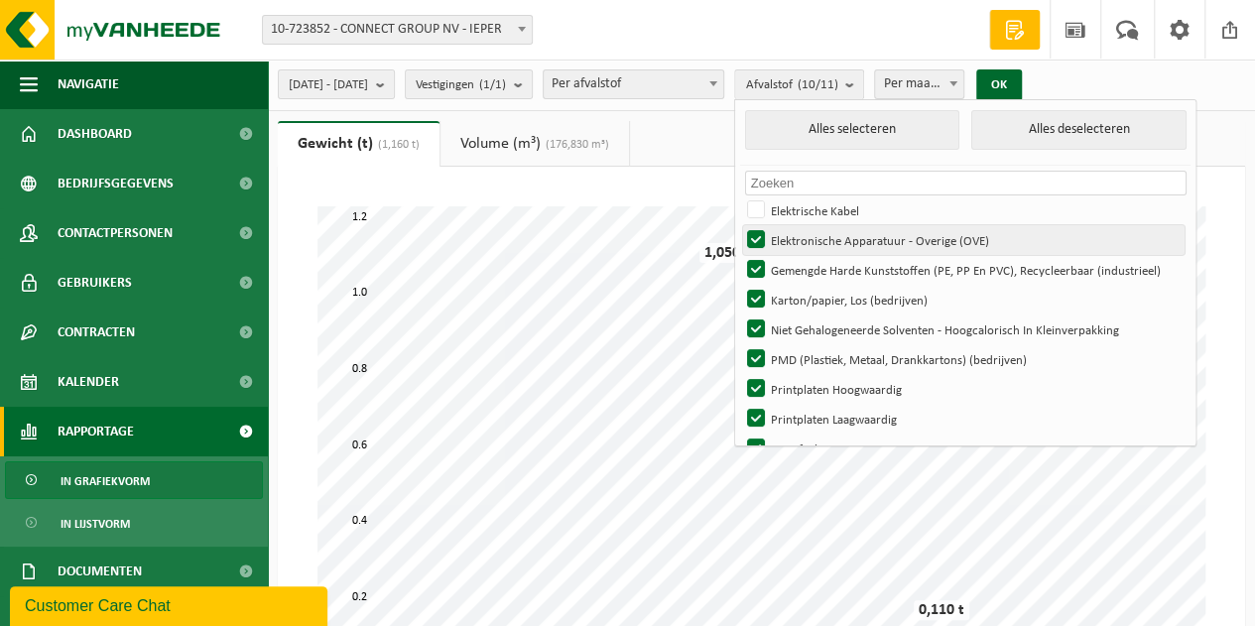
click at [808, 240] on label "Elektronische Apparatuur - Overige (OVE)" at bounding box center [964, 240] width 442 height 30
click at [740, 225] on input "Elektronische Apparatuur - Overige (OVE)" at bounding box center [739, 224] width 1 height 1
checkbox input "false"
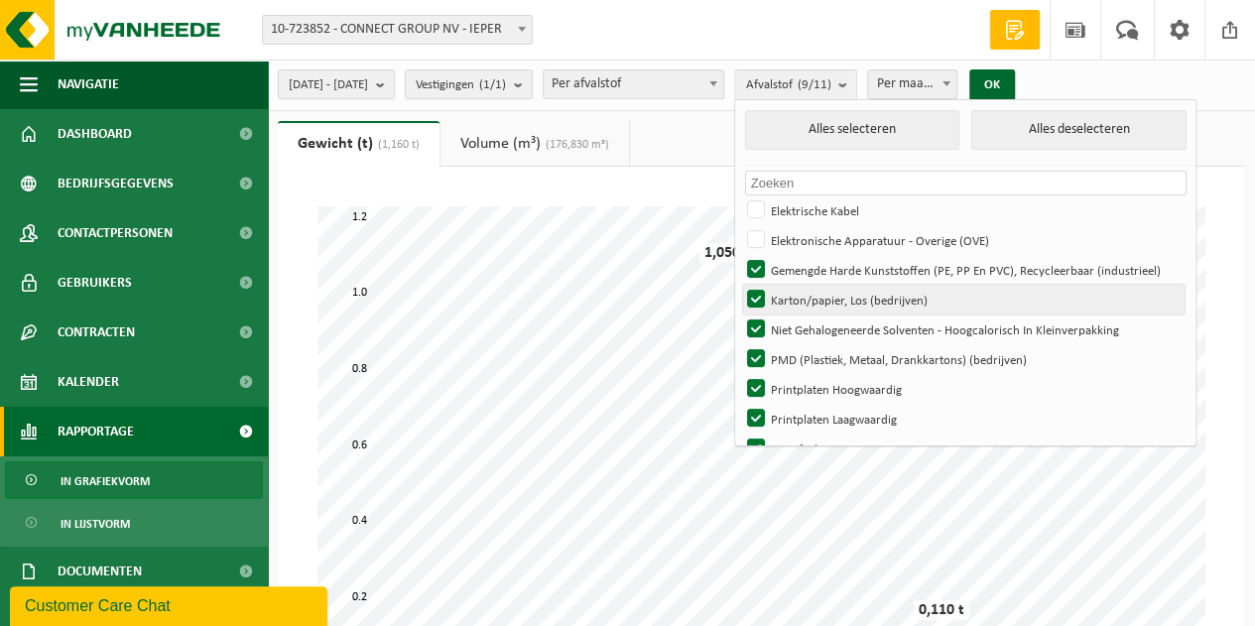
click at [803, 303] on label "Karton/papier, Los (bedrijven)" at bounding box center [964, 300] width 442 height 30
click at [740, 285] on input "Karton/papier, Los (bedrijven)" at bounding box center [739, 284] width 1 height 1
checkbox input "false"
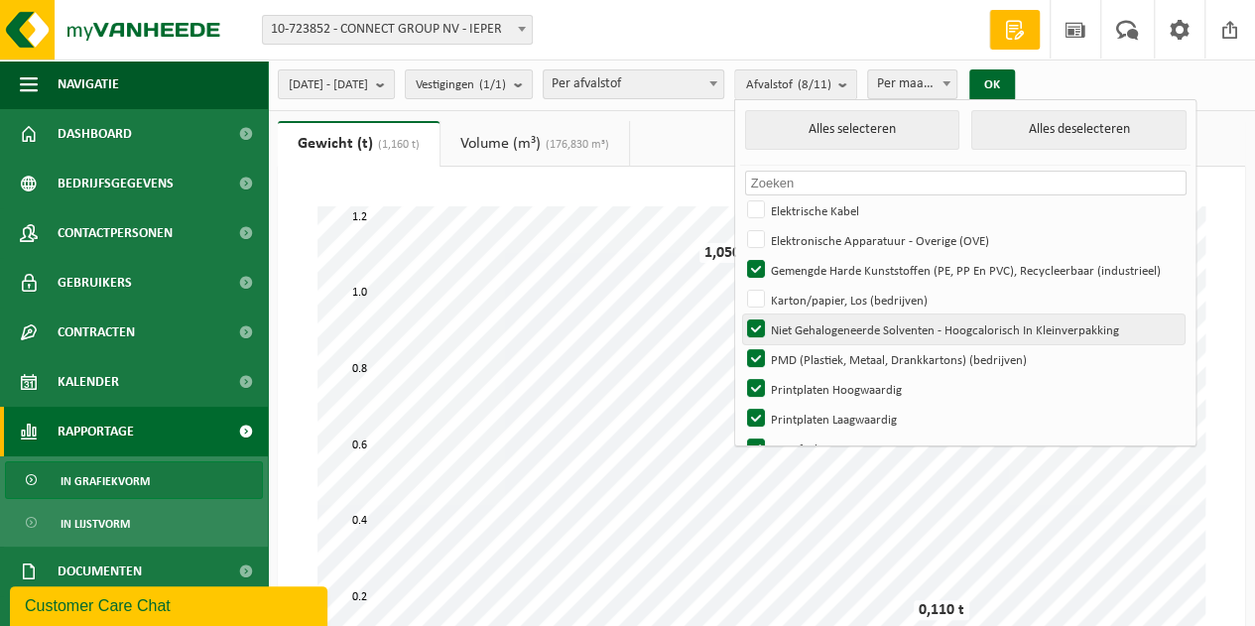
click at [808, 339] on label "Niet Gehalogeneerde Solventen - Hoogcalorisch In Kleinverpakking" at bounding box center [964, 330] width 442 height 30
click at [740, 315] on input "Niet Gehalogeneerde Solventen - Hoogcalorisch In Kleinverpakking" at bounding box center [739, 314] width 1 height 1
checkbox input "false"
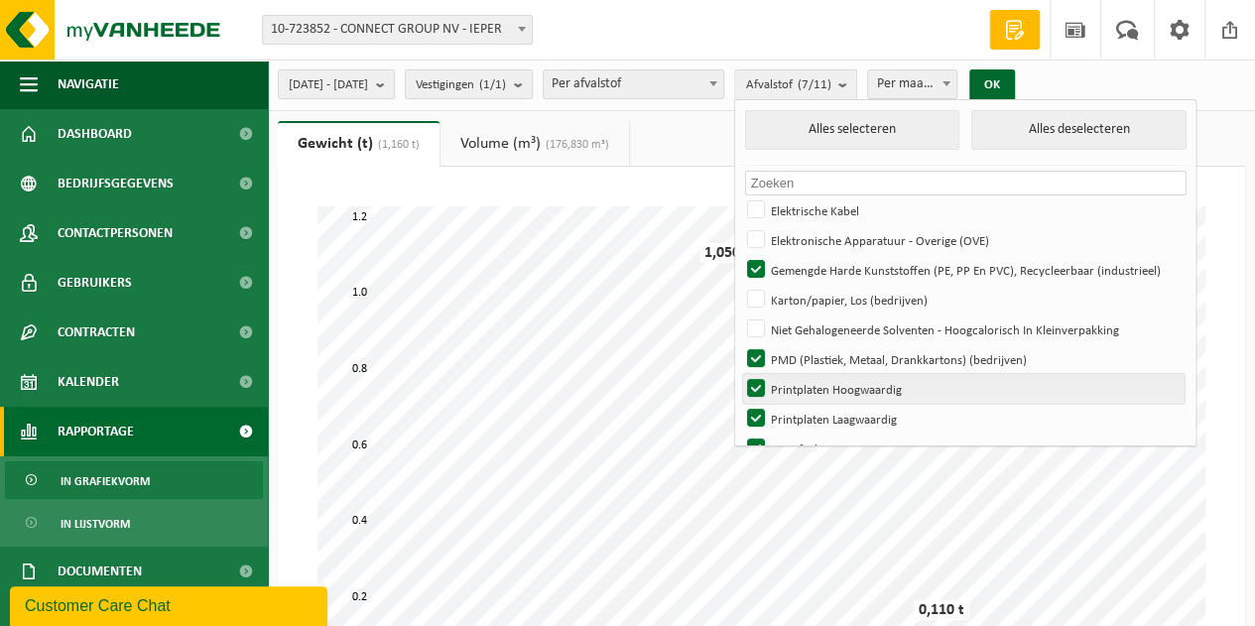
click at [811, 383] on label "Printplaten Hoogwaardig" at bounding box center [964, 389] width 442 height 30
click at [740, 374] on input "Printplaten Hoogwaardig" at bounding box center [739, 373] width 1 height 1
checkbox input "false"
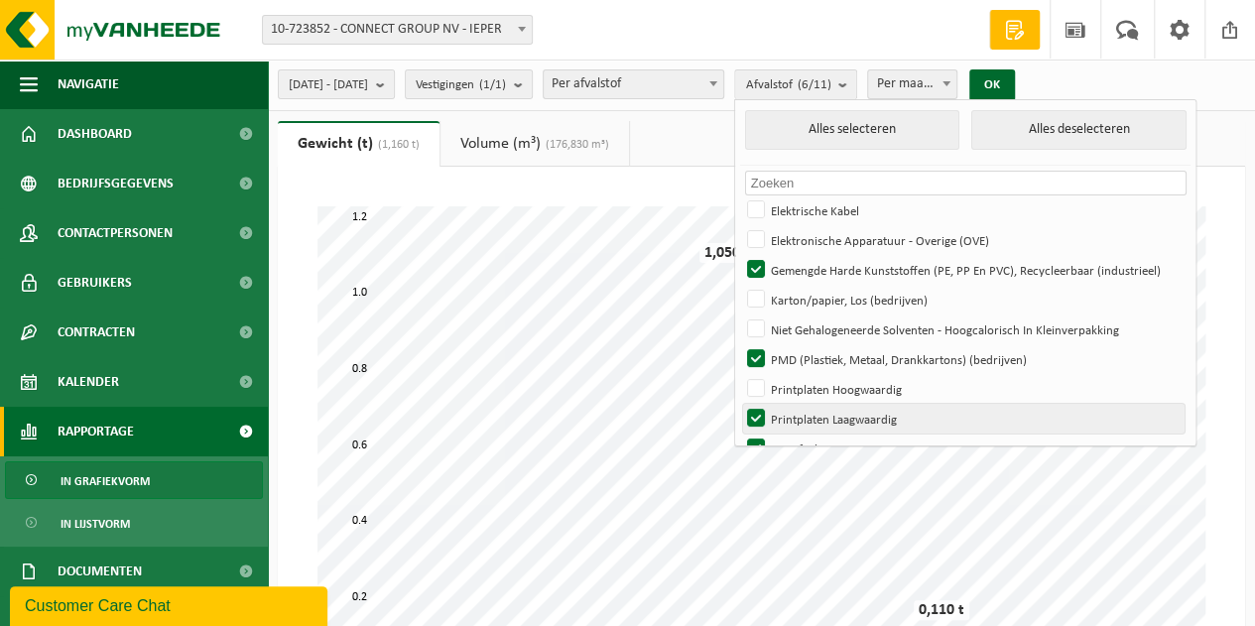
click at [808, 415] on label "Printplaten Laagwaardig" at bounding box center [964, 419] width 442 height 30
click at [740, 404] on input "Printplaten Laagwaardig" at bounding box center [739, 403] width 1 height 1
checkbox input "false"
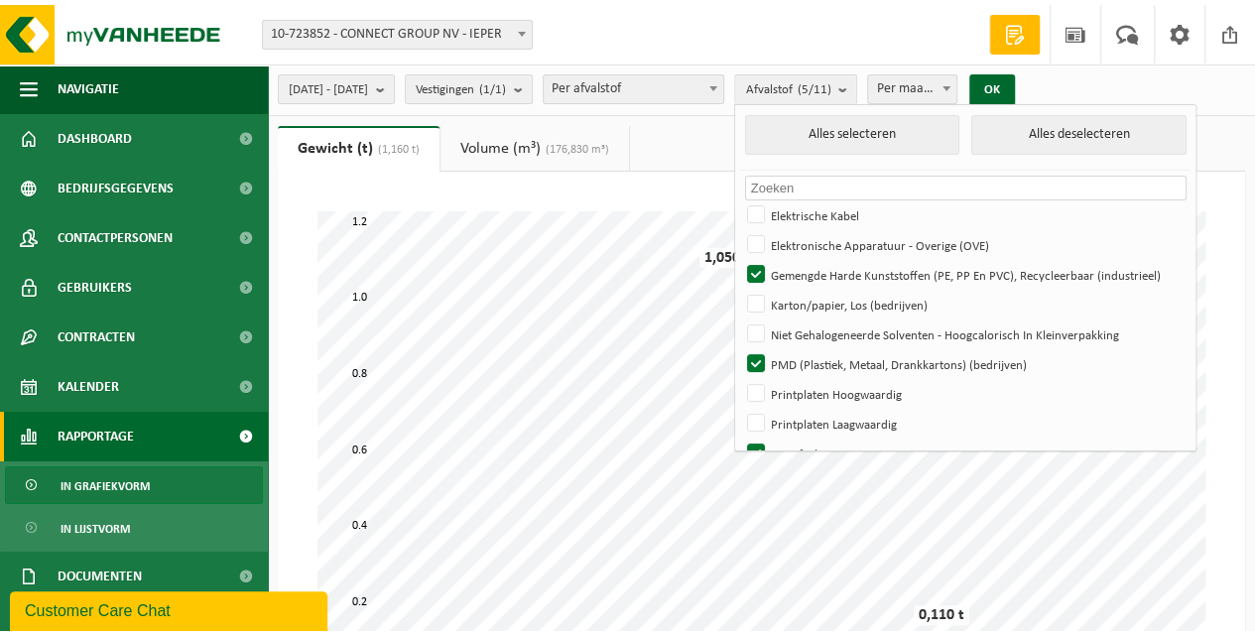
scroll to position [83, 0]
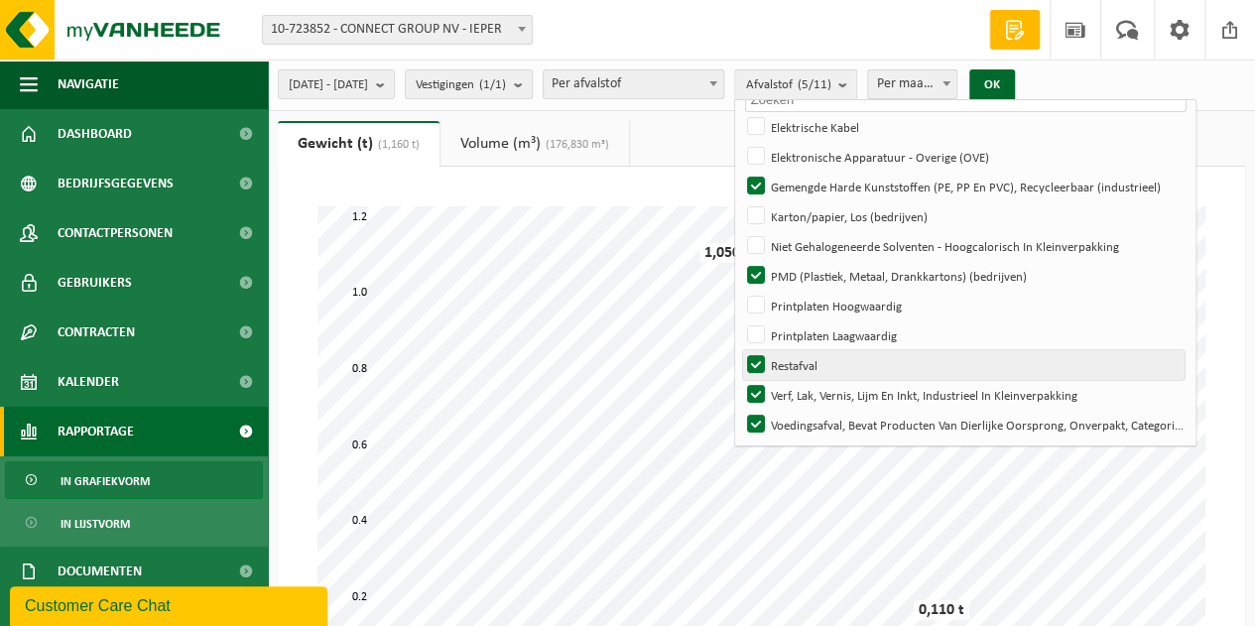
click at [807, 359] on label "Restafval" at bounding box center [964, 365] width 442 height 30
click at [740, 350] on input "Restafval" at bounding box center [739, 349] width 1 height 1
checkbox input "false"
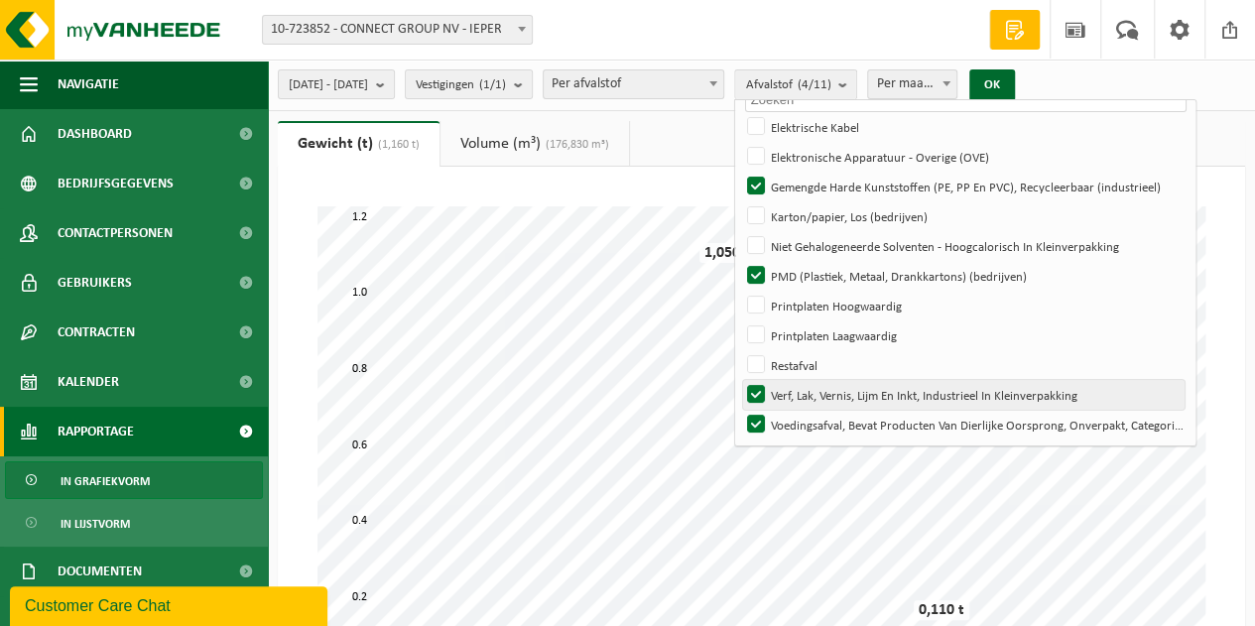
click at [808, 391] on label "Verf, Lak, Vernis, Lijm En Inkt, Industrieel In Kleinverpakking" at bounding box center [964, 395] width 442 height 30
click at [740, 380] on input "Verf, Lak, Vernis, Lijm En Inkt, Industrieel In Kleinverpakking" at bounding box center [739, 379] width 1 height 1
checkbox input "false"
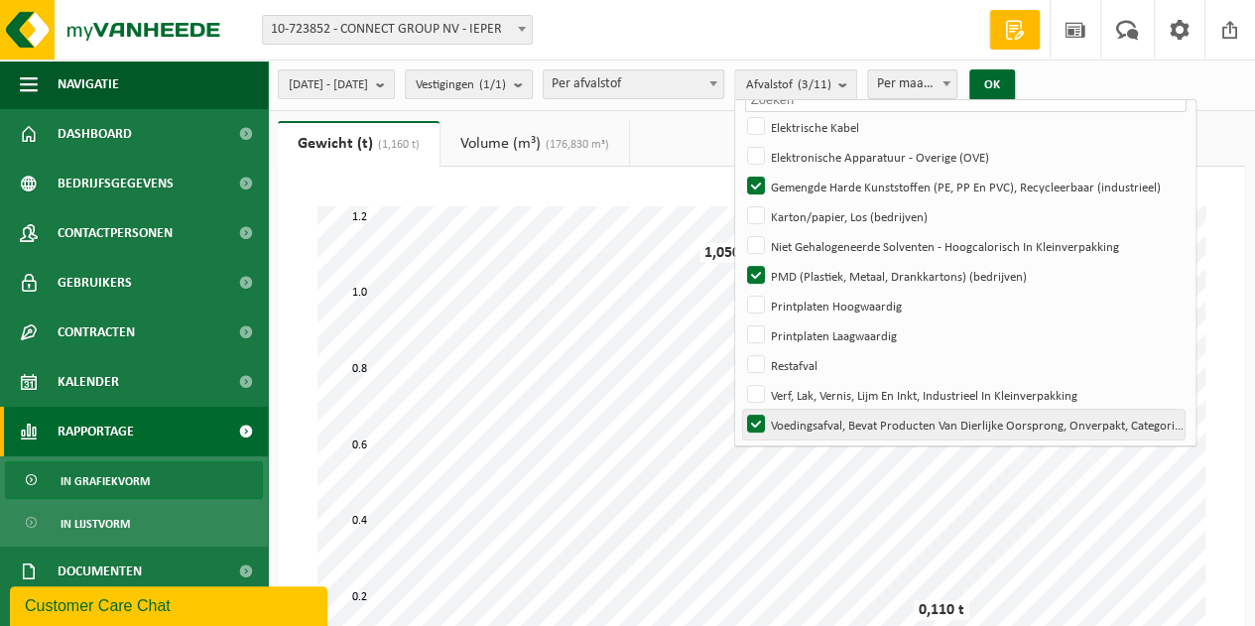
click at [815, 419] on label "Voedingsafval, Bevat Producten Van Dierlijke Oorsprong, Onverpakt, Categorie 3" at bounding box center [964, 425] width 442 height 30
click at [740, 410] on input "Voedingsafval, Bevat Producten Van Dierlijke Oorsprong, Onverpakt, Categorie 3" at bounding box center [739, 409] width 1 height 1
checkbox input "false"
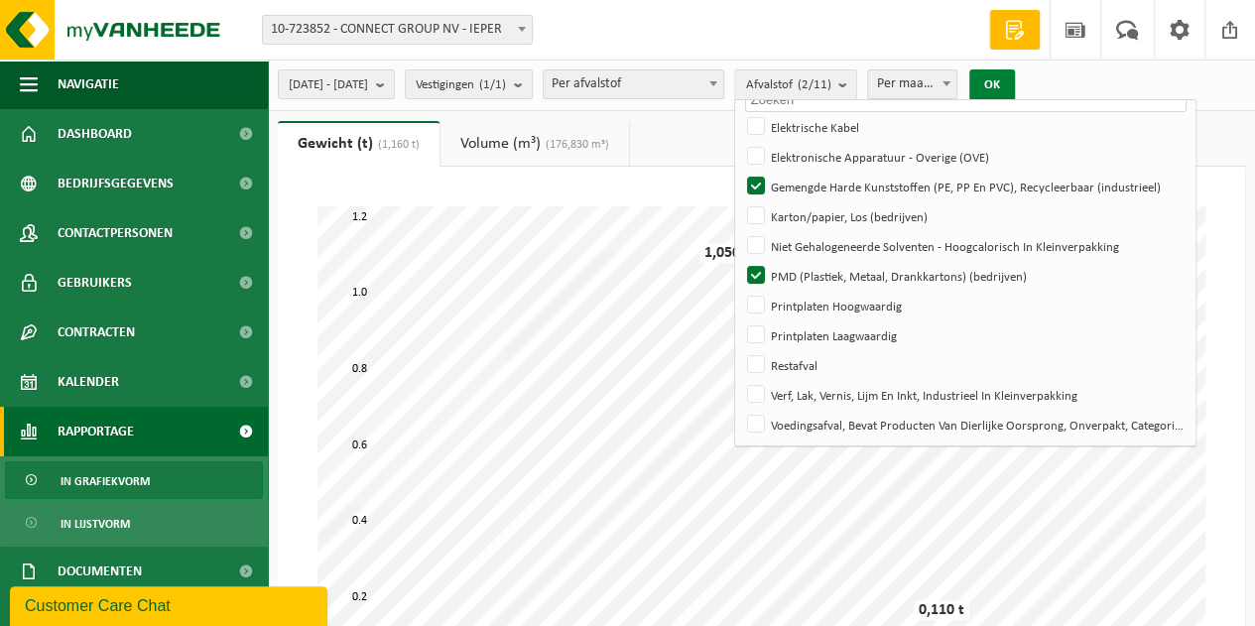
click at [1015, 85] on button "OK" at bounding box center [993, 85] width 46 height 32
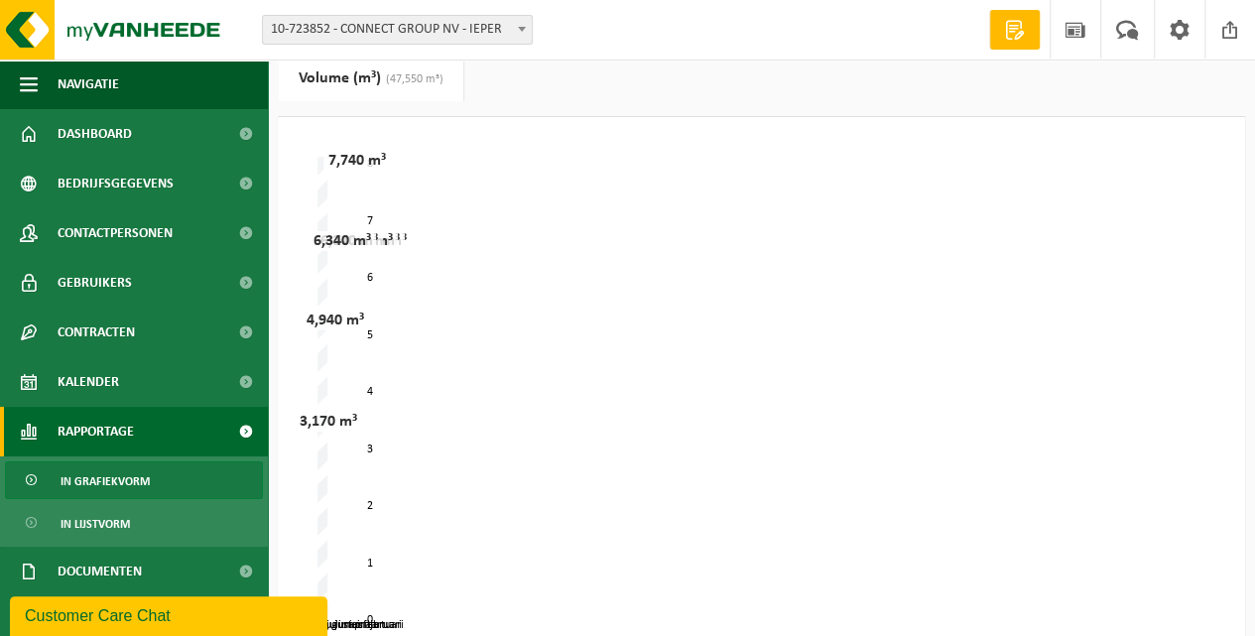
scroll to position [0, 0]
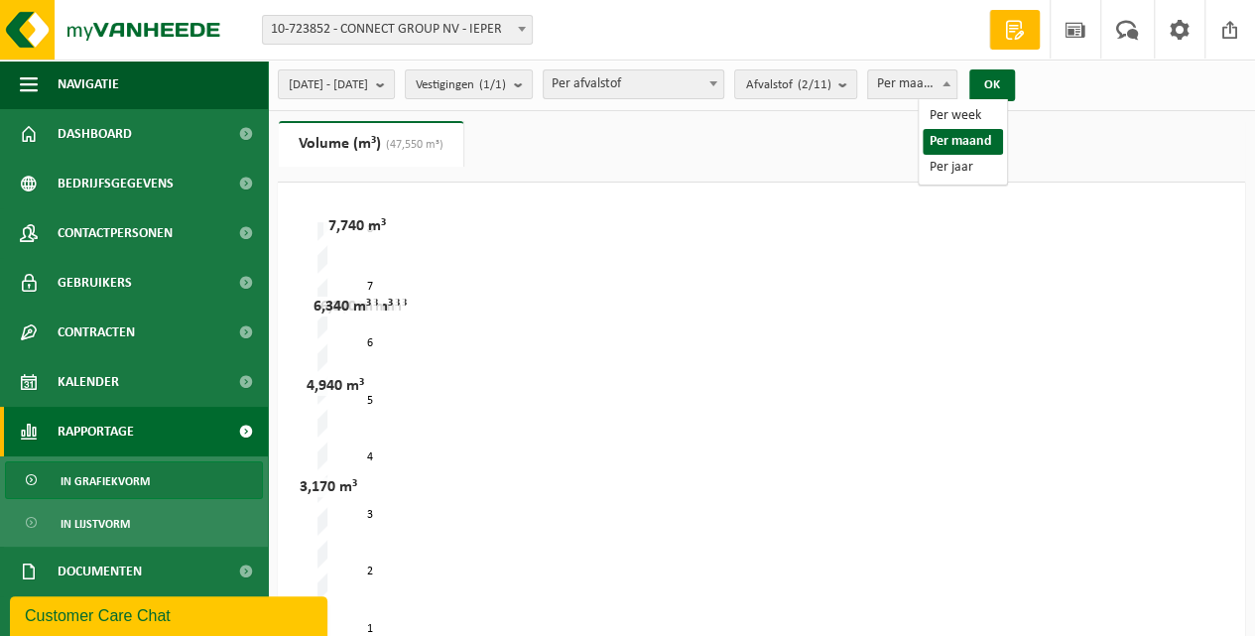
click at [957, 91] on span "Per maand" at bounding box center [912, 84] width 88 height 28
select select "3"
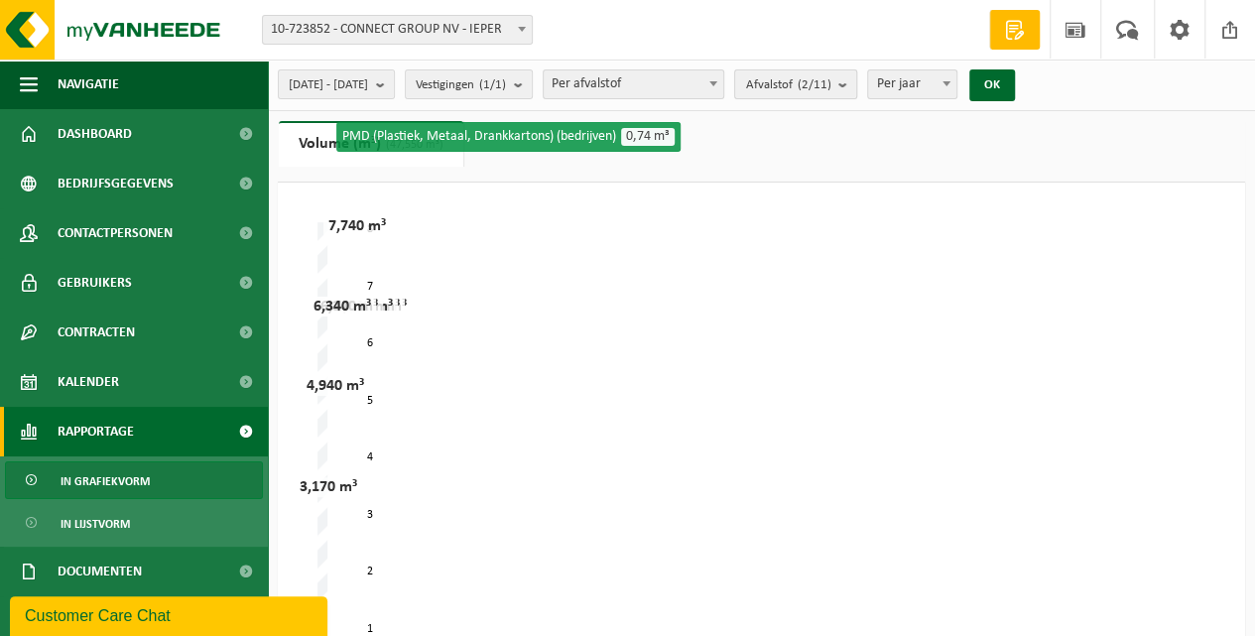
click at [857, 87] on b "submit" at bounding box center [848, 84] width 18 height 28
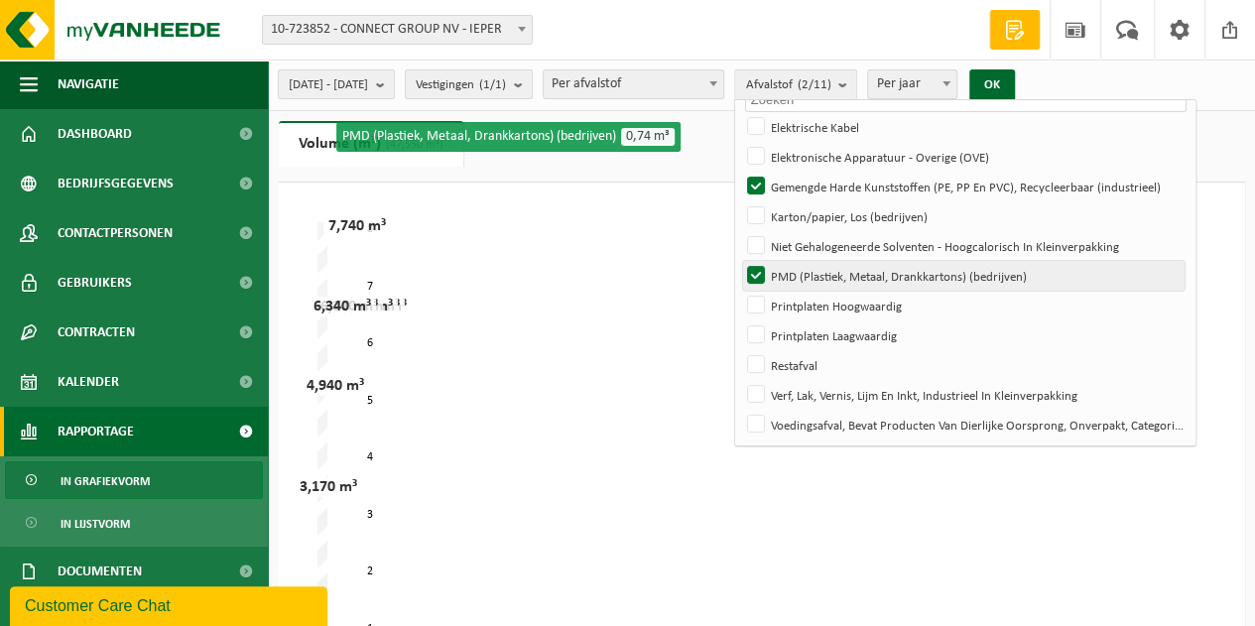
click at [830, 279] on label "PMD (Plastiek, Metaal, Drankkartons) (bedrijven)" at bounding box center [964, 276] width 442 height 30
click at [740, 261] on input "PMD (Plastiek, Metaal, Drankkartons) (bedrijven)" at bounding box center [739, 260] width 1 height 1
checkbox input "false"
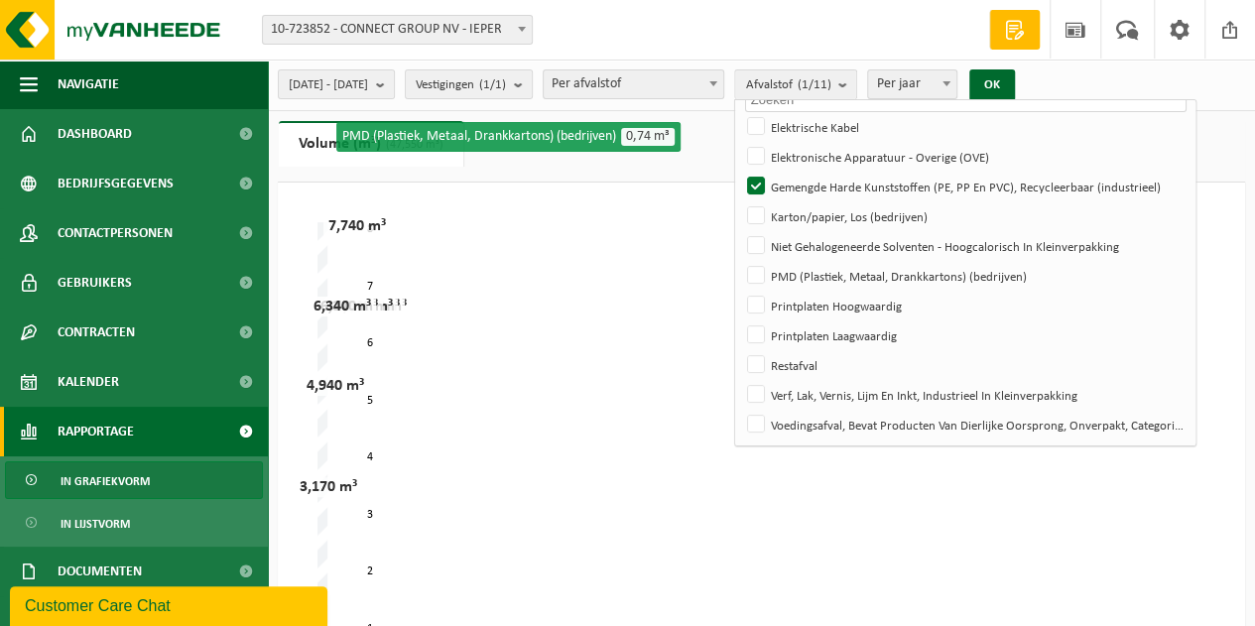
click at [736, 307] on div "februari maart april mei juni juli januari augustus 0 8 1 2 3 4 5 6 7 6,340 m³ …" at bounding box center [762, 470] width 888 height 496
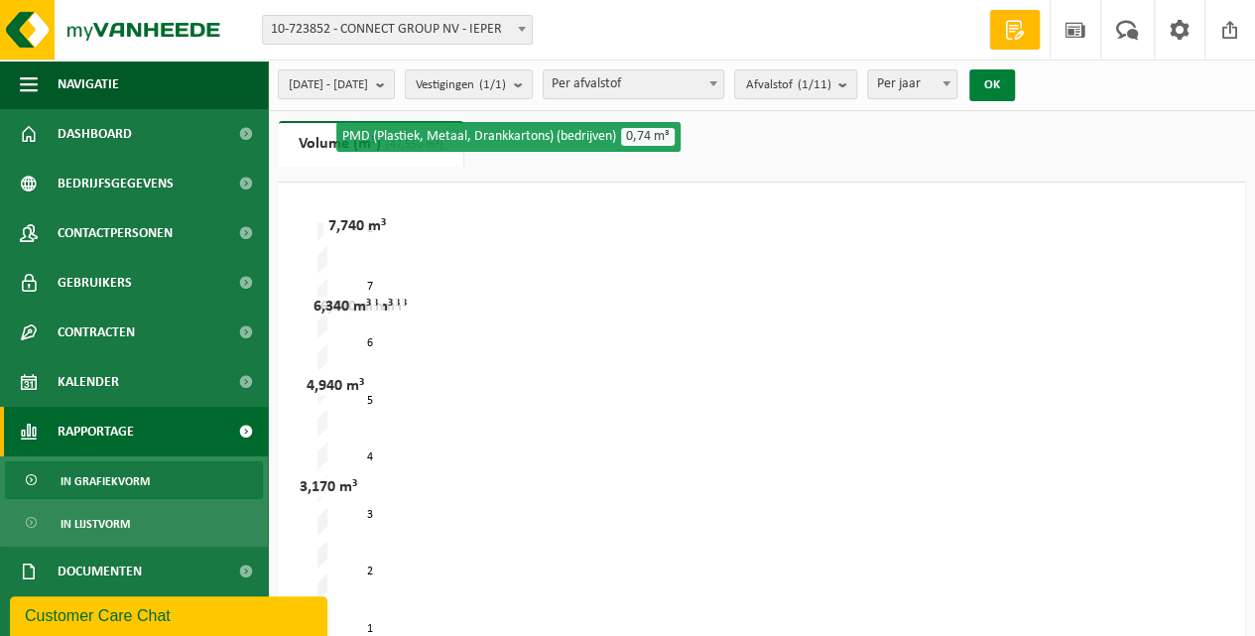
click at [1015, 82] on button "OK" at bounding box center [993, 85] width 46 height 32
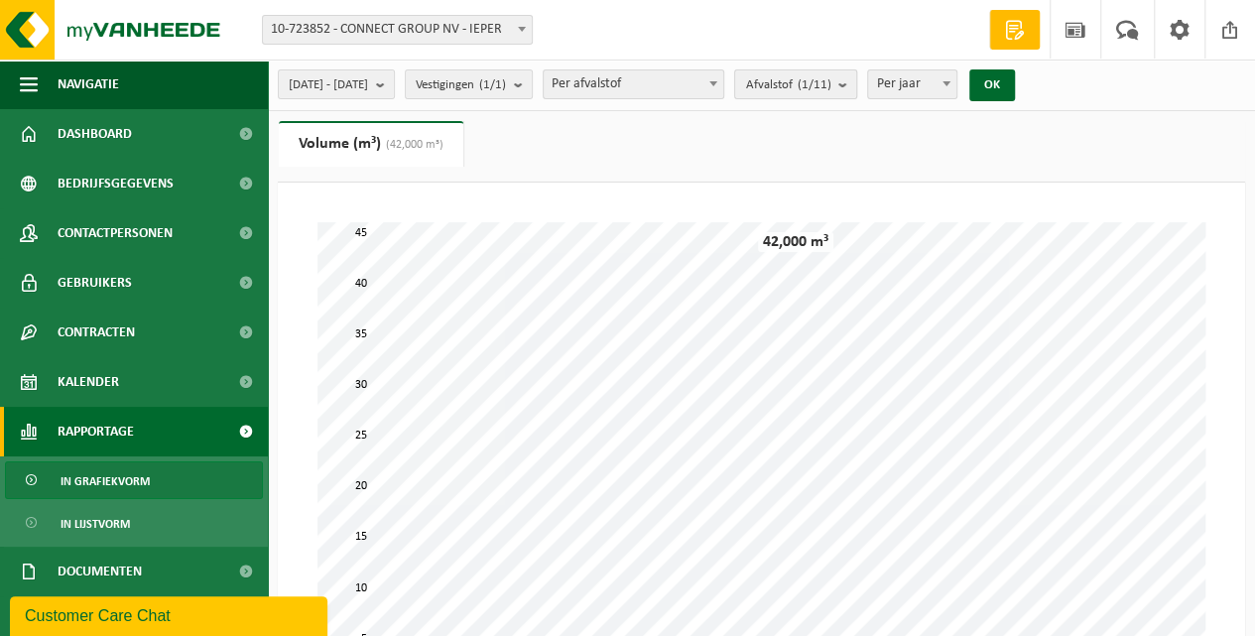
click at [857, 87] on b "submit" at bounding box center [848, 84] width 18 height 28
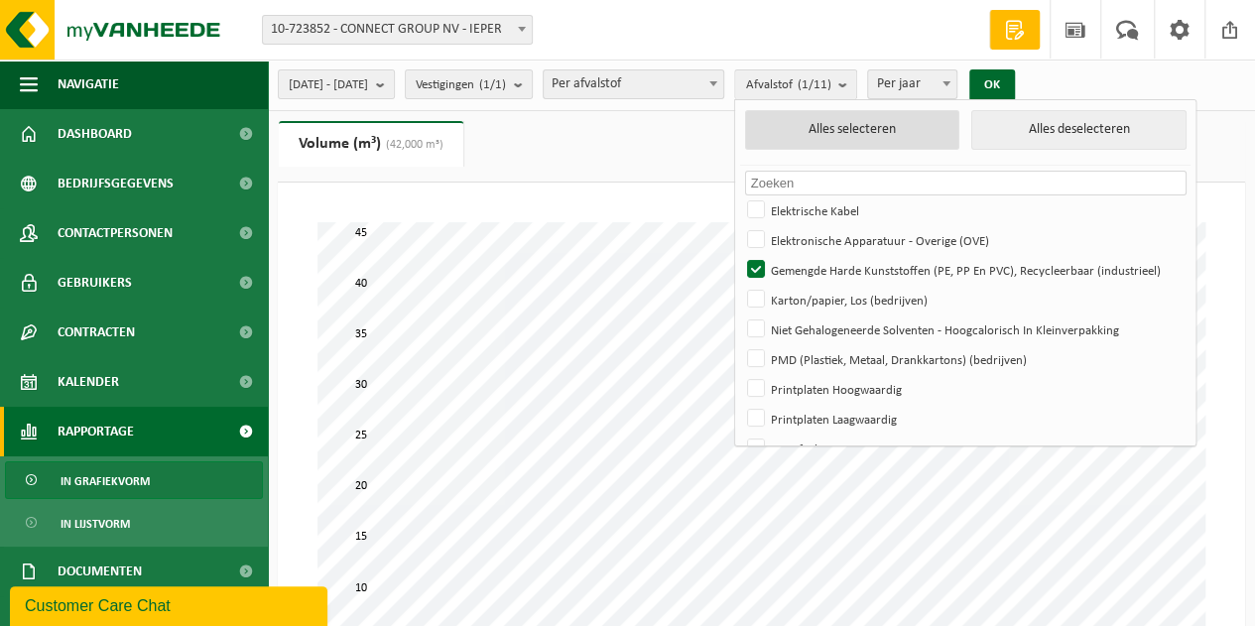
click at [895, 135] on button "Alles selecteren" at bounding box center [852, 130] width 214 height 40
checkbox input "true"
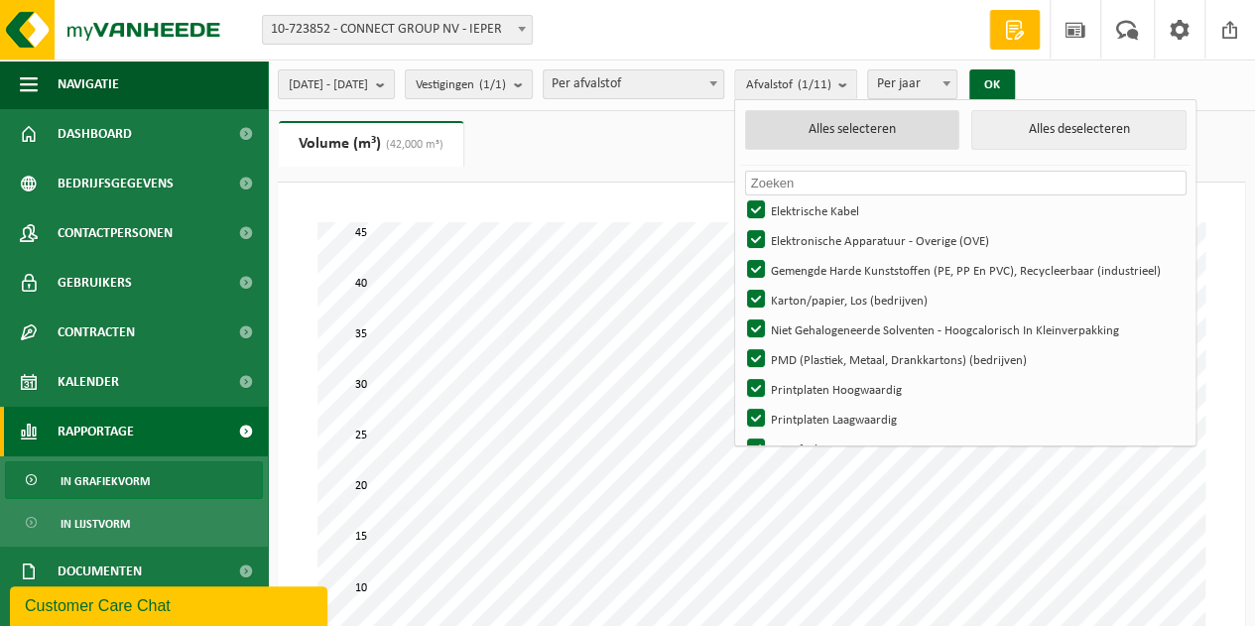
checkbox input "true"
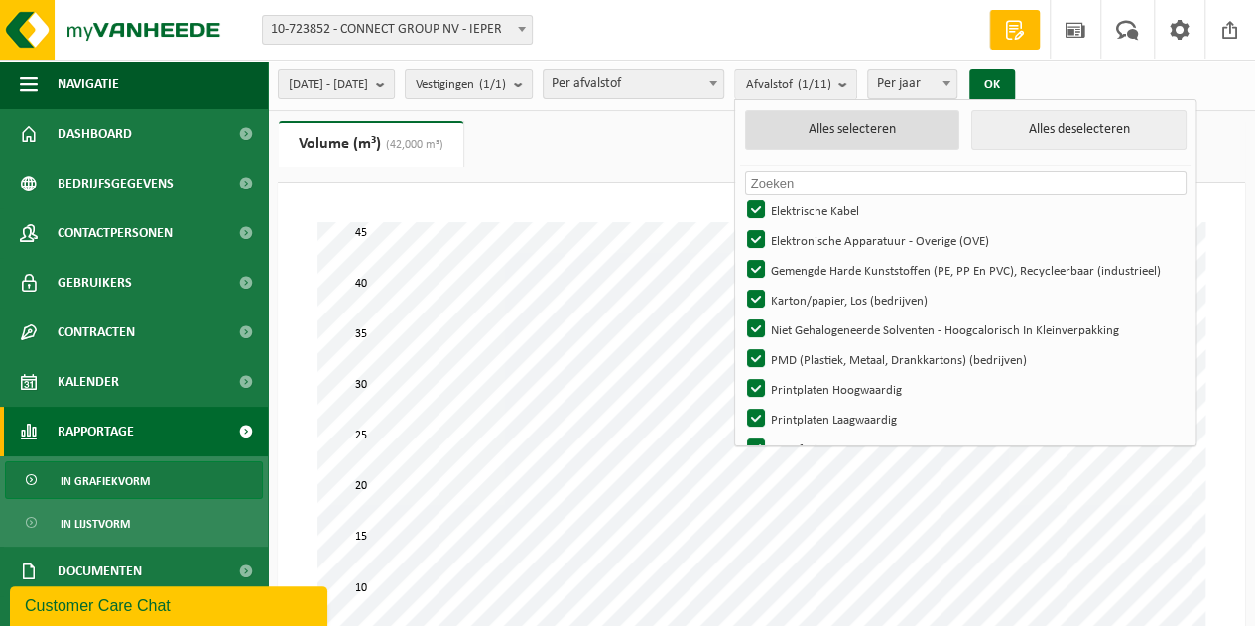
checkbox input "true"
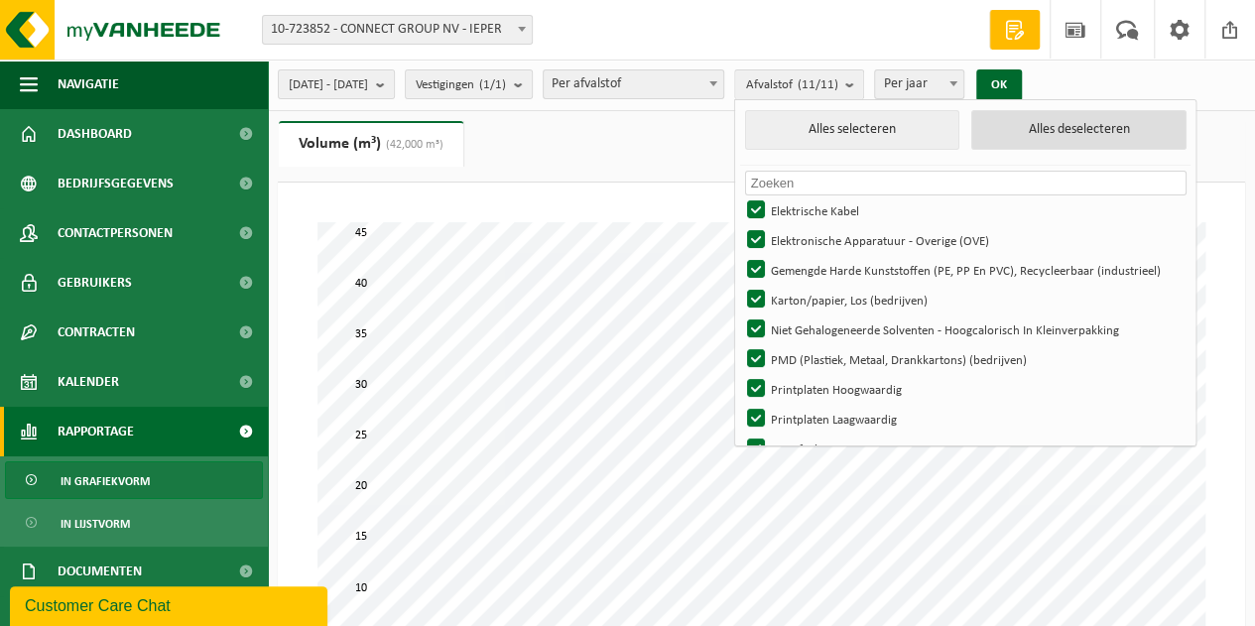
click at [1103, 128] on button "Alles deselecteren" at bounding box center [1079, 130] width 214 height 40
checkbox input "false"
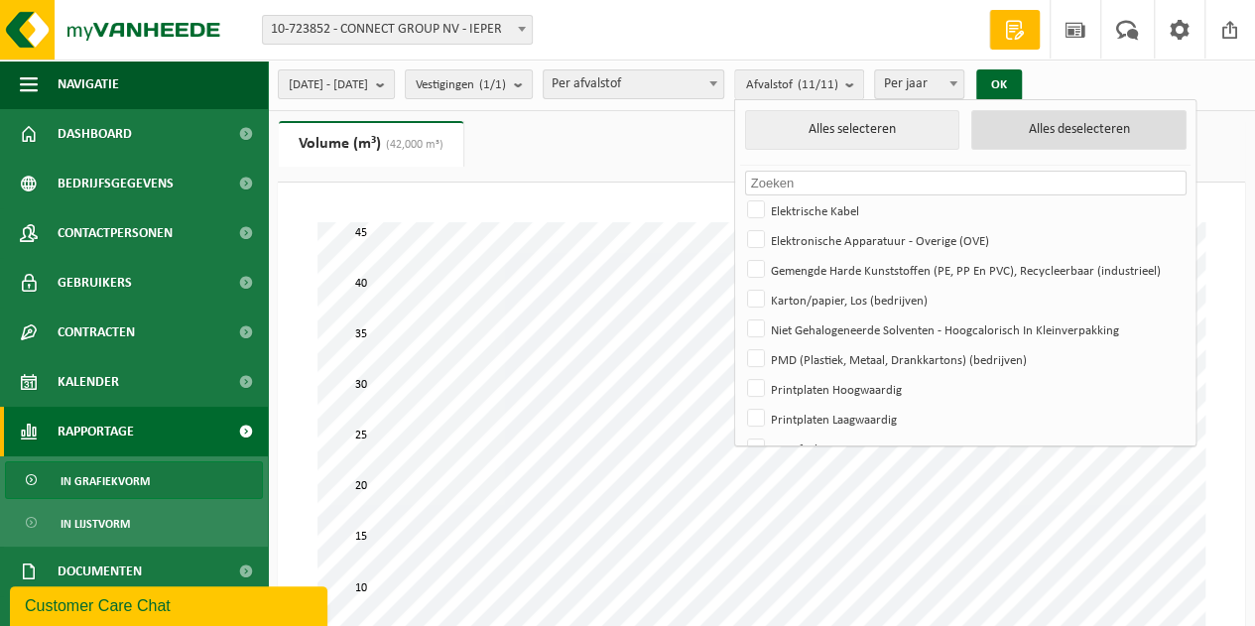
checkbox input "false"
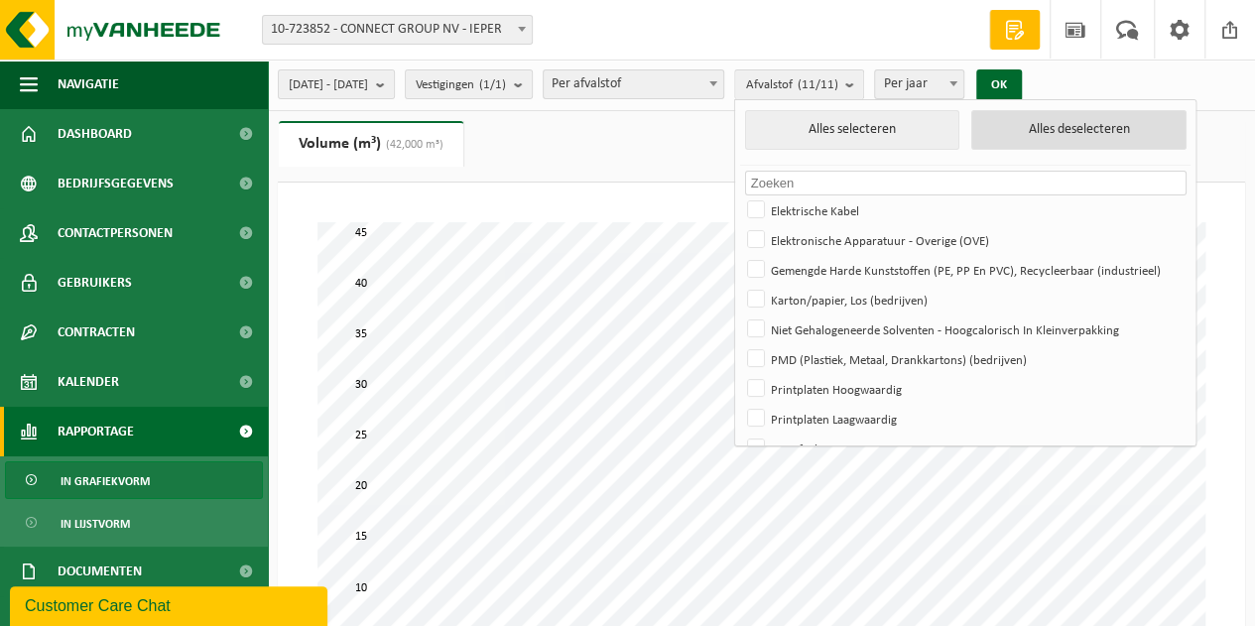
checkbox input "false"
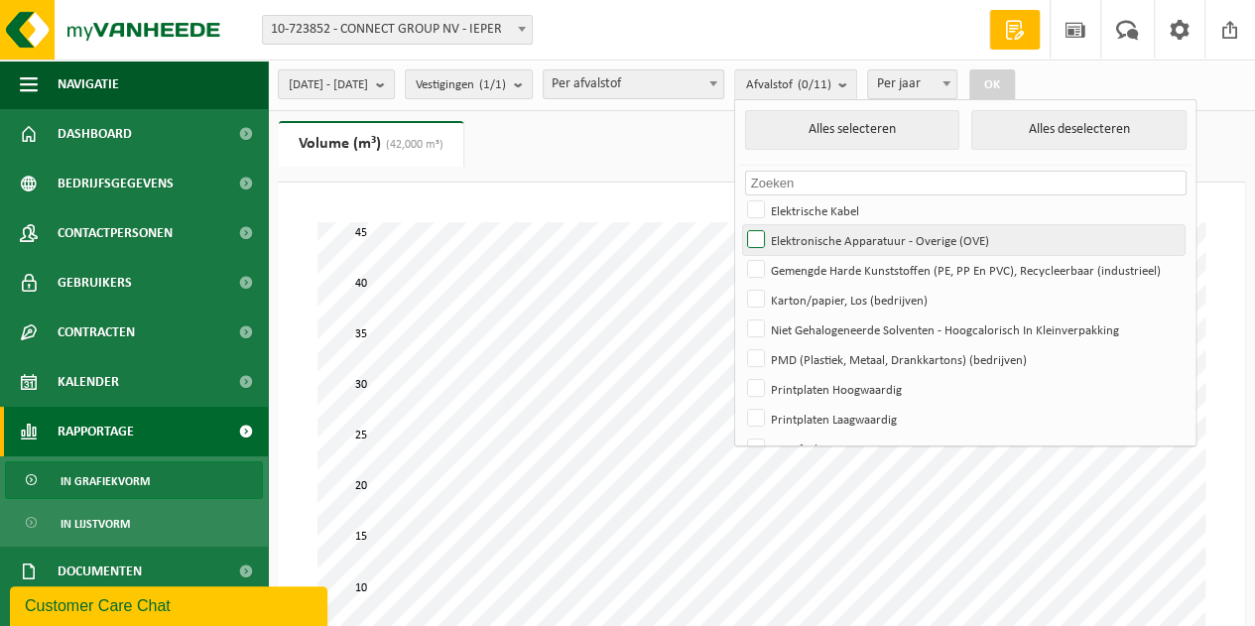
click at [810, 238] on label "Elektronische Apparatuur - Overige (OVE)" at bounding box center [964, 240] width 442 height 30
click at [740, 225] on input "Elektronische Apparatuur - Overige (OVE)" at bounding box center [739, 224] width 1 height 1
checkbox input "true"
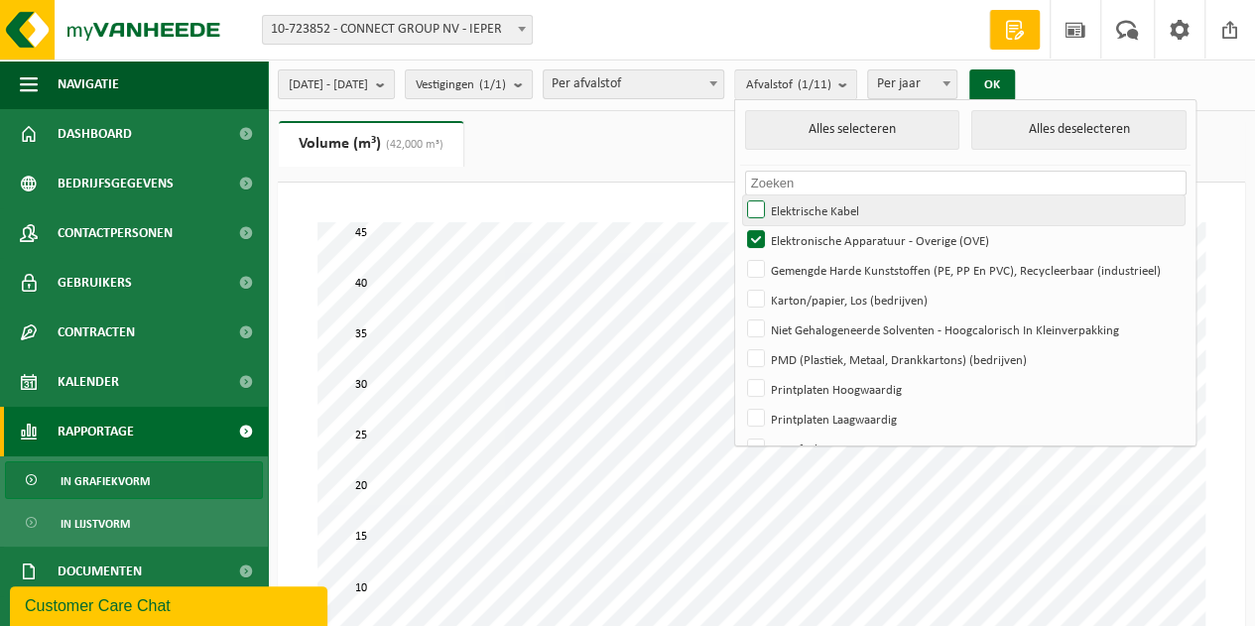
click at [810, 206] on label "Elektrische Kabel" at bounding box center [964, 211] width 442 height 30
click at [740, 196] on input "Elektrische Kabel" at bounding box center [739, 195] width 1 height 1
checkbox input "true"
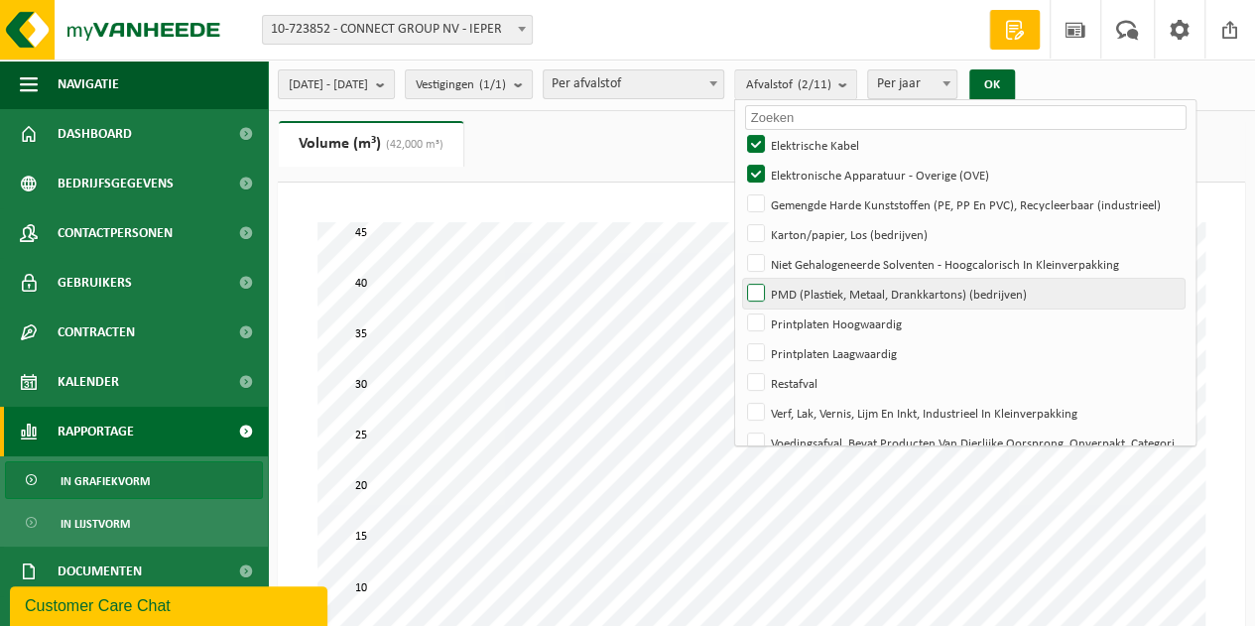
scroll to position [83, 0]
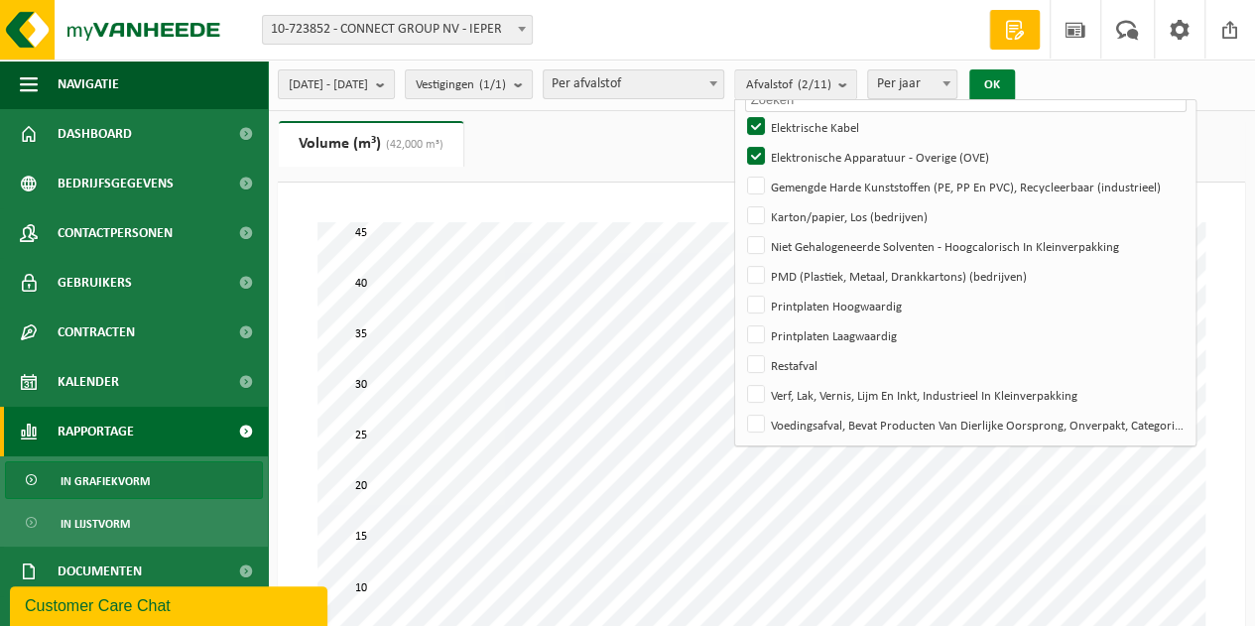
click at [1015, 83] on button "OK" at bounding box center [993, 85] width 46 height 32
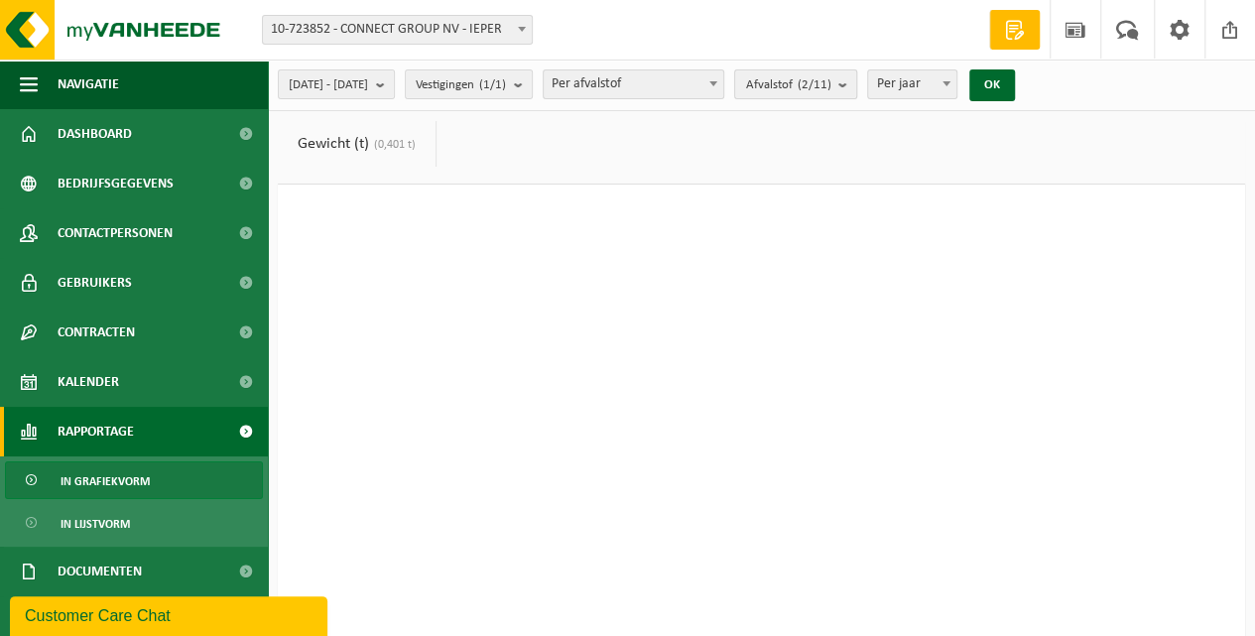
drag, startPoint x: 895, startPoint y: 84, endPoint x: 887, endPoint y: 93, distance: 12.0
click at [857, 85] on b "submit" at bounding box center [848, 84] width 18 height 28
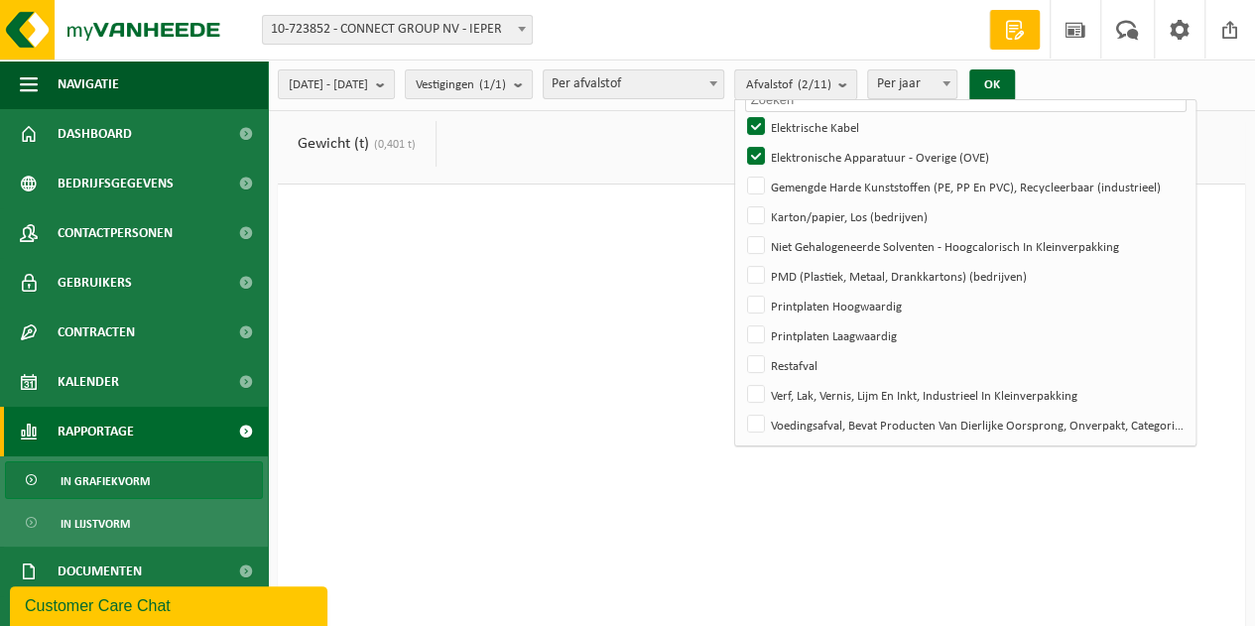
click at [858, 88] on button "Afvalstof (2/11)" at bounding box center [795, 84] width 123 height 30
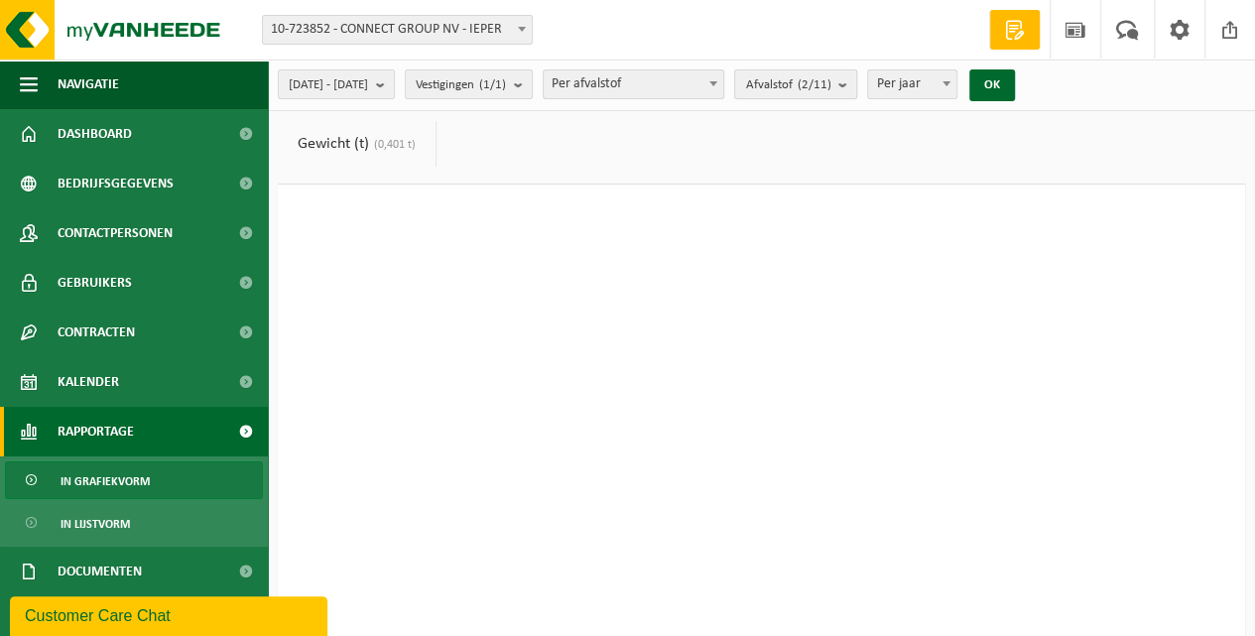
click at [857, 84] on b "submit" at bounding box center [848, 84] width 18 height 28
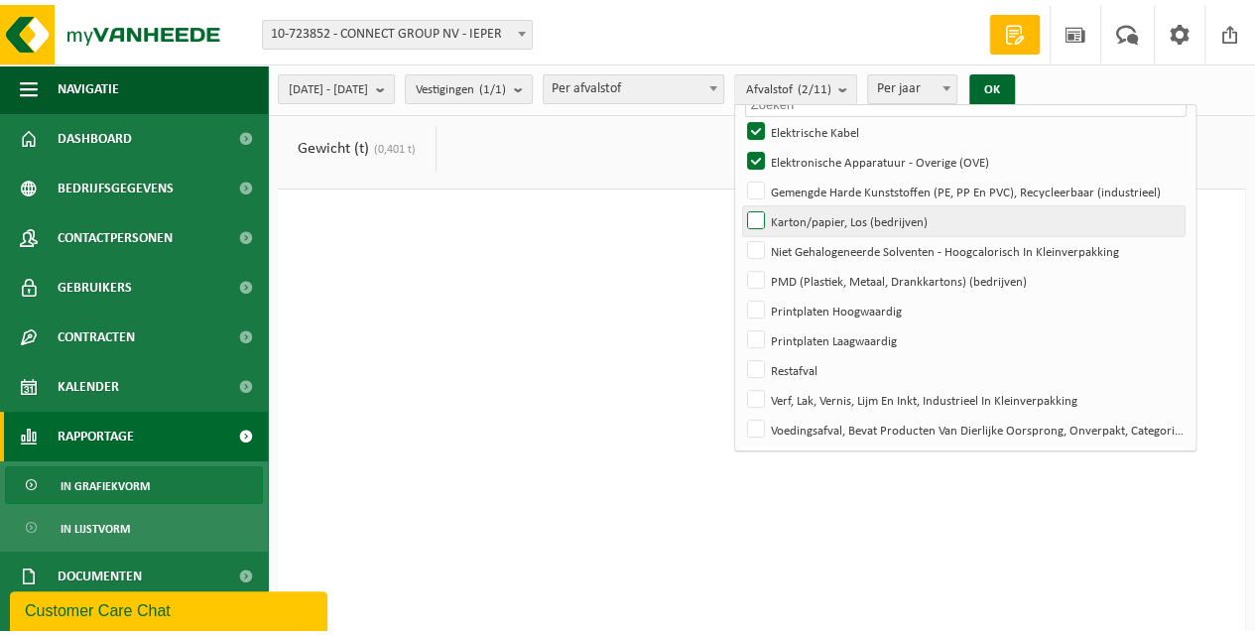
scroll to position [0, 0]
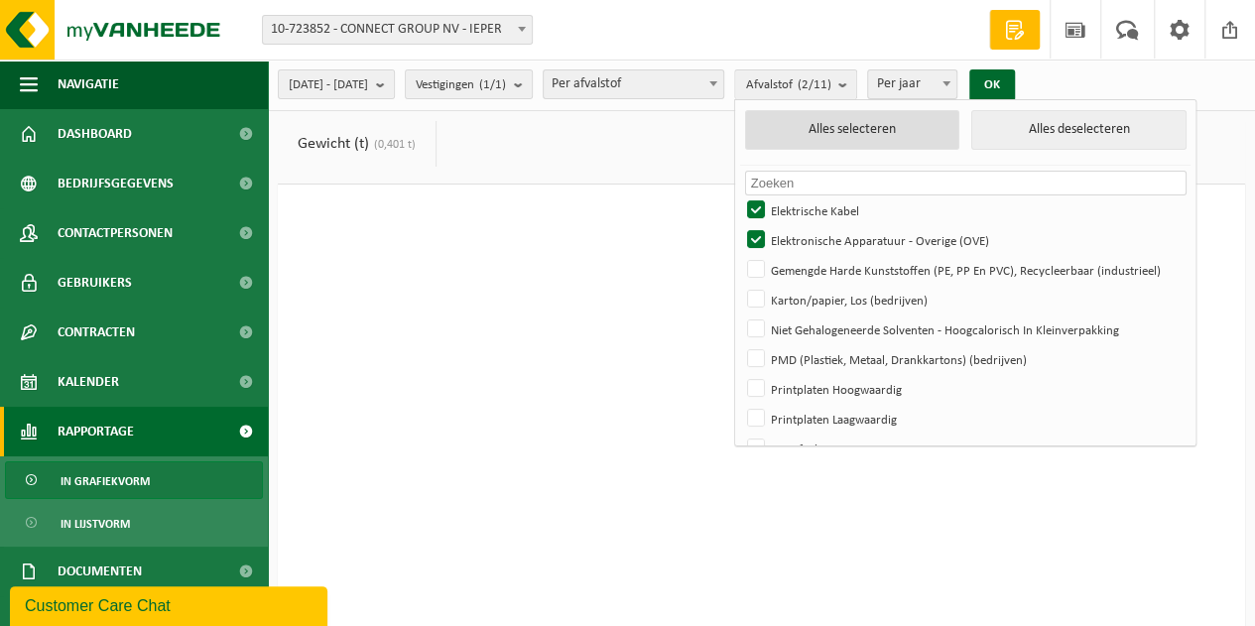
click at [914, 133] on button "Alles selecteren" at bounding box center [852, 130] width 214 height 40
checkbox input "true"
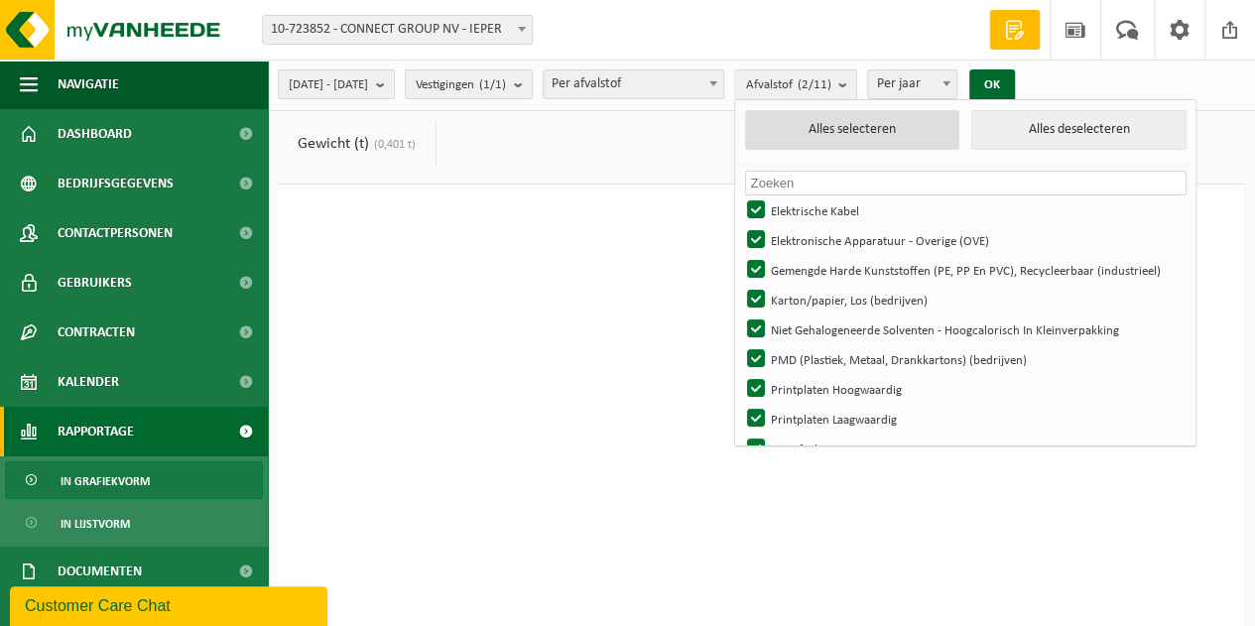
checkbox input "true"
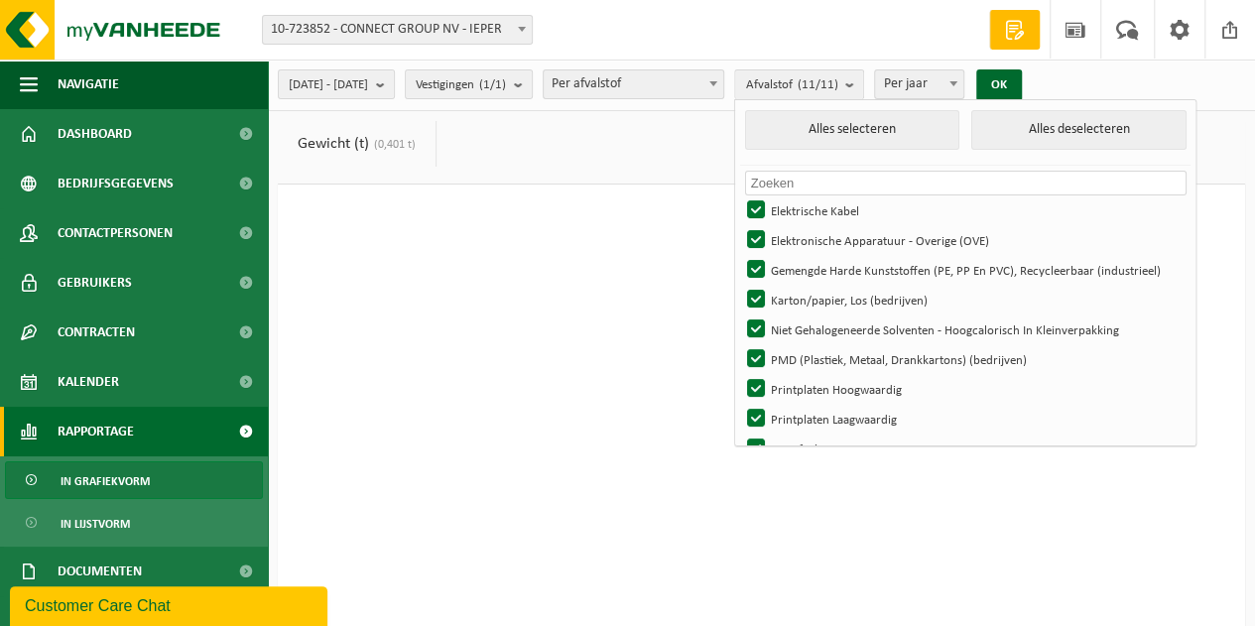
drag, startPoint x: 1054, startPoint y: 83, endPoint x: 937, endPoint y: 129, distance: 125.7
click at [1022, 85] on button "OK" at bounding box center [1000, 85] width 46 height 32
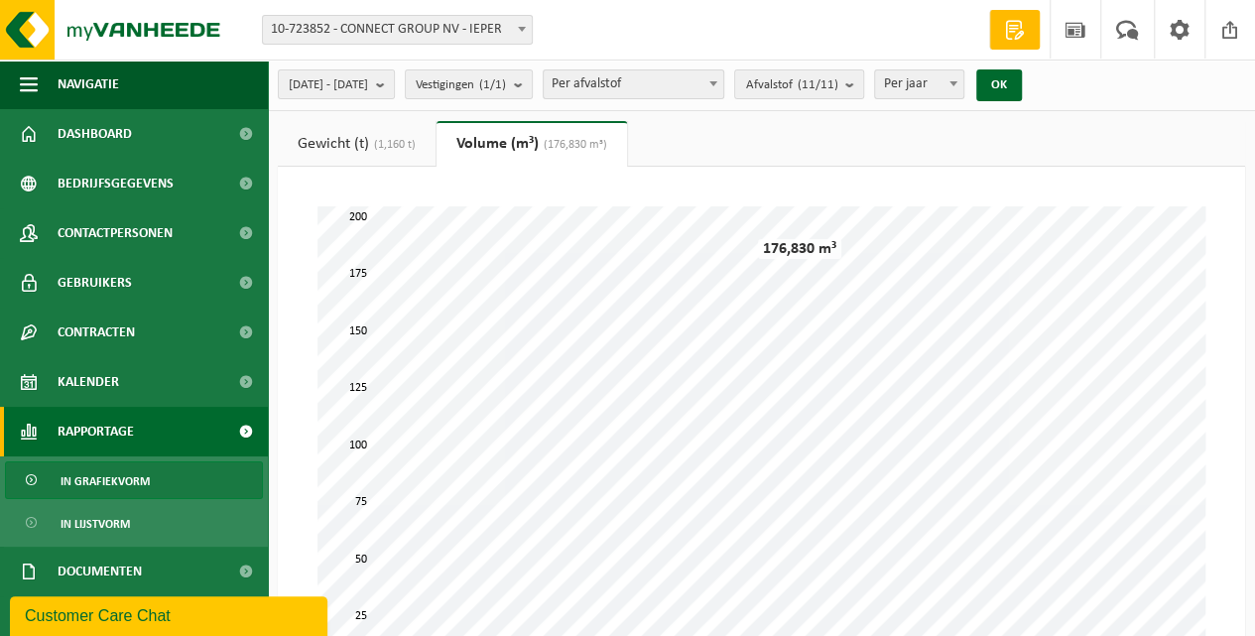
click at [115, 484] on span "In grafiekvorm" at bounding box center [105, 481] width 89 height 38
drag, startPoint x: 902, startPoint y: 79, endPoint x: 911, endPoint y: 149, distance: 70.0
click at [863, 80] on b "submit" at bounding box center [855, 84] width 18 height 28
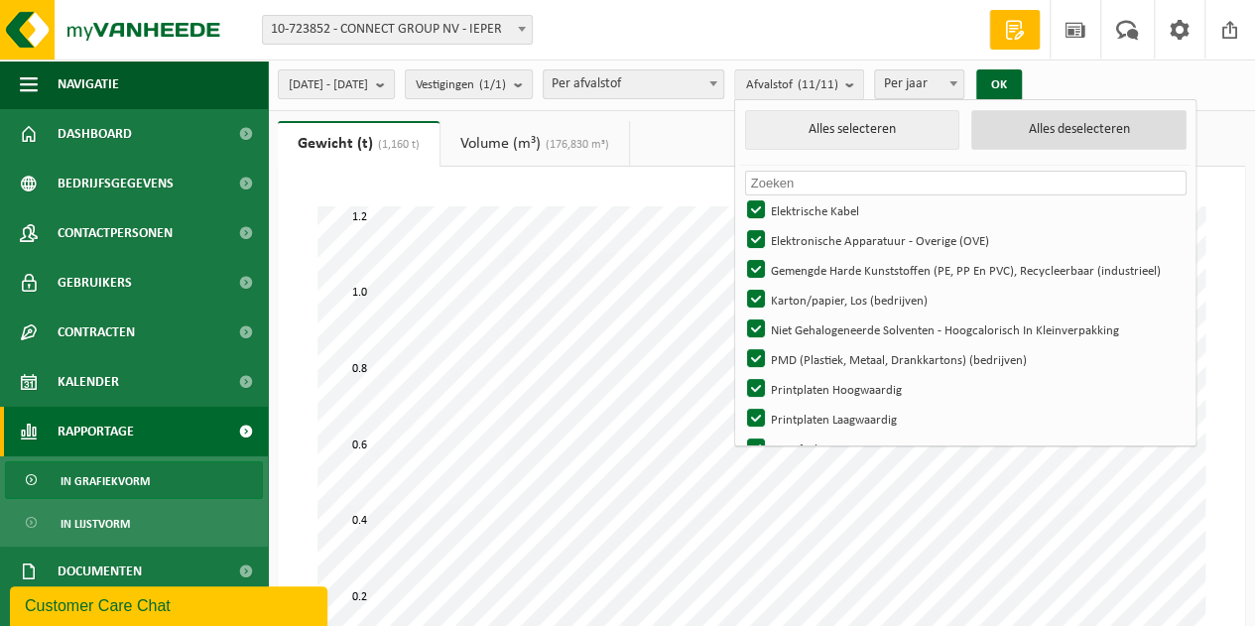
click at [1096, 145] on button "Alles deselecteren" at bounding box center [1079, 130] width 214 height 40
checkbox input "false"
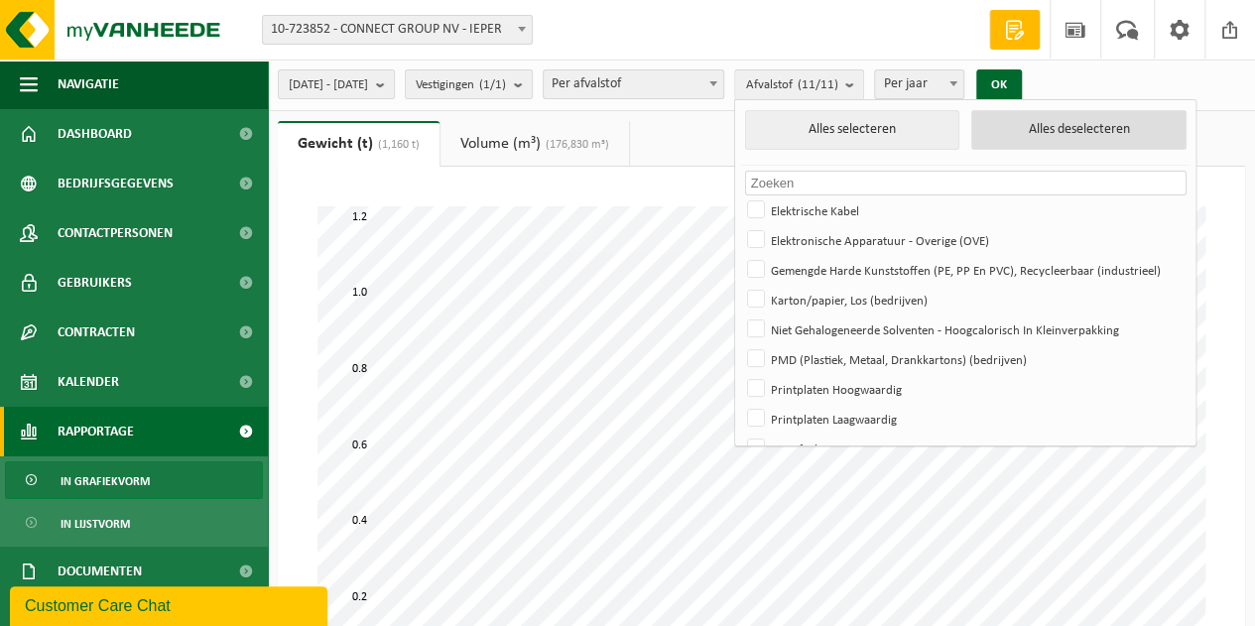
checkbox input "false"
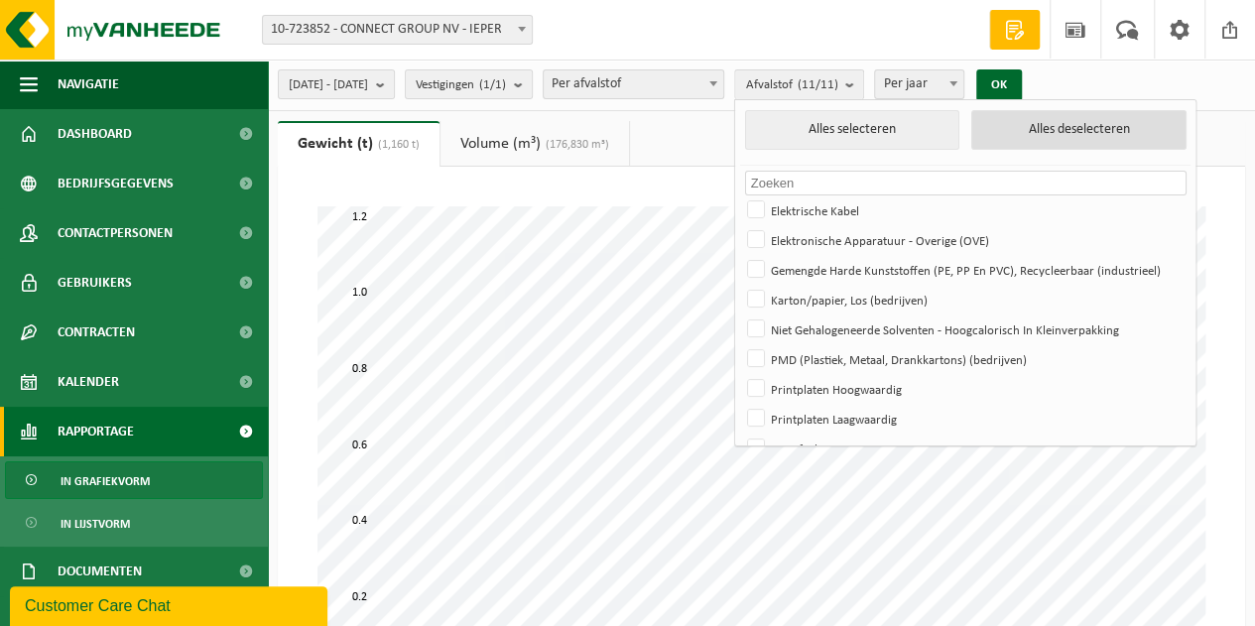
checkbox input "false"
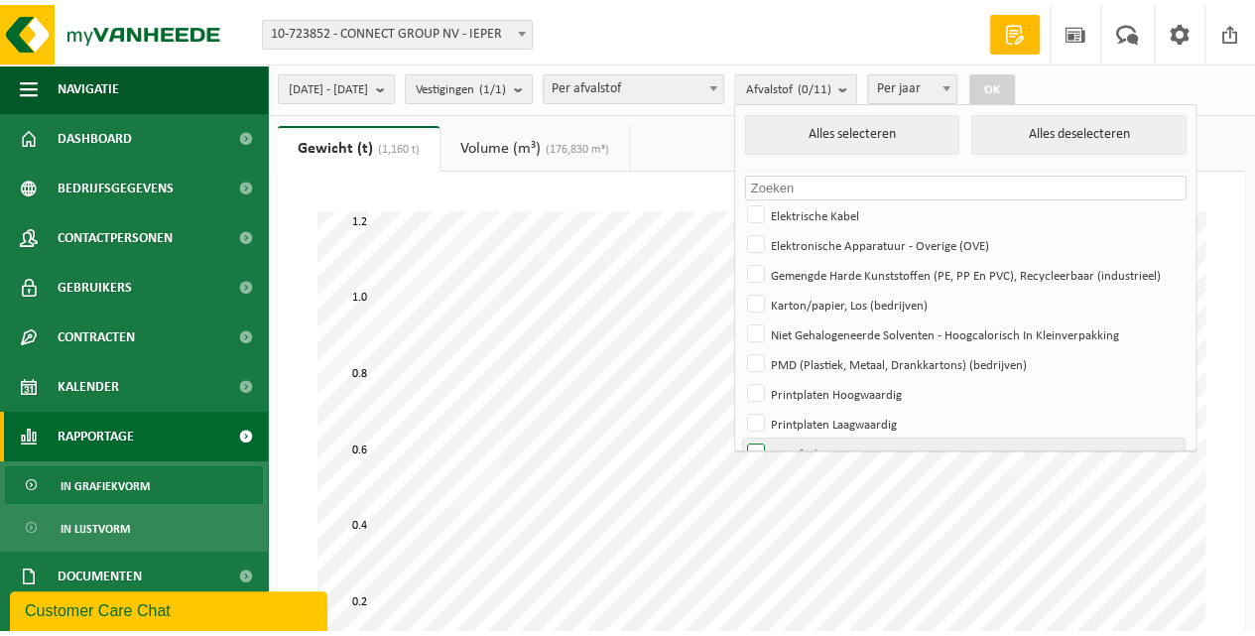
scroll to position [83, 0]
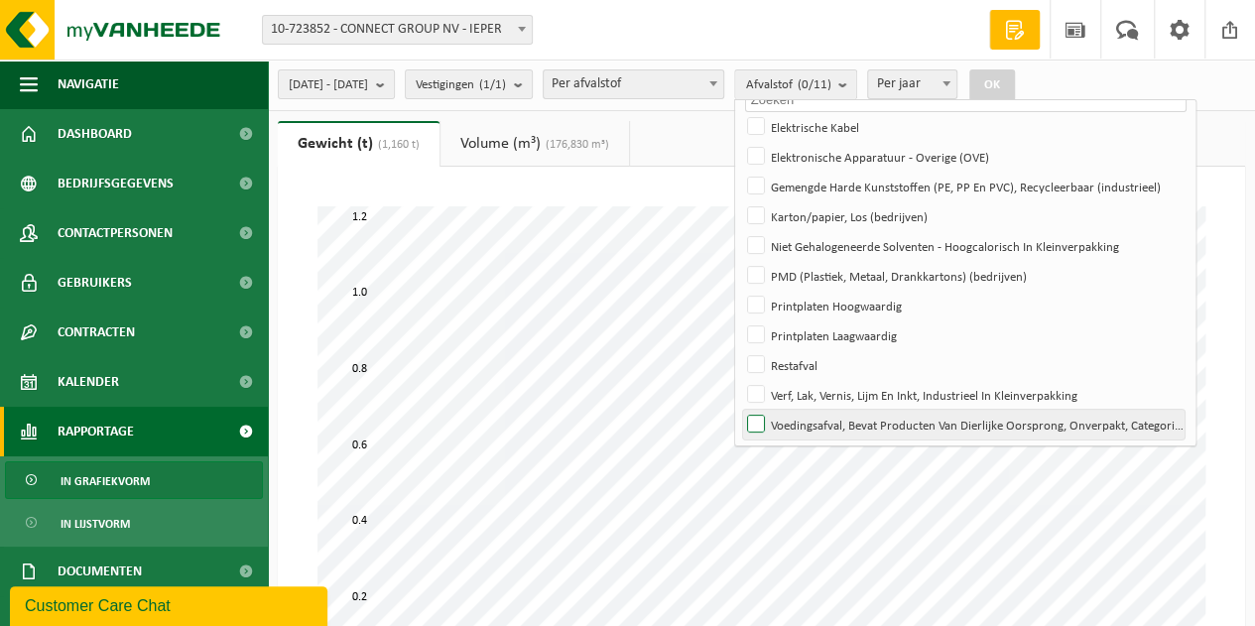
click at [860, 425] on label "Voedingsafval, Bevat Producten Van Dierlijke Oorsprong, Onverpakt, Categorie 3" at bounding box center [964, 425] width 442 height 30
click at [740, 410] on input "Voedingsafval, Bevat Producten Van Dierlijke Oorsprong, Onverpakt, Categorie 3" at bounding box center [739, 409] width 1 height 1
checkbox input "true"
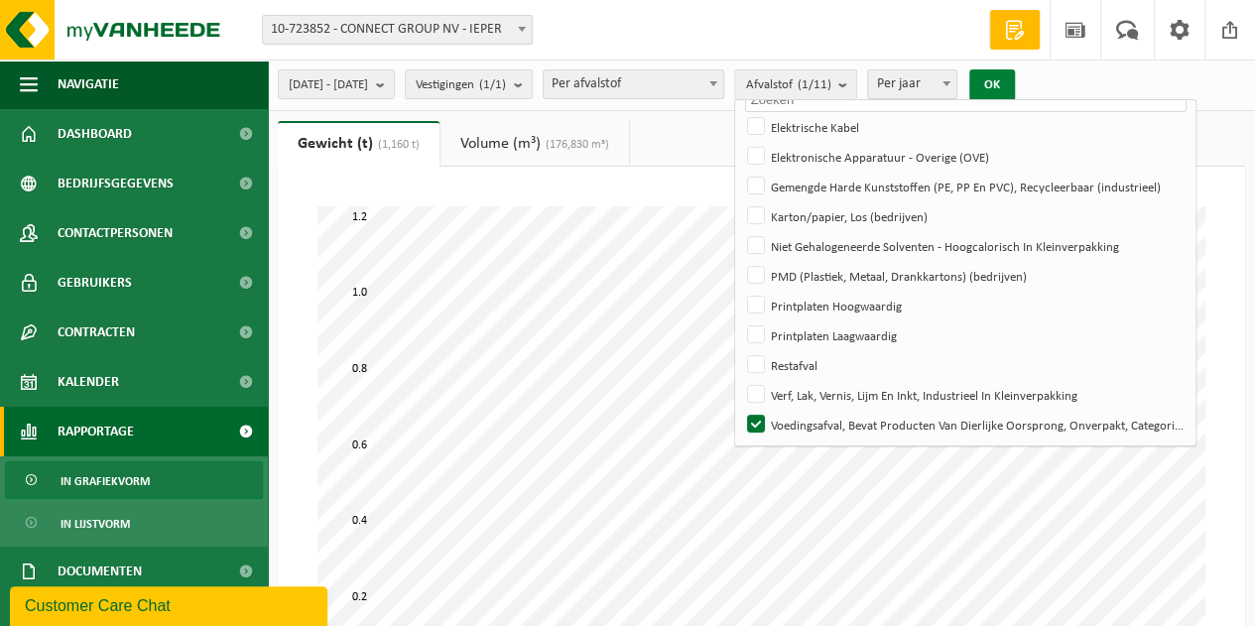
click at [1015, 90] on button "OK" at bounding box center [993, 85] width 46 height 32
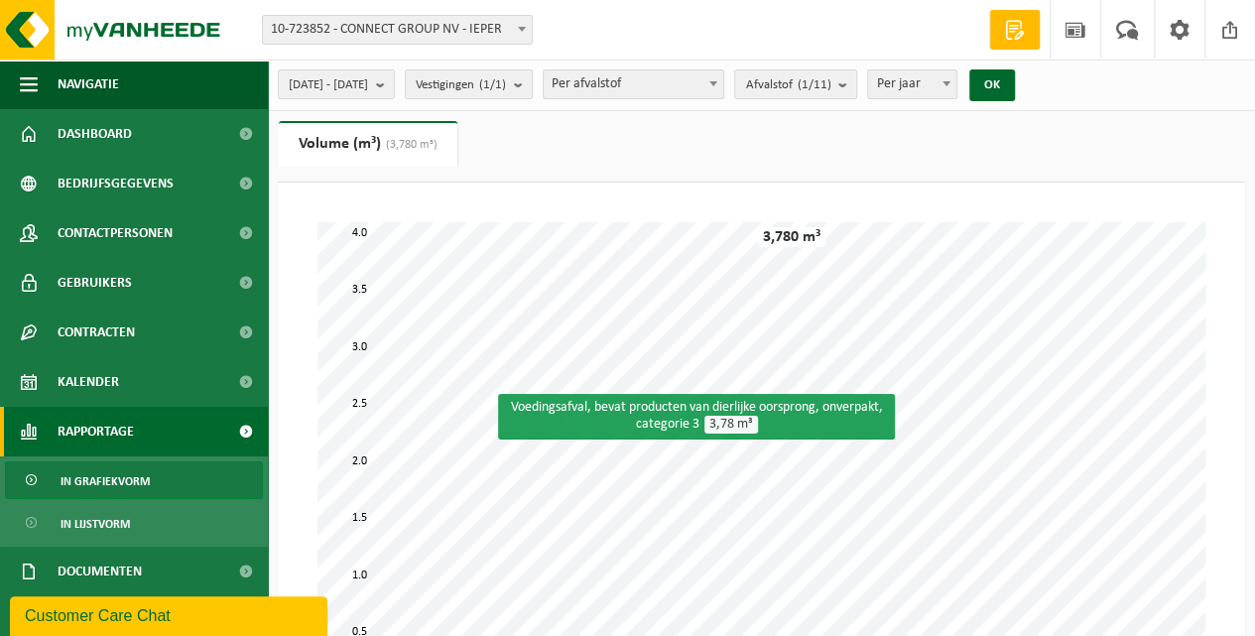
scroll to position [397, 0]
